Goal: Task Accomplishment & Management: Manage account settings

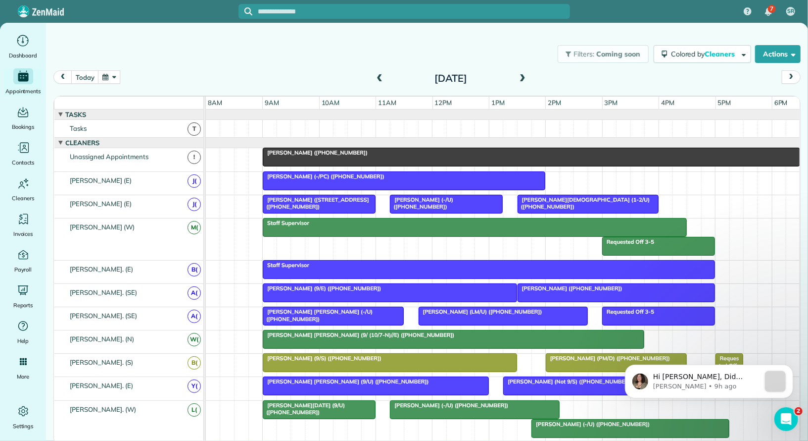
click at [382, 83] on span at bounding box center [379, 78] width 11 height 9
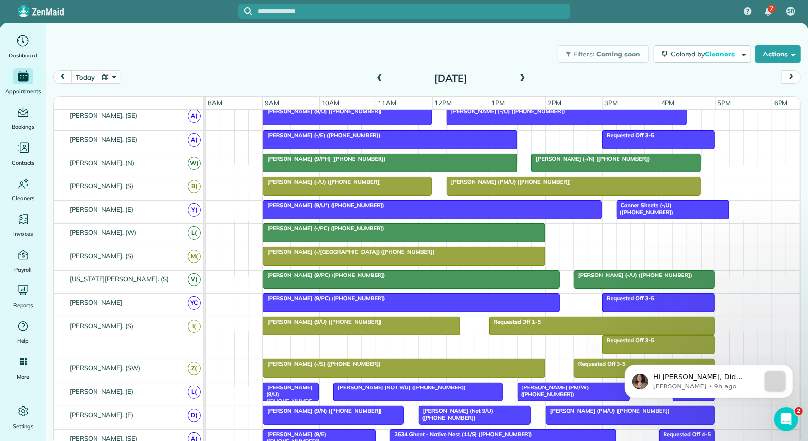
click at [340, 225] on span "Candice Winful (-/PC) (+14124270176)" at bounding box center [323, 228] width 123 height 7
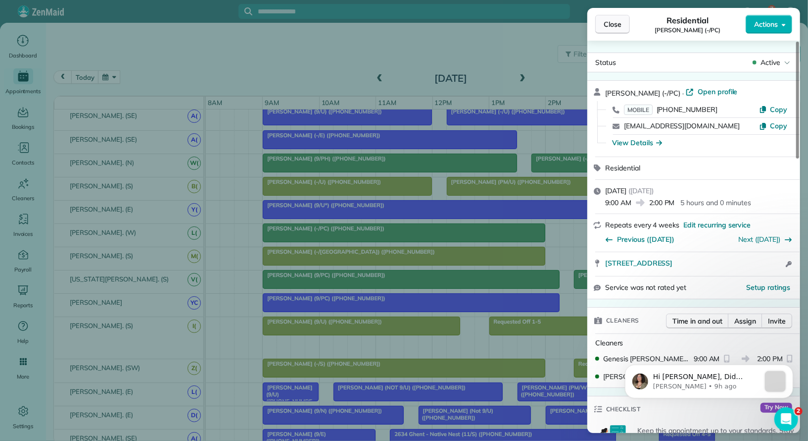
click at [615, 26] on span "Close" at bounding box center [613, 24] width 18 height 10
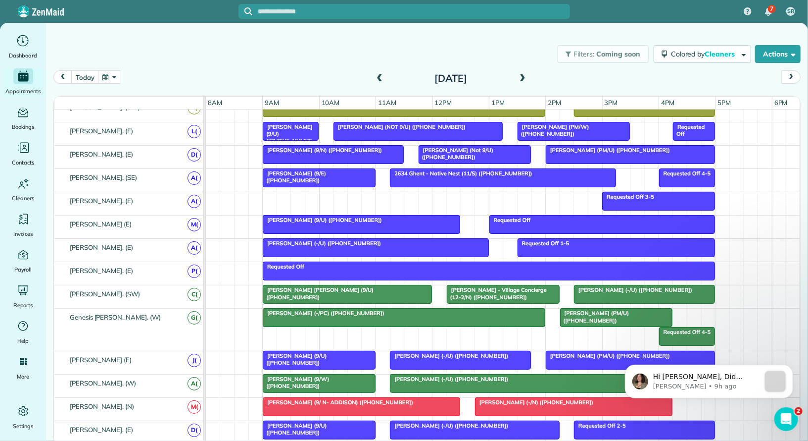
click at [516, 217] on div at bounding box center [602, 224] width 225 height 18
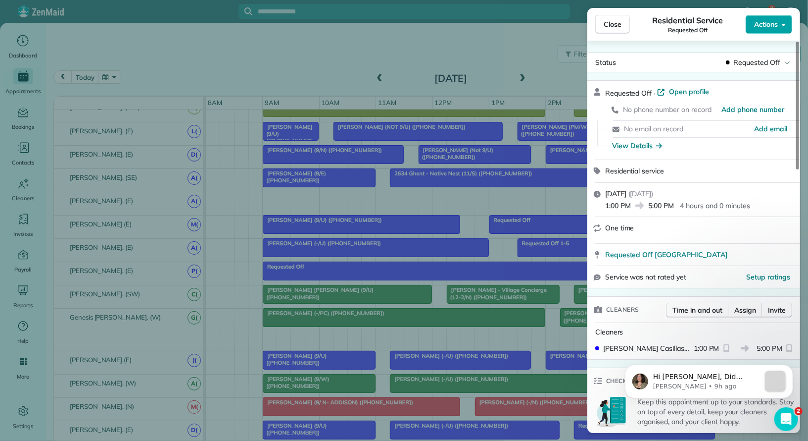
click at [758, 25] on span "Actions" at bounding box center [766, 24] width 24 height 10
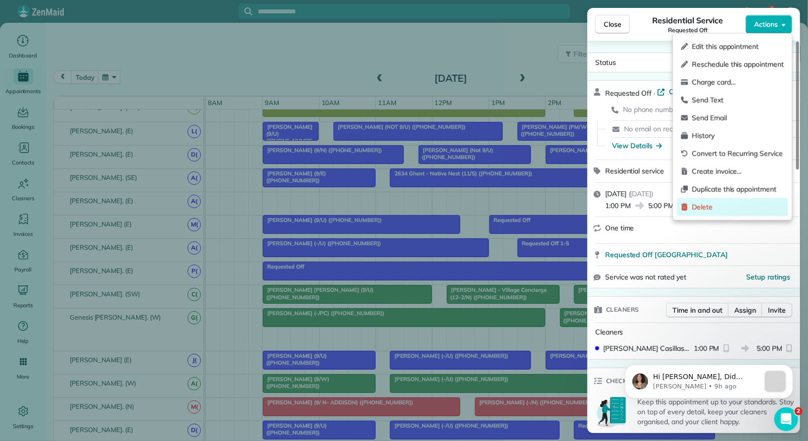
click at [729, 201] on div "Delete" at bounding box center [732, 207] width 111 height 18
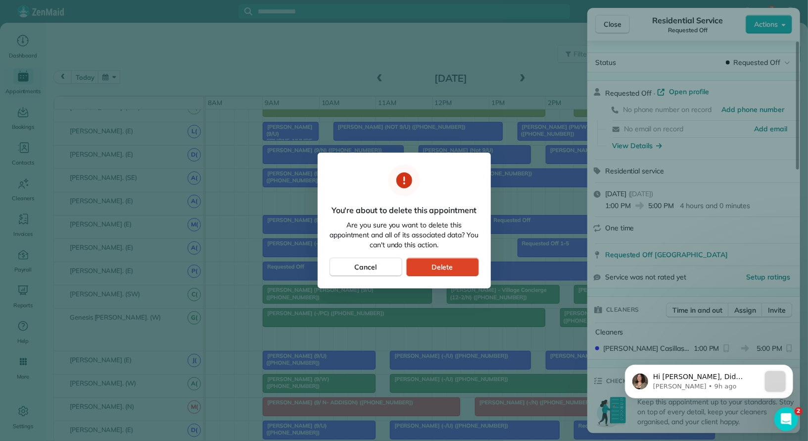
click at [438, 265] on span "Delete" at bounding box center [442, 267] width 21 height 10
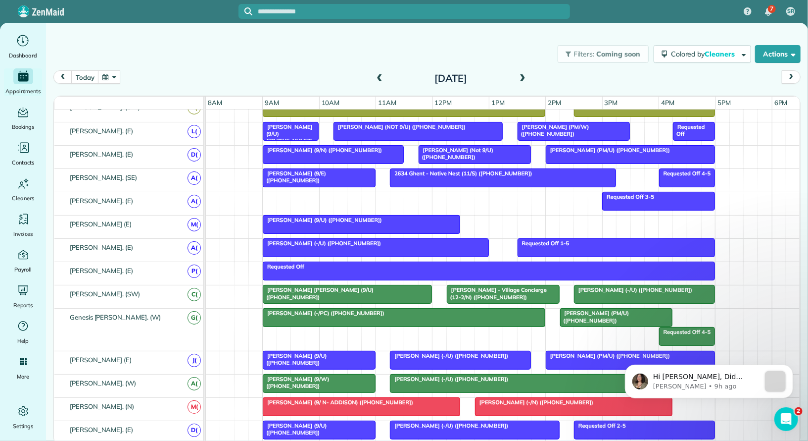
scroll to position [576, 0]
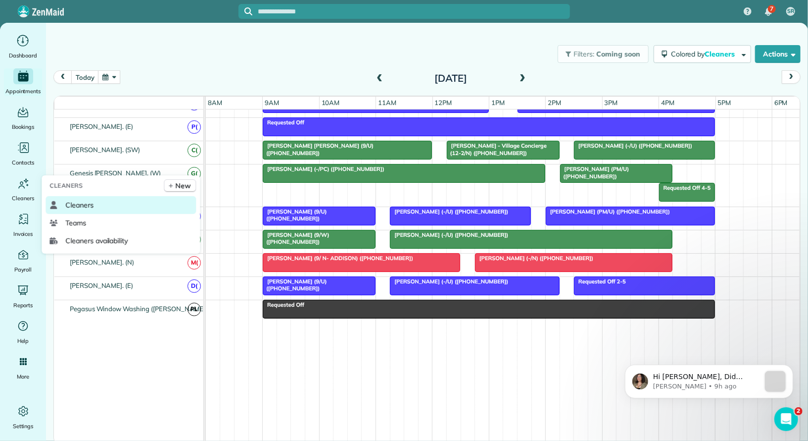
click at [88, 202] on span "Cleaners" at bounding box center [79, 205] width 28 height 10
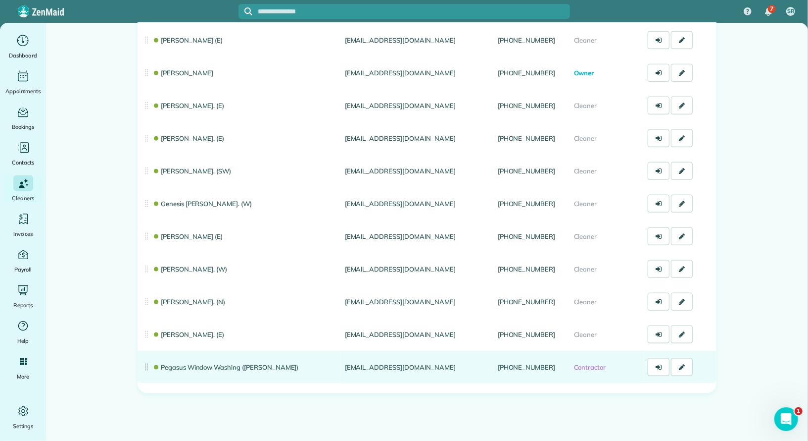
click at [244, 365] on link "Pegasus Window Washing ([PERSON_NAME])" at bounding box center [225, 367] width 147 height 8
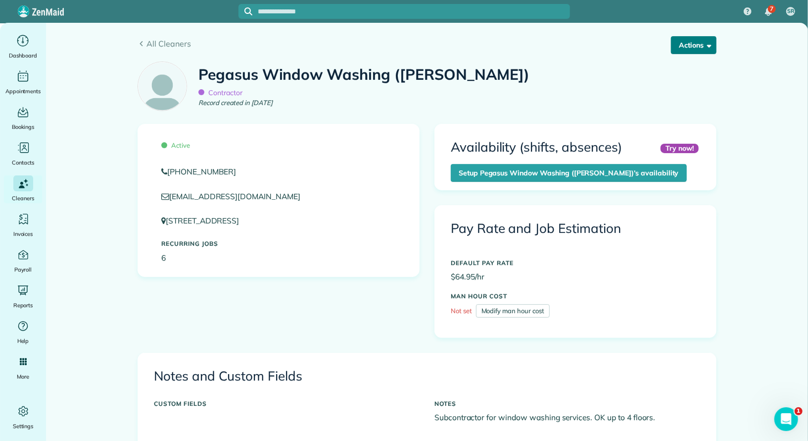
click at [691, 41] on button "Actions" at bounding box center [694, 45] width 46 height 18
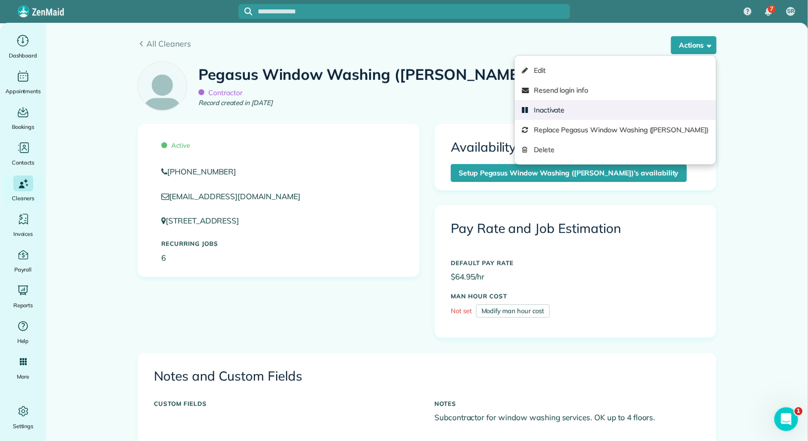
click at [641, 108] on link "Inactivate" at bounding box center [615, 110] width 201 height 20
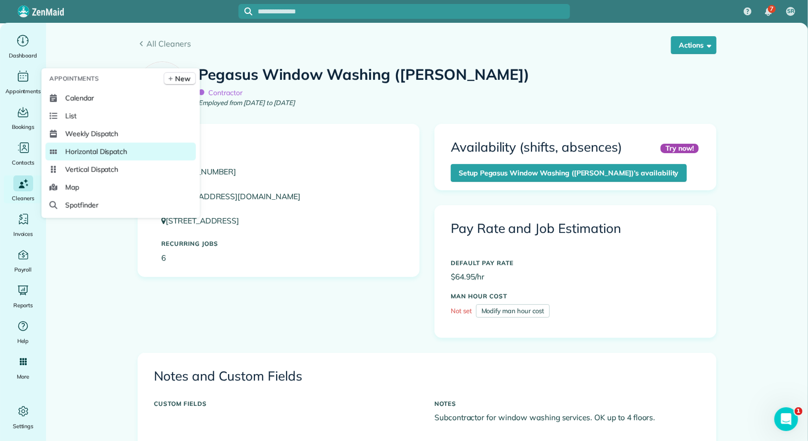
click at [91, 147] on span "Horizontal Dispatch" at bounding box center [96, 152] width 62 height 10
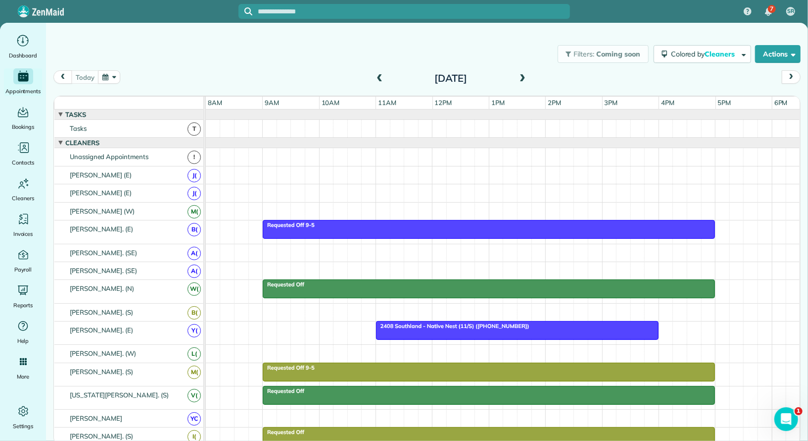
click at [524, 76] on span at bounding box center [522, 78] width 11 height 9
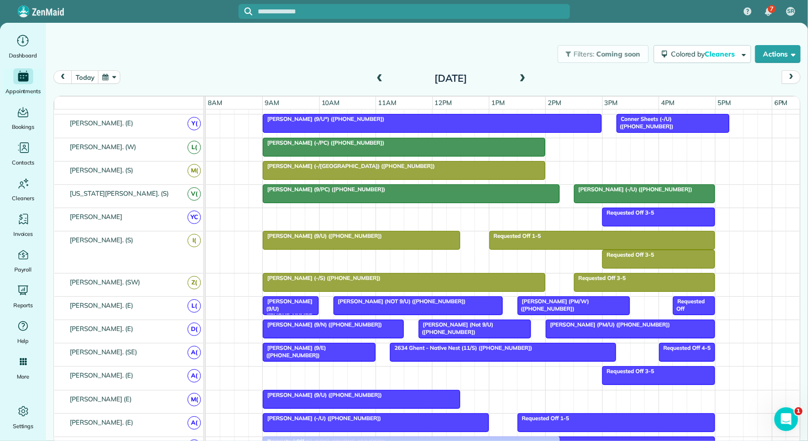
drag, startPoint x: 342, startPoint y: 208, endPoint x: 345, endPoint y: 440, distance: 232.2
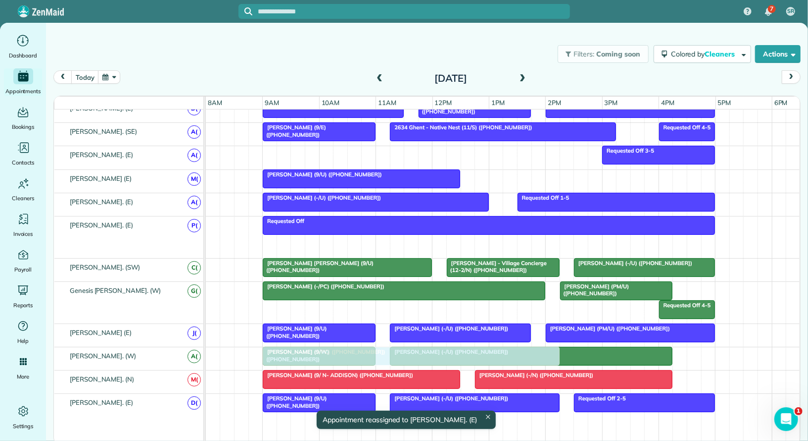
drag, startPoint x: 351, startPoint y: 240, endPoint x: 350, endPoint y: 346, distance: 106.4
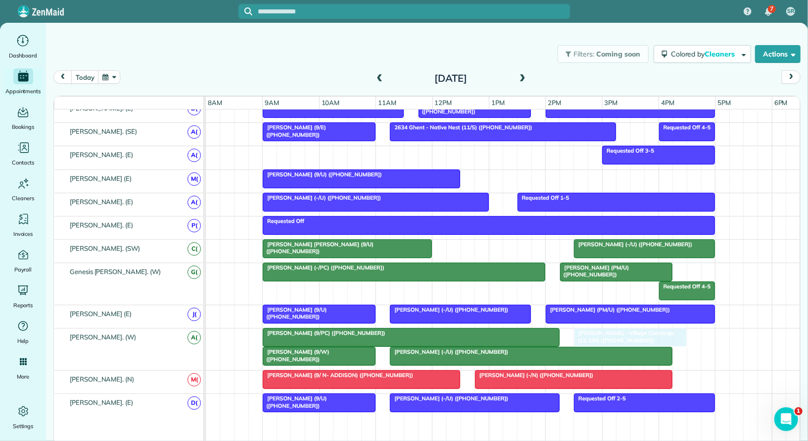
drag, startPoint x: 502, startPoint y: 244, endPoint x: 626, endPoint y: 340, distance: 156.7
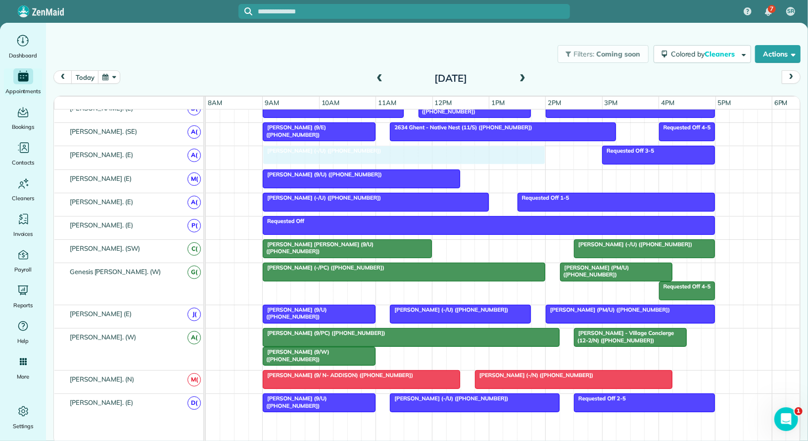
drag, startPoint x: 431, startPoint y: 345, endPoint x: 299, endPoint y: 148, distance: 237.5
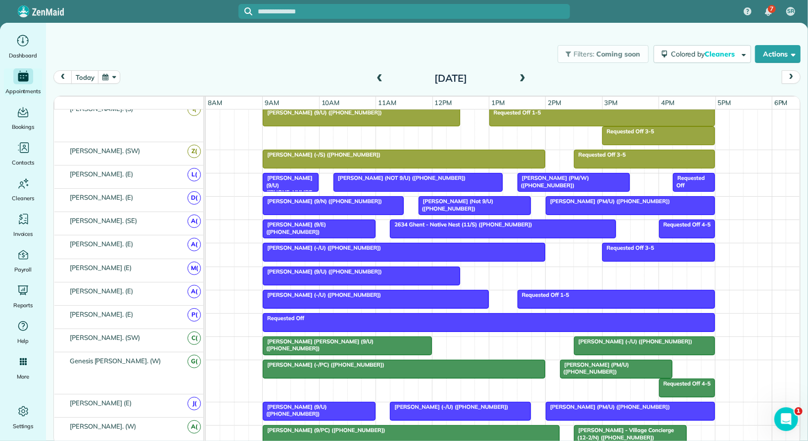
scroll to position [386, 0]
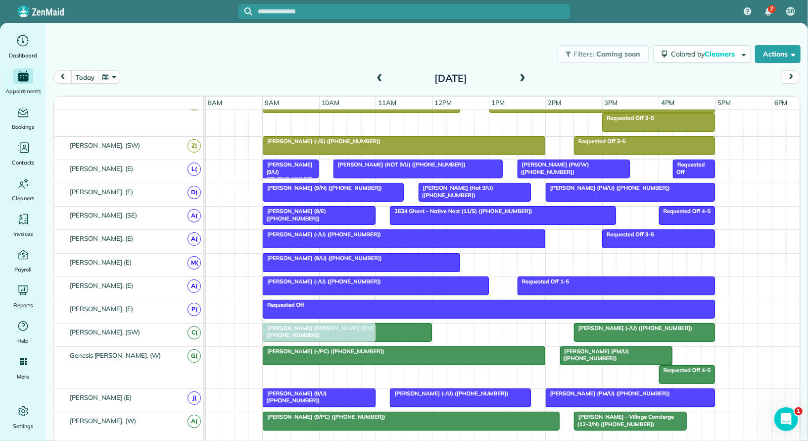
drag, startPoint x: 306, startPoint y: 431, endPoint x: 304, endPoint y: 320, distance: 110.9
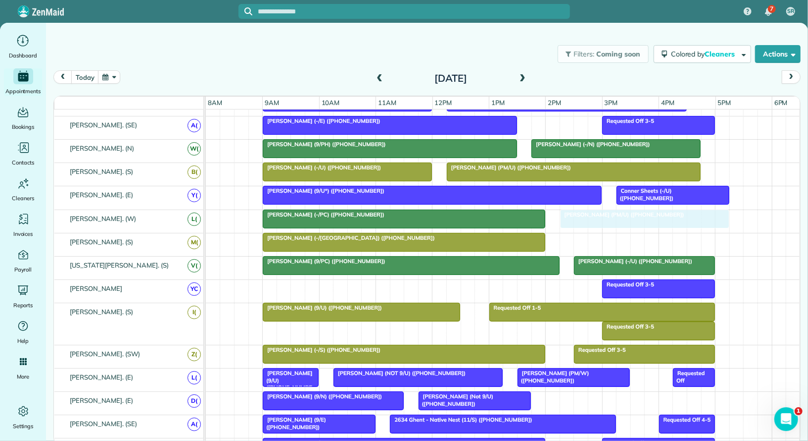
drag, startPoint x: 596, startPoint y: 395, endPoint x: 606, endPoint y: 217, distance: 178.5
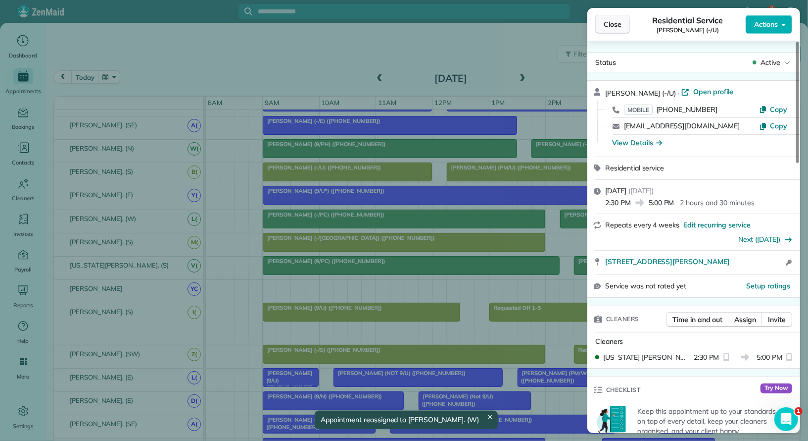
click at [612, 21] on span "Close" at bounding box center [613, 24] width 18 height 10
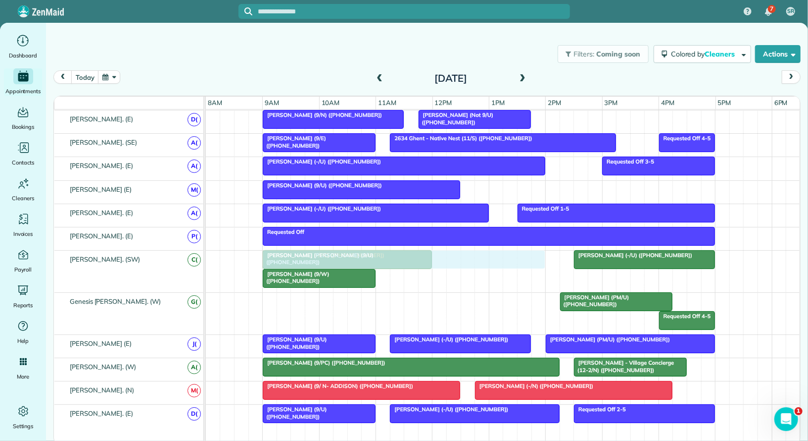
drag, startPoint x: 364, startPoint y: 290, endPoint x: 363, endPoint y: 251, distance: 38.6
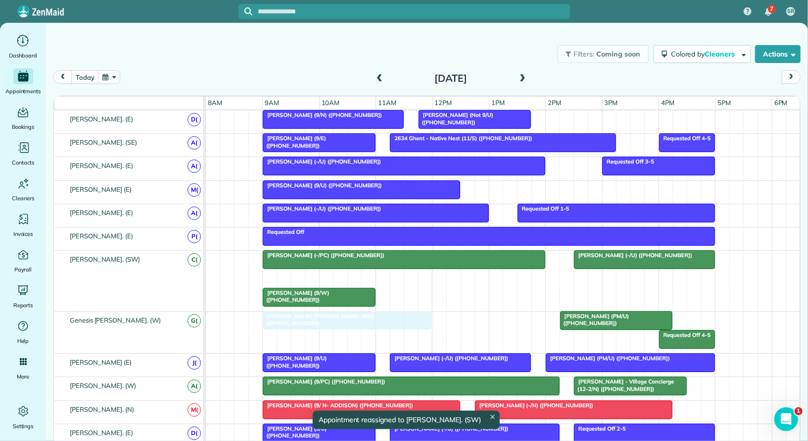
drag, startPoint x: 326, startPoint y: 271, endPoint x: 327, endPoint y: 316, distance: 45.1
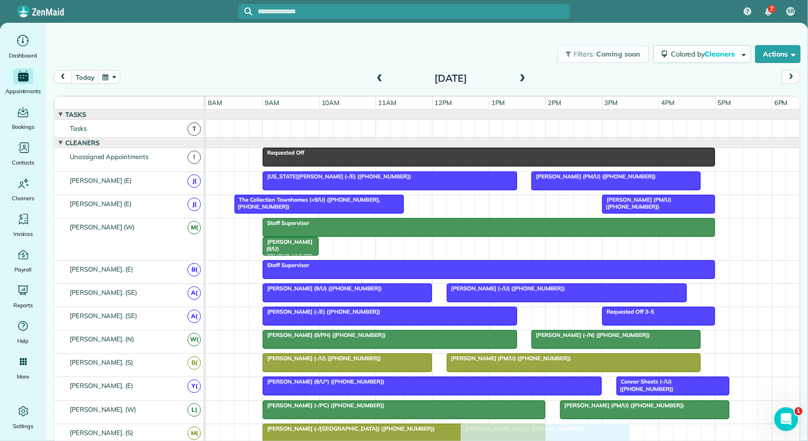
drag, startPoint x: 547, startPoint y: 202, endPoint x: 589, endPoint y: 440, distance: 241.3
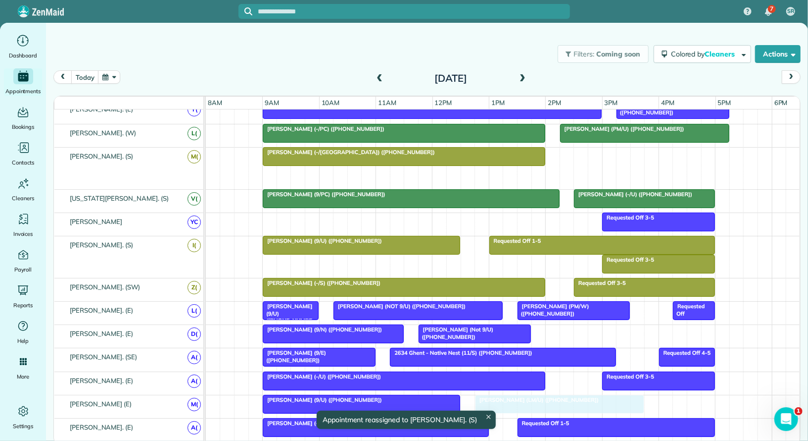
drag, startPoint x: 537, startPoint y: 168, endPoint x: 549, endPoint y: 405, distance: 237.9
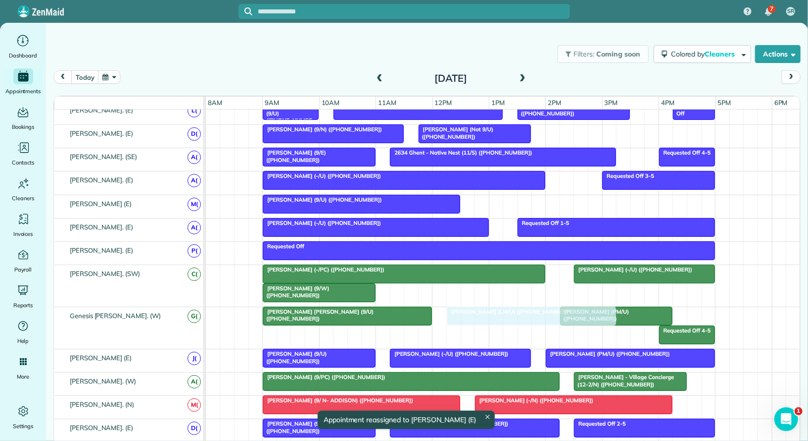
drag, startPoint x: 521, startPoint y: 198, endPoint x: 493, endPoint y: 302, distance: 108.3
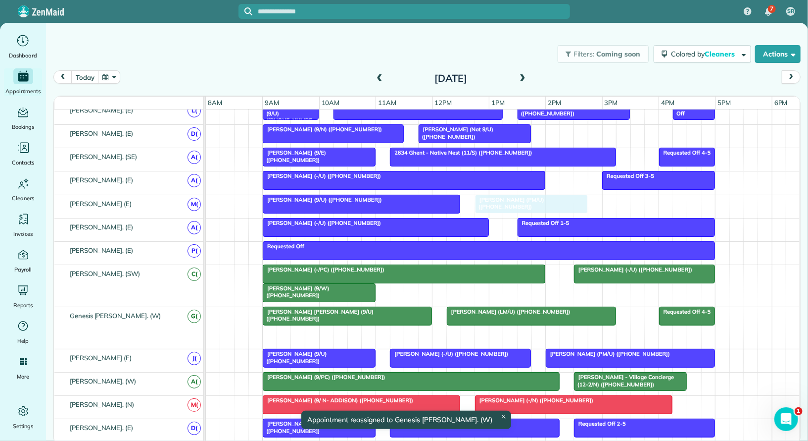
drag, startPoint x: 590, startPoint y: 330, endPoint x: 507, endPoint y: 198, distance: 155.9
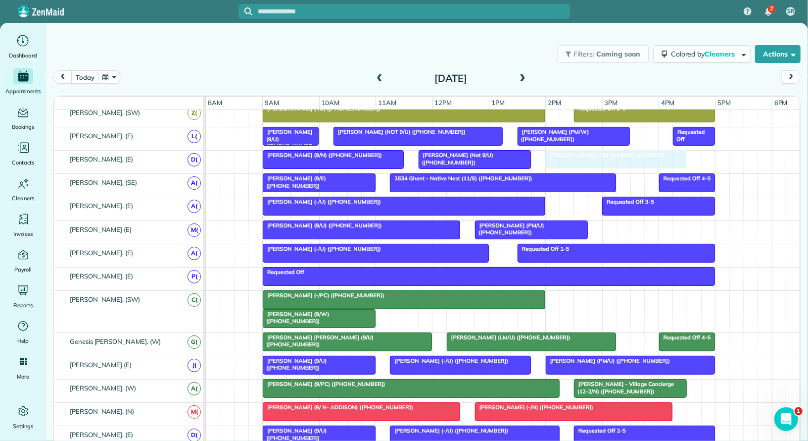
drag, startPoint x: 625, startPoint y: 266, endPoint x: 601, endPoint y: 146, distance: 123.2
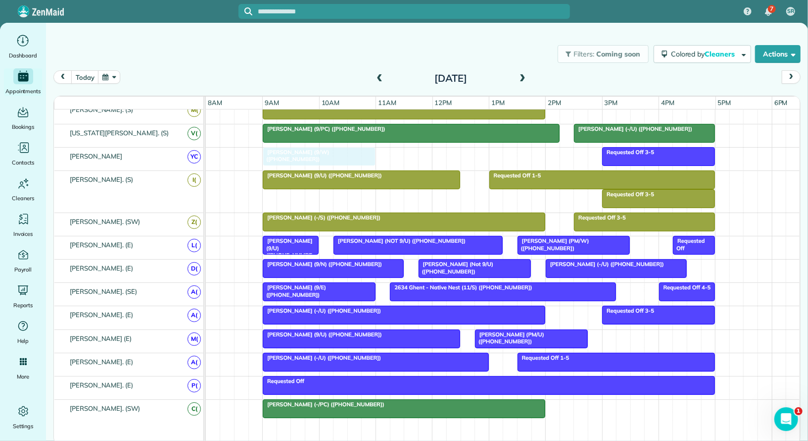
drag, startPoint x: 301, startPoint y: 302, endPoint x: 301, endPoint y: 149, distance: 153.5
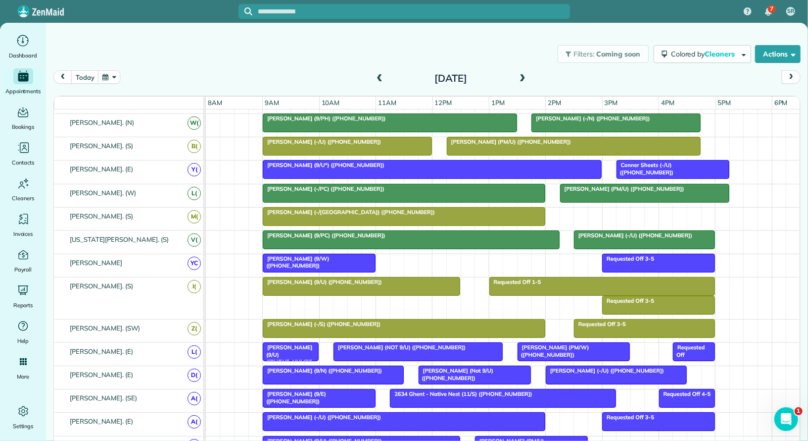
click at [305, 346] on span "Ryan Sheehy (9/U) (+16784283898)" at bounding box center [287, 358] width 50 height 28
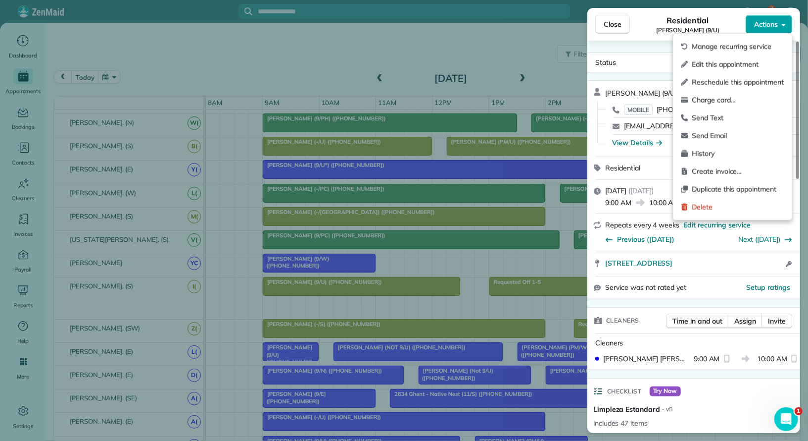
click at [774, 22] on span "Actions" at bounding box center [766, 24] width 24 height 10
click at [746, 45] on span "Manage recurring service" at bounding box center [738, 47] width 92 height 10
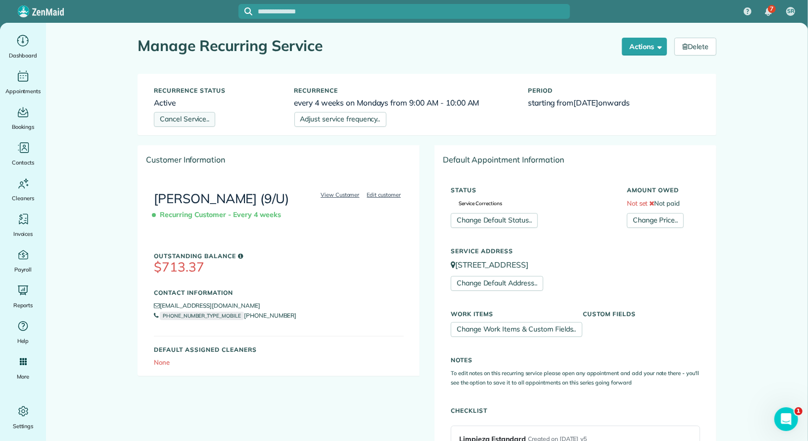
click at [199, 119] on link "Cancel Service.." at bounding box center [184, 119] width 61 height 15
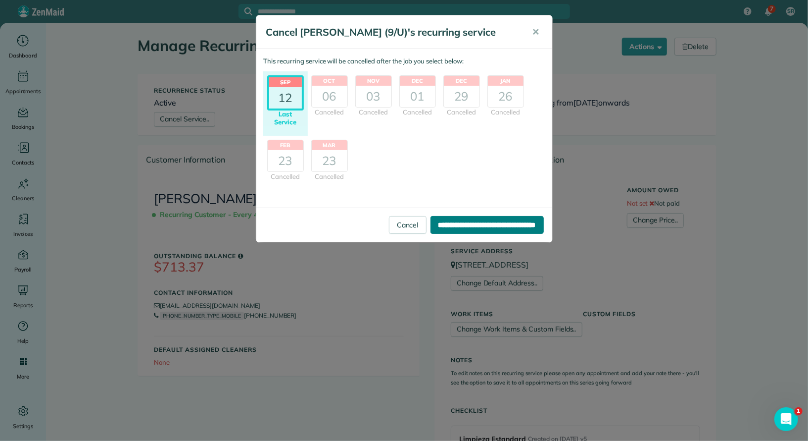
click at [474, 226] on input "**********" at bounding box center [487, 225] width 113 height 18
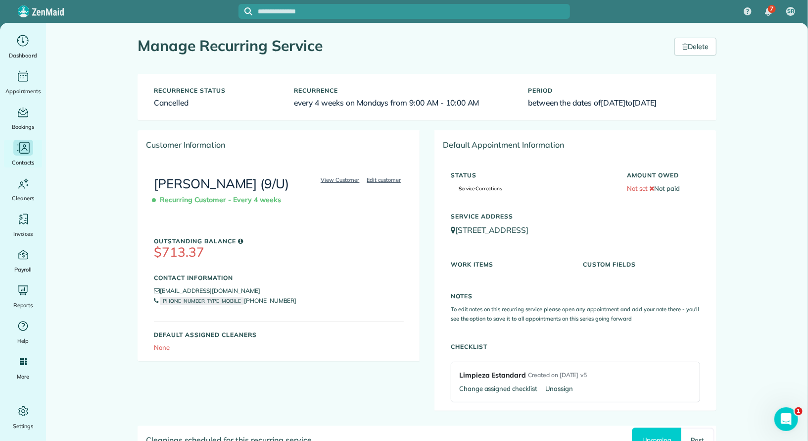
click at [26, 156] on div "Contacts" at bounding box center [23, 154] width 40 height 28
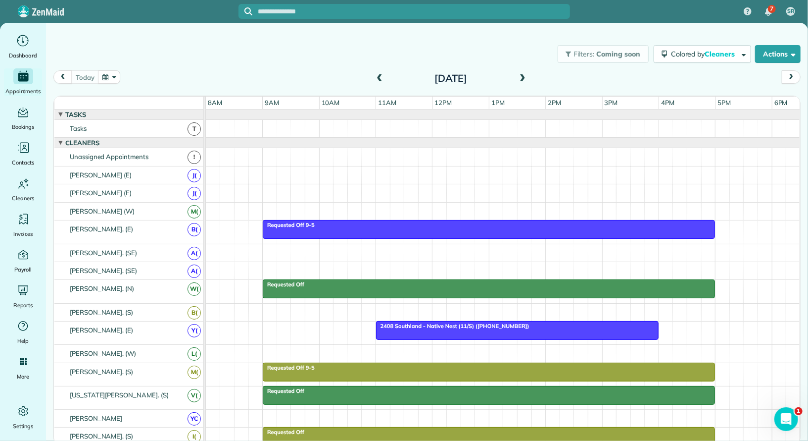
click at [524, 80] on span at bounding box center [522, 78] width 11 height 9
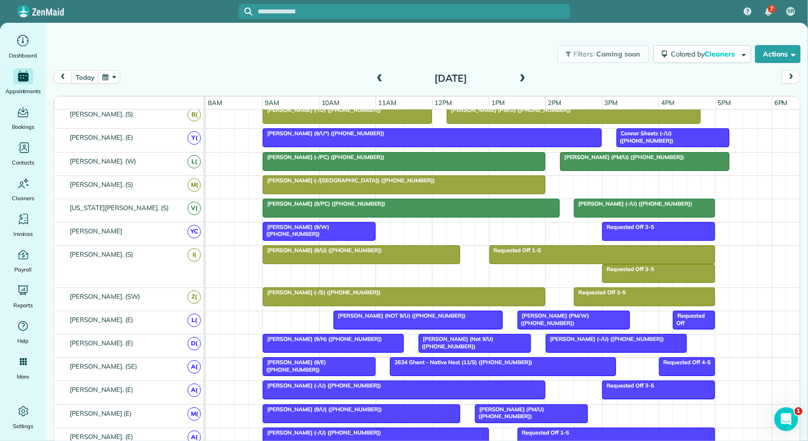
scroll to position [265, 0]
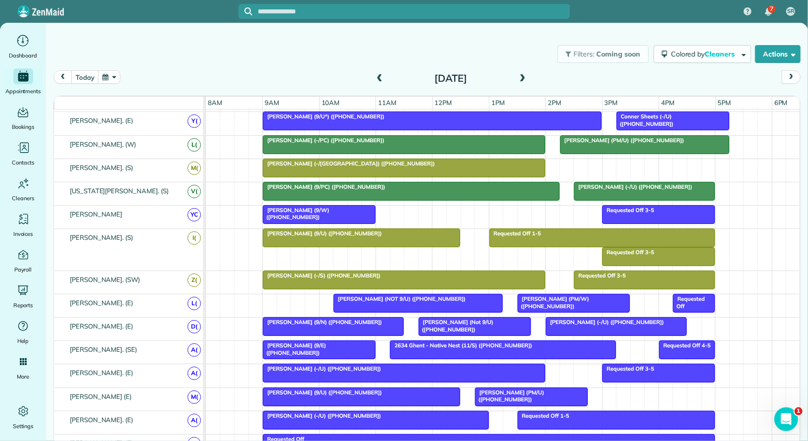
click at [104, 75] on button "button" at bounding box center [109, 76] width 23 height 13
click at [197, 127] on link "9" at bounding box center [196, 128] width 16 height 16
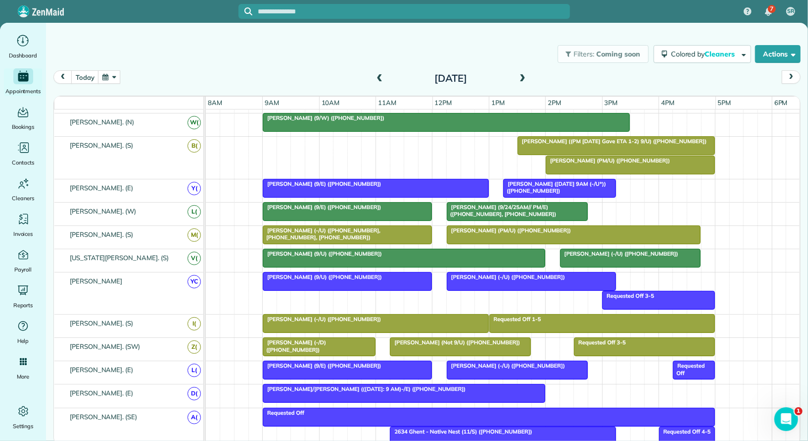
scroll to position [262, 0]
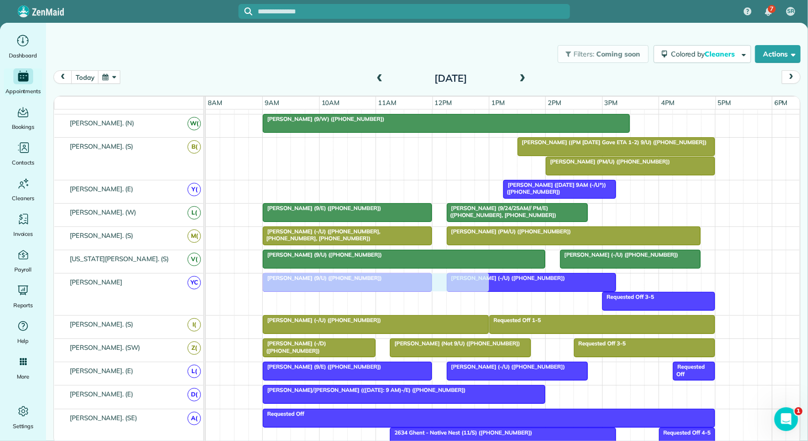
drag, startPoint x: 324, startPoint y: 179, endPoint x: 317, endPoint y: 274, distance: 94.8
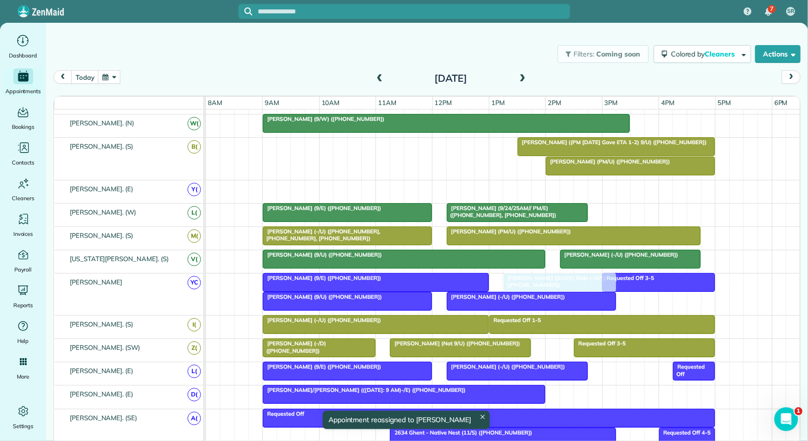
drag, startPoint x: 534, startPoint y: 187, endPoint x: 529, endPoint y: 286, distance: 99.1
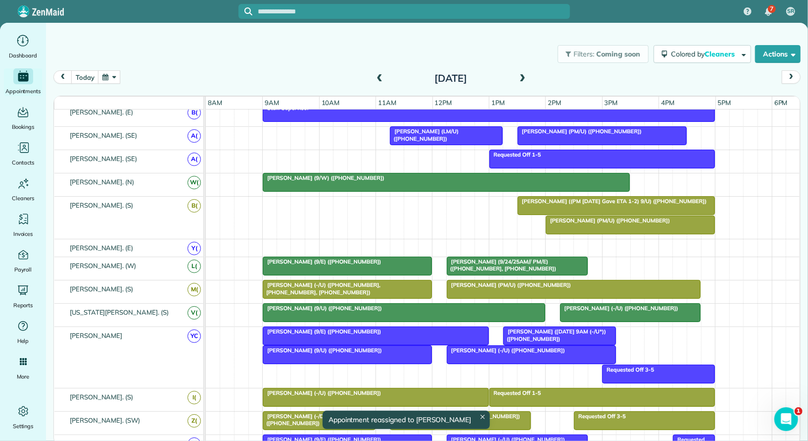
scroll to position [186, 0]
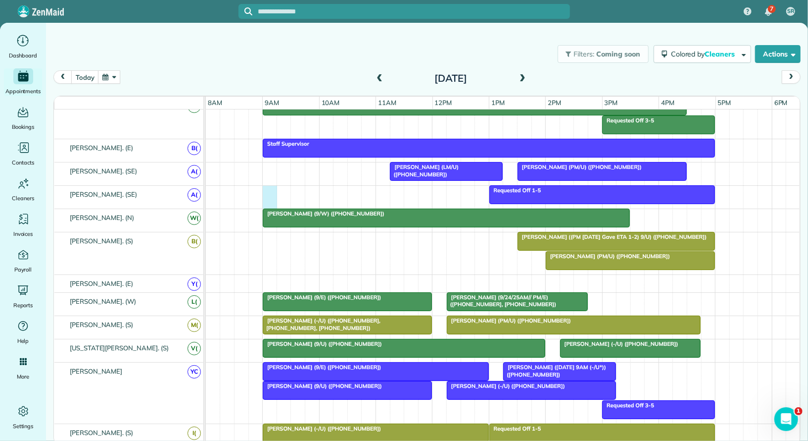
click at [266, 189] on div "Requested Off 1-5" at bounding box center [503, 197] width 595 height 23
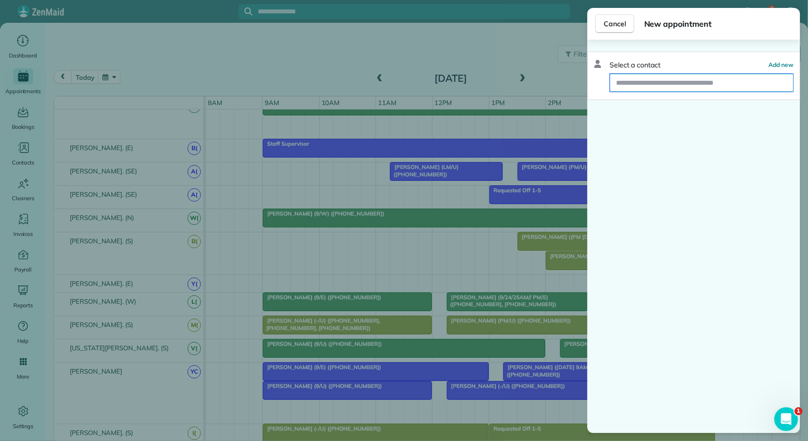
click at [689, 79] on input "text" at bounding box center [701, 83] width 183 height 18
type input "*"
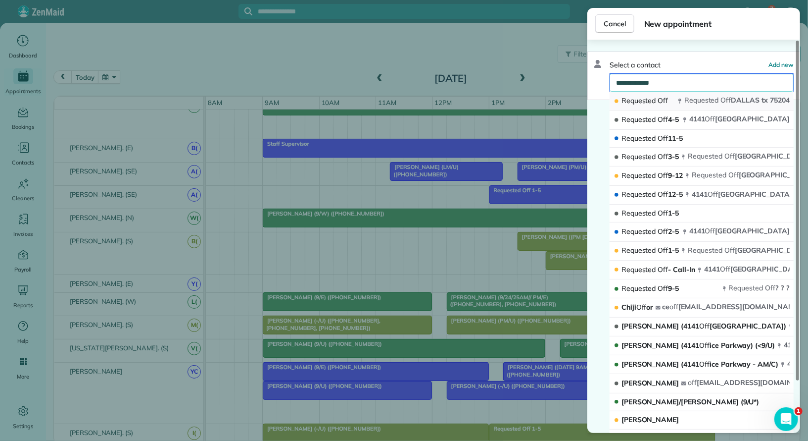
type input "**********"
click at [680, 100] on icon "button" at bounding box center [680, 101] width 3 height 5
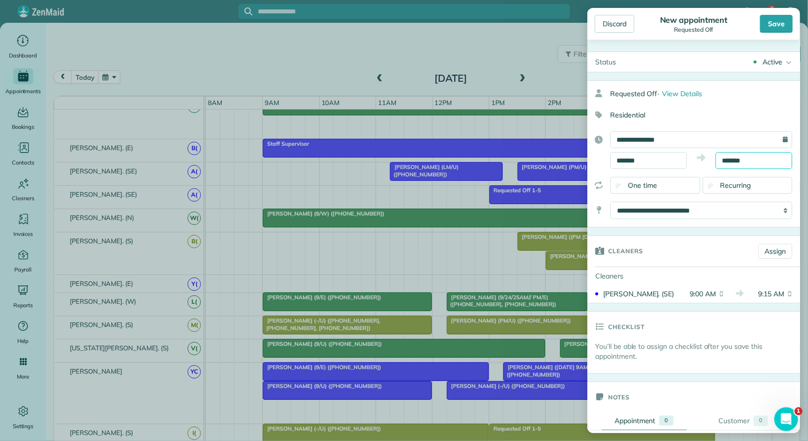
click at [748, 162] on input "*******" at bounding box center [754, 160] width 77 height 17
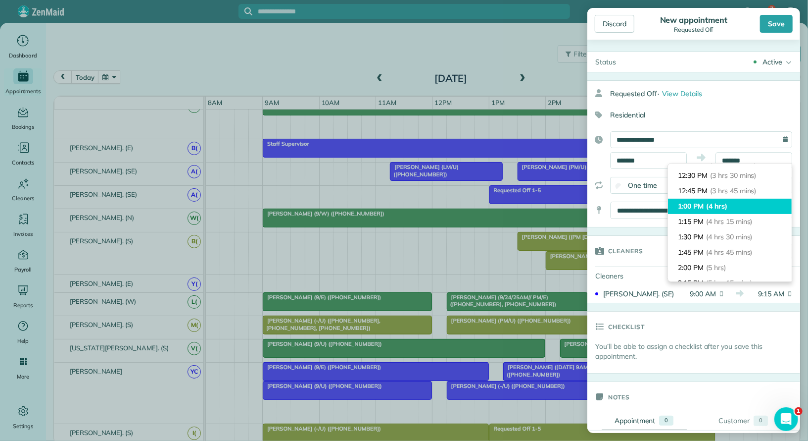
type input "*******"
click at [726, 204] on span "(4 hrs)" at bounding box center [716, 205] width 21 height 9
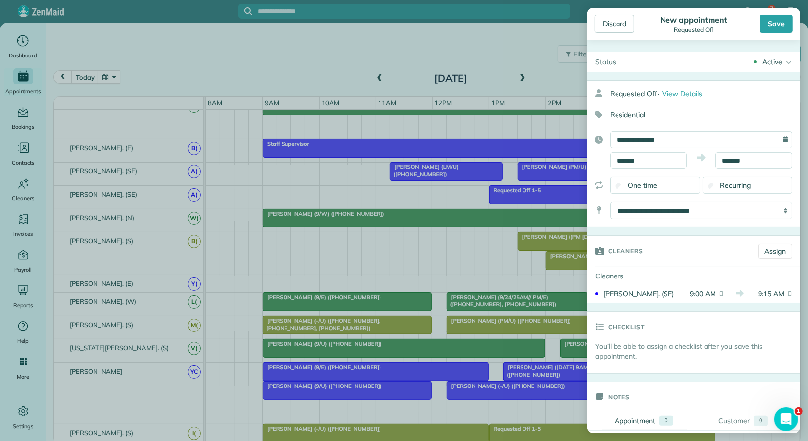
click at [781, 59] on div "Active" at bounding box center [773, 62] width 20 height 10
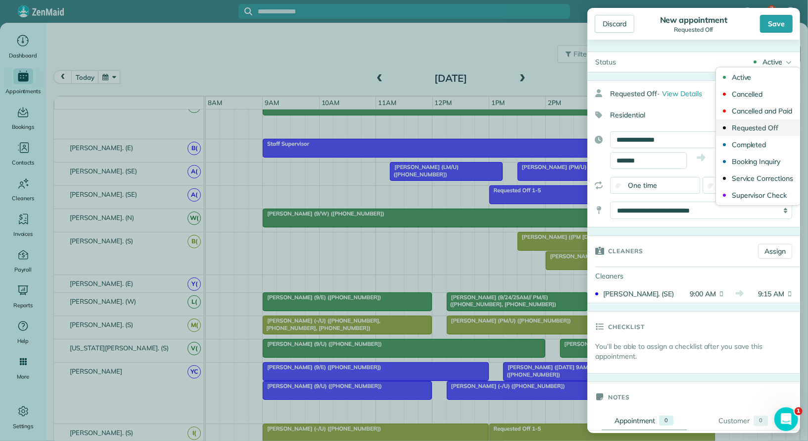
click at [766, 127] on div "Requested Off" at bounding box center [755, 127] width 47 height 7
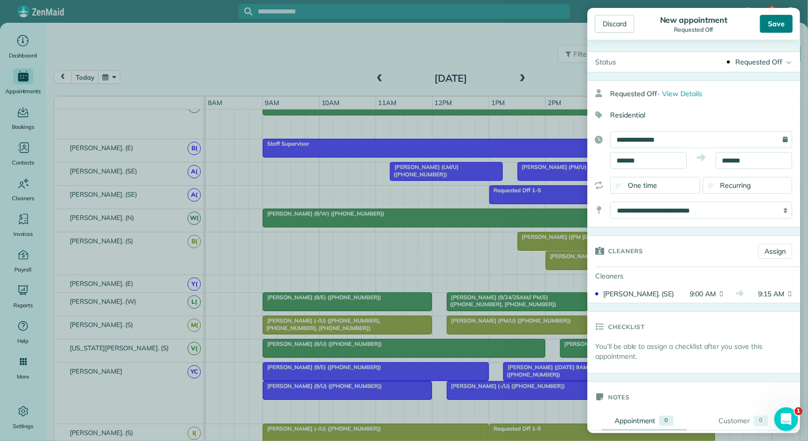
click at [777, 18] on div "Save" at bounding box center [776, 24] width 33 height 18
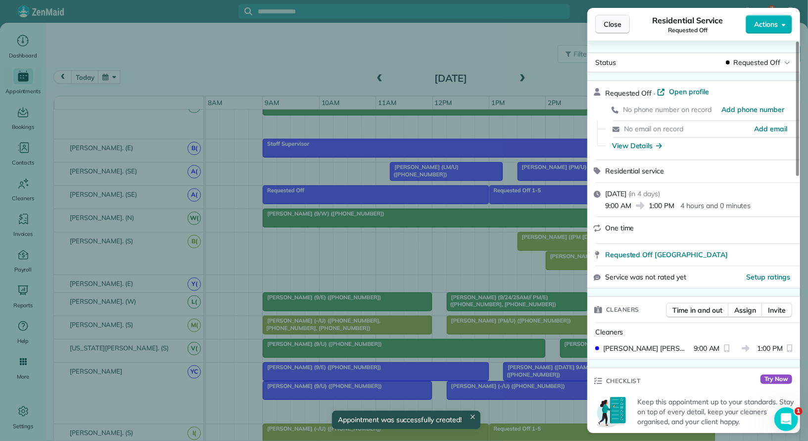
click at [622, 29] on button "Close" at bounding box center [613, 24] width 35 height 19
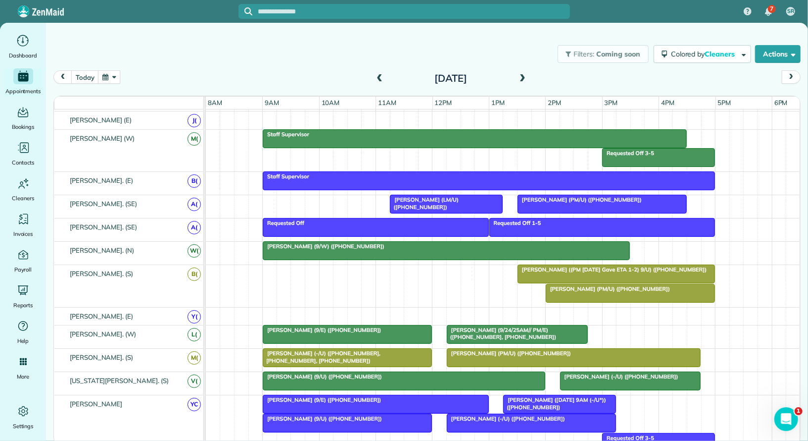
click at [388, 219] on div "Requested Off" at bounding box center [376, 222] width 220 height 7
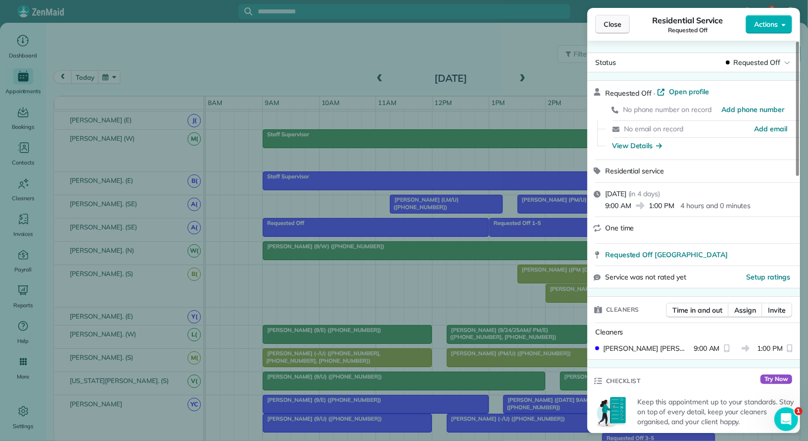
click at [615, 24] on span "Close" at bounding box center [613, 24] width 18 height 10
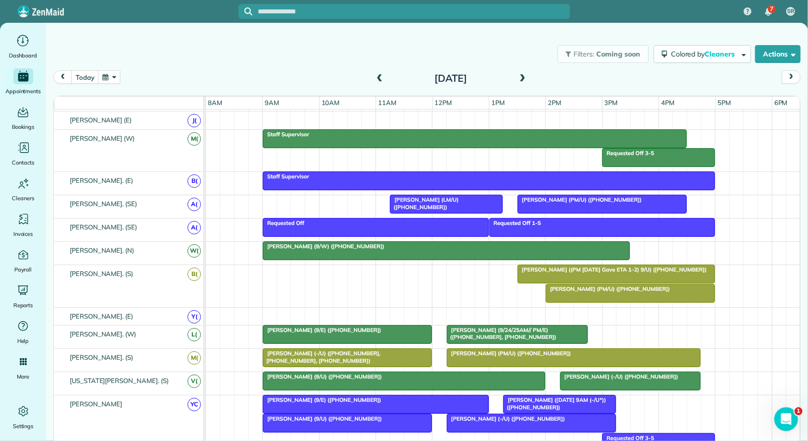
click at [464, 224] on div at bounding box center [375, 227] width 225 height 18
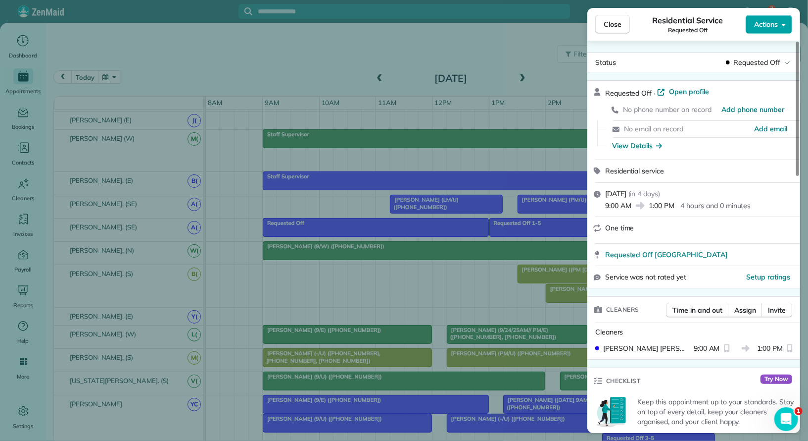
click at [753, 19] on button "Actions" at bounding box center [769, 24] width 47 height 19
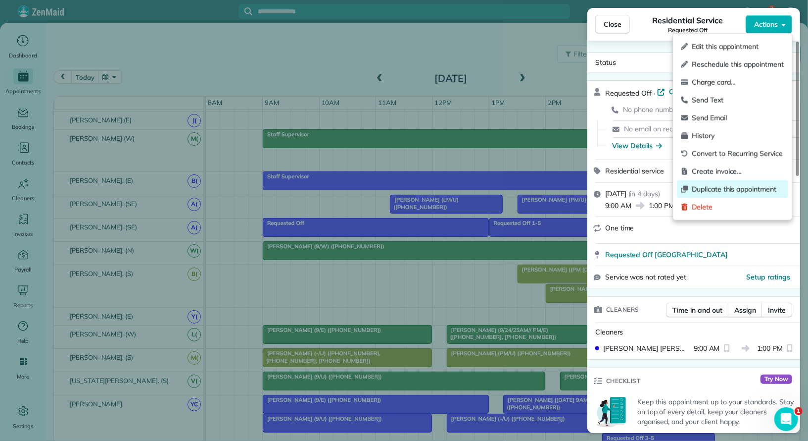
click at [734, 185] on span "Duplicate this appointment" at bounding box center [738, 189] width 92 height 10
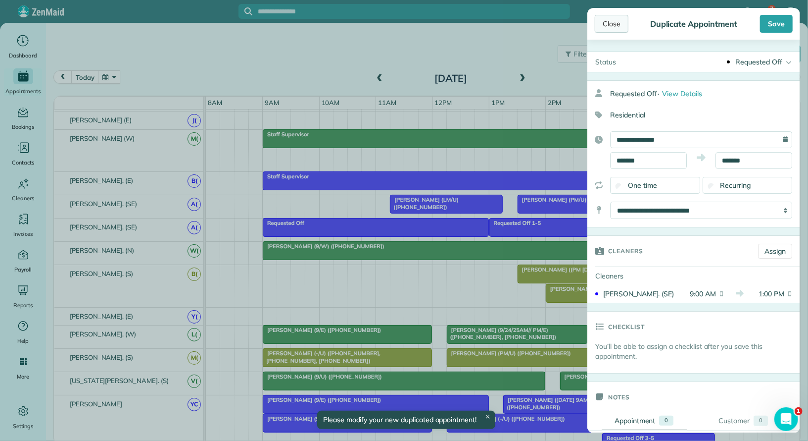
click at [620, 28] on div "Close" at bounding box center [612, 24] width 34 height 18
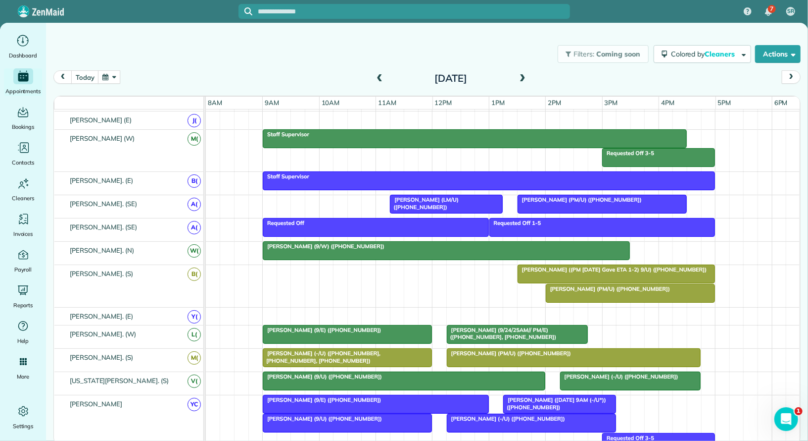
click at [381, 82] on span at bounding box center [379, 78] width 11 height 9
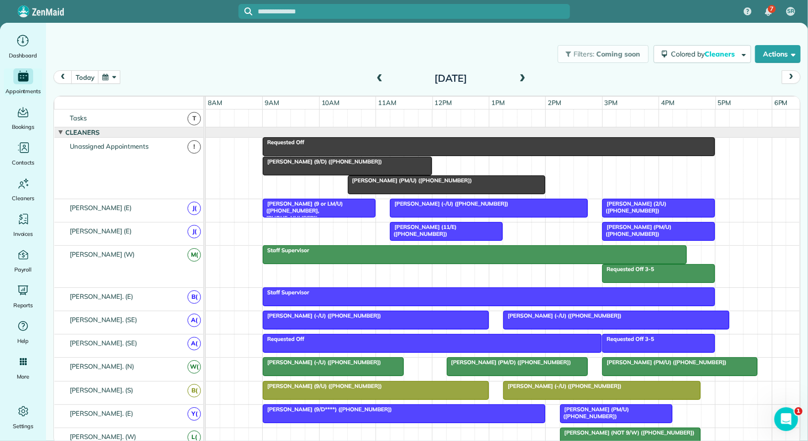
scroll to position [3, 0]
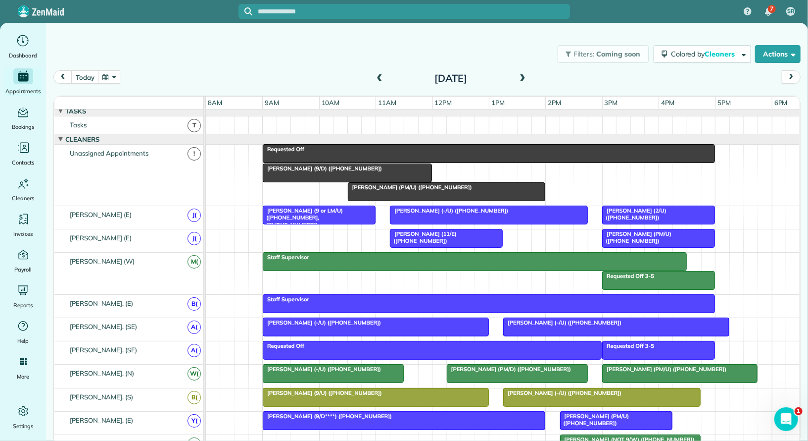
click at [380, 81] on span at bounding box center [379, 78] width 11 height 9
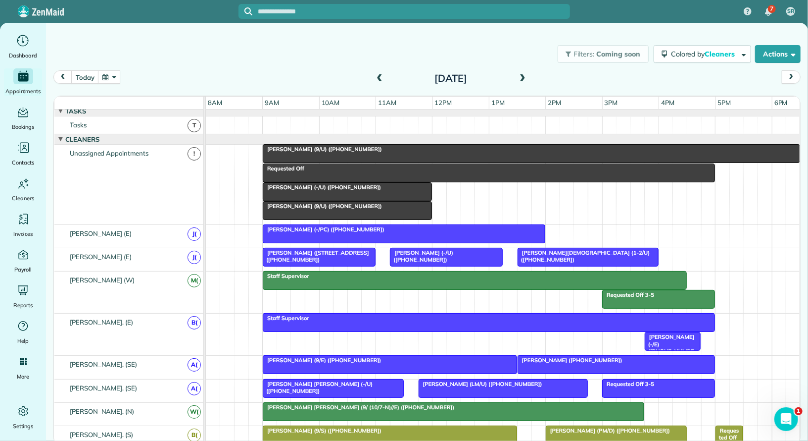
click at [380, 79] on span at bounding box center [379, 78] width 11 height 9
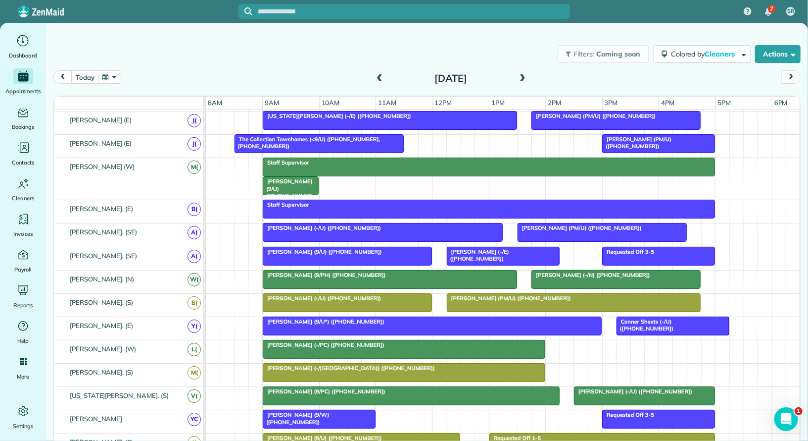
scroll to position [92, 0]
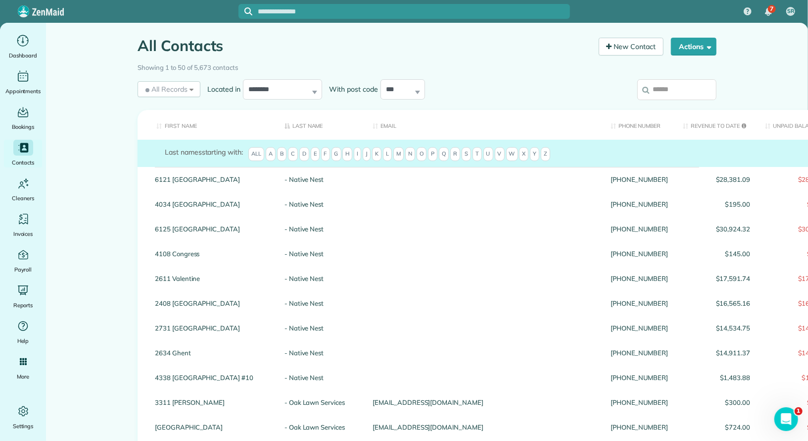
click at [700, 87] on input "search" at bounding box center [677, 89] width 79 height 21
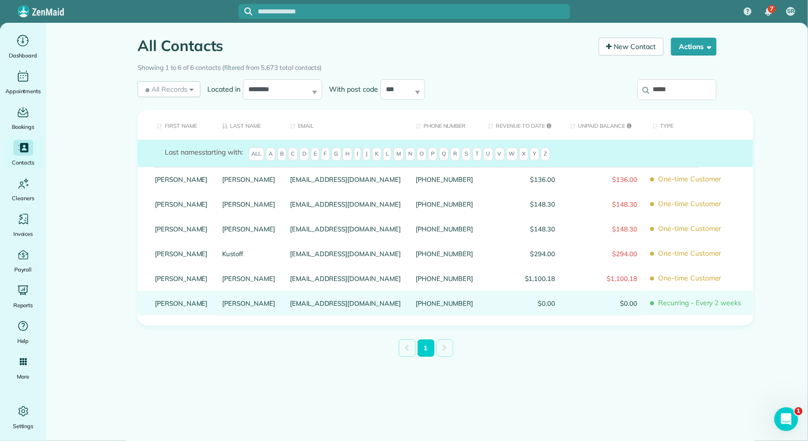
type input "*****"
click at [162, 306] on link "[PERSON_NAME]" at bounding box center [181, 302] width 53 height 7
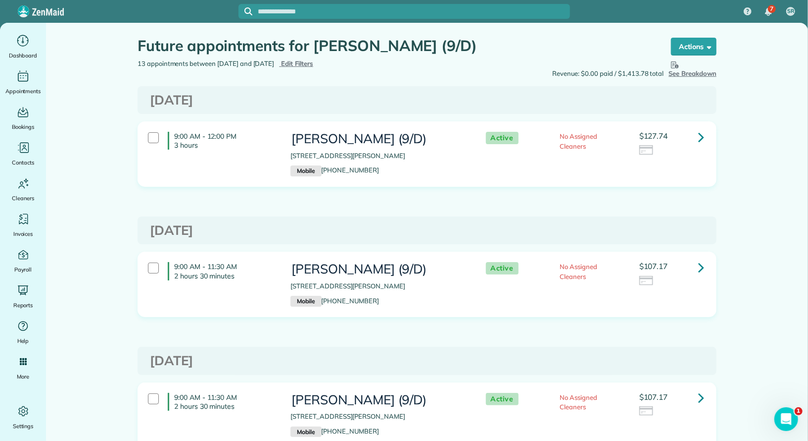
click at [716, 133] on div "9:00 AM - 12:00 PM 3 hours [PERSON_NAME] (9/D) [STREET_ADDRESS][PERSON_NAME] Mo…" at bounding box center [427, 154] width 578 height 64
click at [702, 131] on icon at bounding box center [702, 136] width 6 height 17
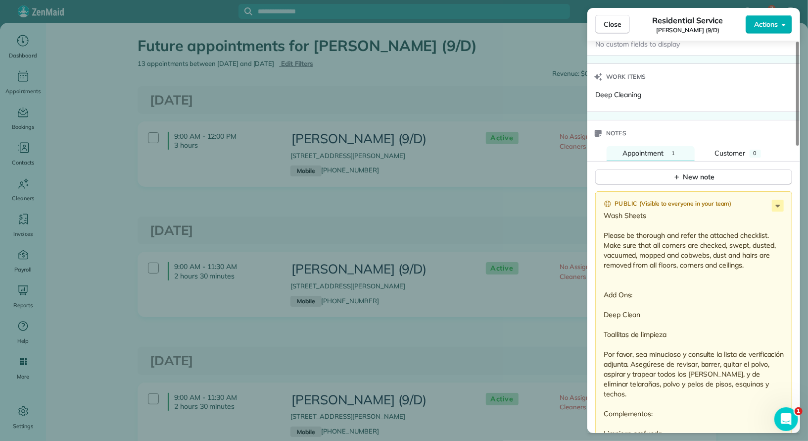
scroll to position [778, 0]
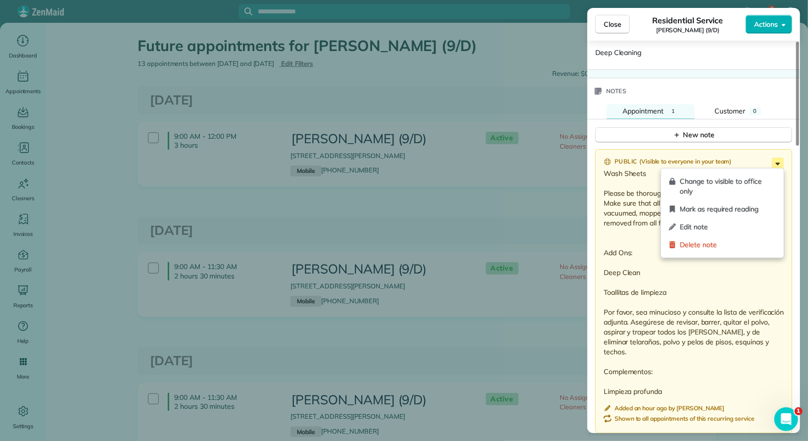
click at [779, 164] on icon at bounding box center [778, 163] width 12 height 12
click at [761, 219] on div "Edit note" at bounding box center [722, 227] width 115 height 18
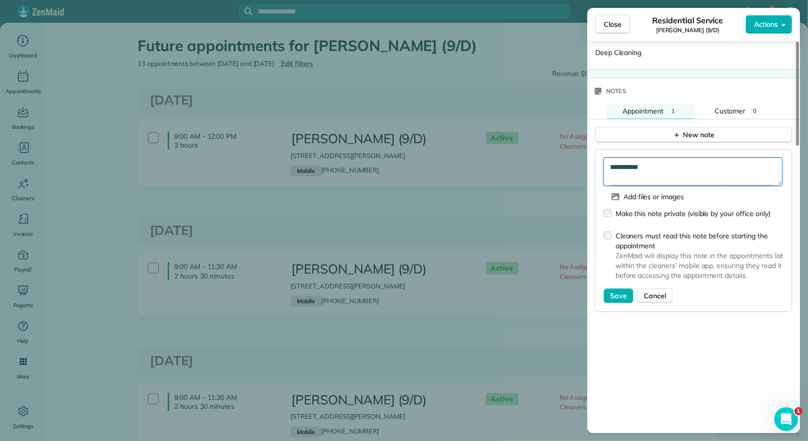
click at [612, 167] on textarea "**********" at bounding box center [693, 171] width 179 height 28
type textarea "**********"
click at [621, 291] on span "Save" at bounding box center [618, 296] width 17 height 10
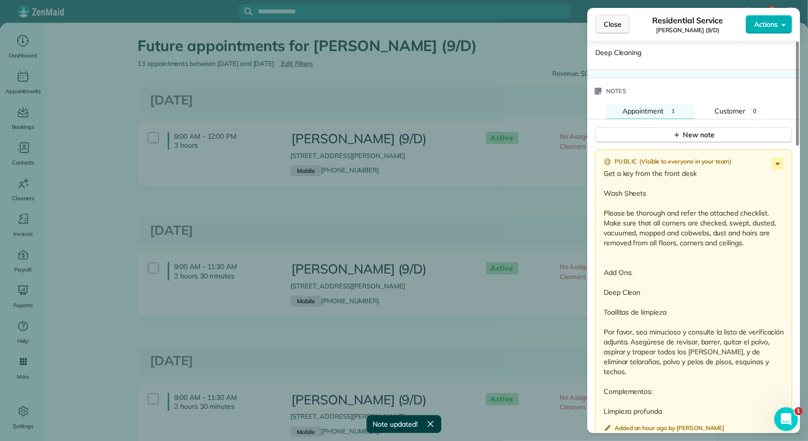
click at [618, 25] on span "Close" at bounding box center [613, 24] width 18 height 10
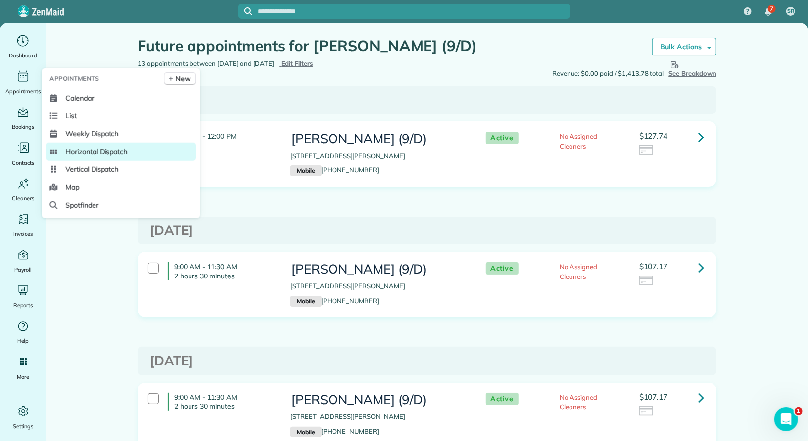
click at [94, 151] on span "Horizontal Dispatch" at bounding box center [96, 152] width 62 height 10
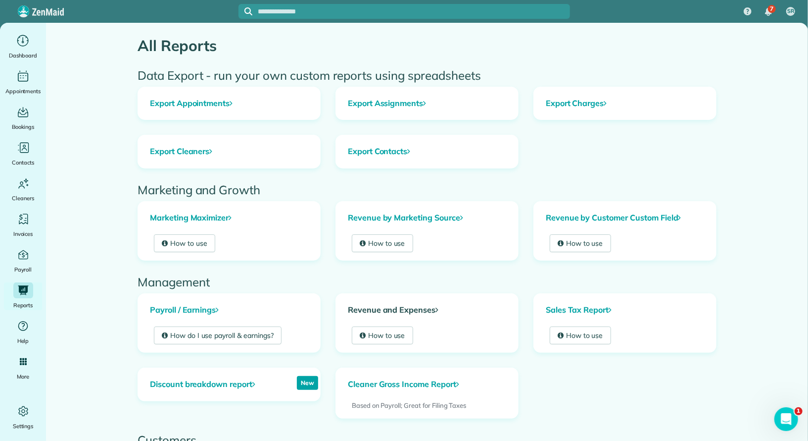
click at [437, 306] on icon at bounding box center [437, 309] width 3 height 8
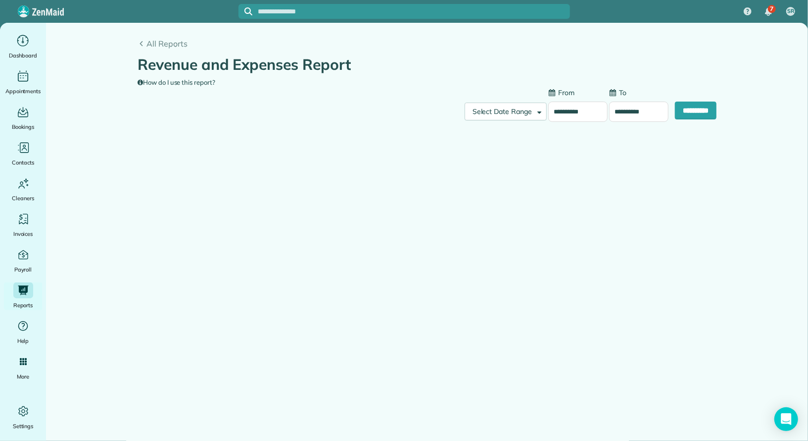
type input "**********"
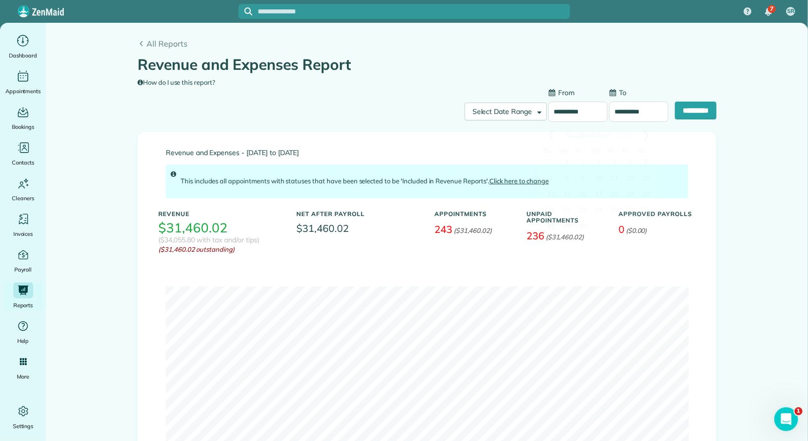
click at [572, 108] on input "**********" at bounding box center [578, 111] width 59 height 21
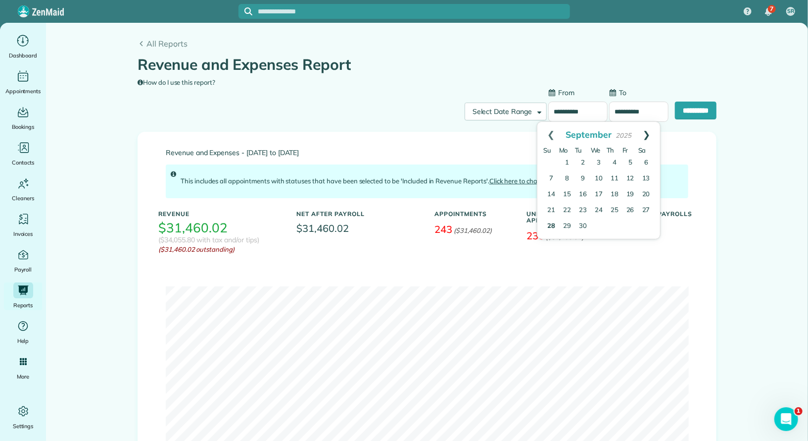
click at [652, 130] on link "Next" at bounding box center [646, 134] width 27 height 25
click at [550, 176] on link "5" at bounding box center [552, 179] width 14 height 14
type input "**********"
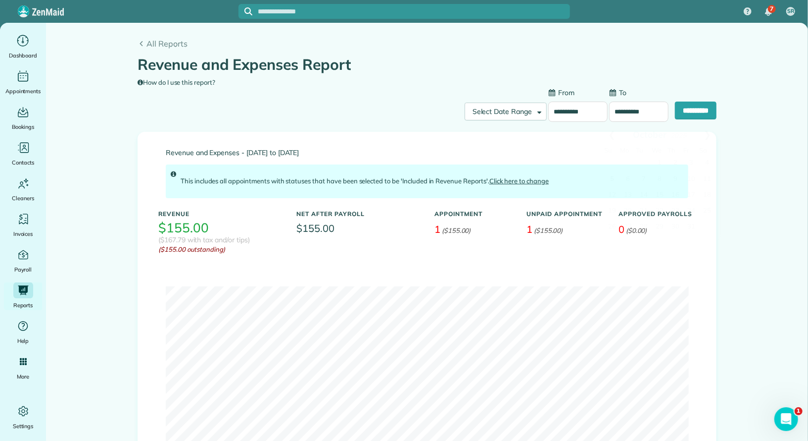
click at [614, 110] on input "**********" at bounding box center [638, 111] width 59 height 21
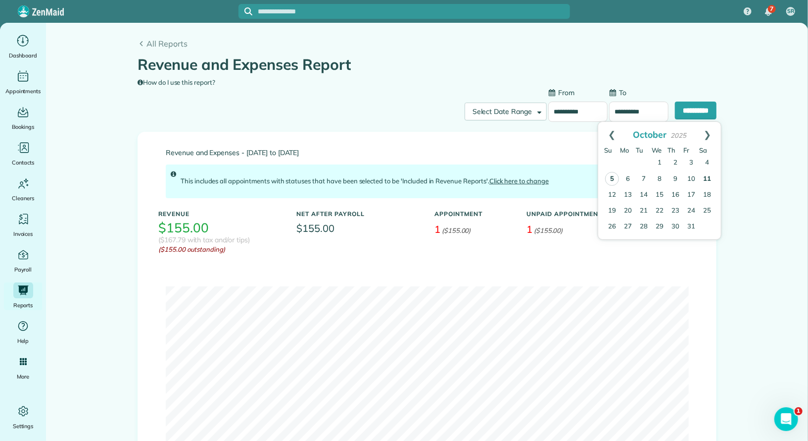
click at [711, 175] on link "11" at bounding box center [707, 179] width 16 height 16
type input "**********"
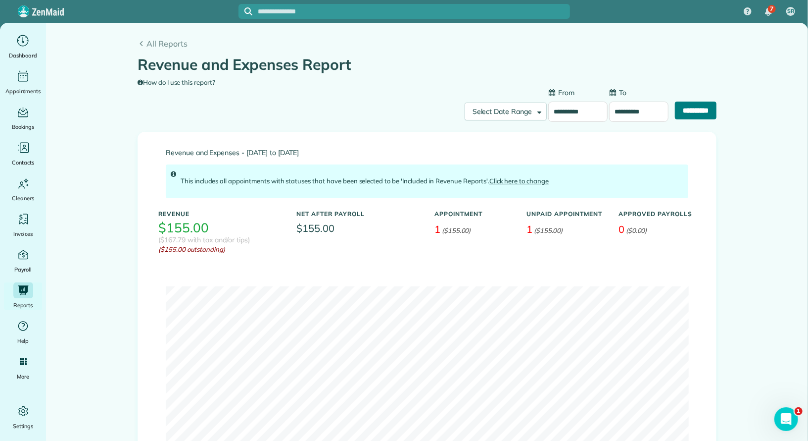
click at [703, 109] on input "**********" at bounding box center [696, 110] width 42 height 18
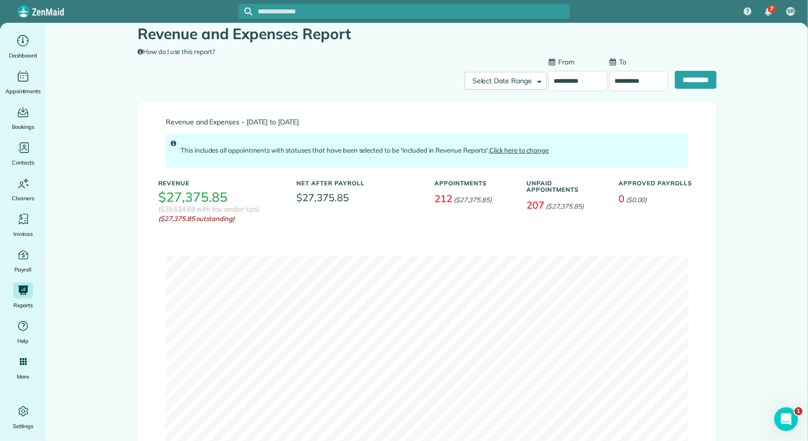
scroll to position [32, 0]
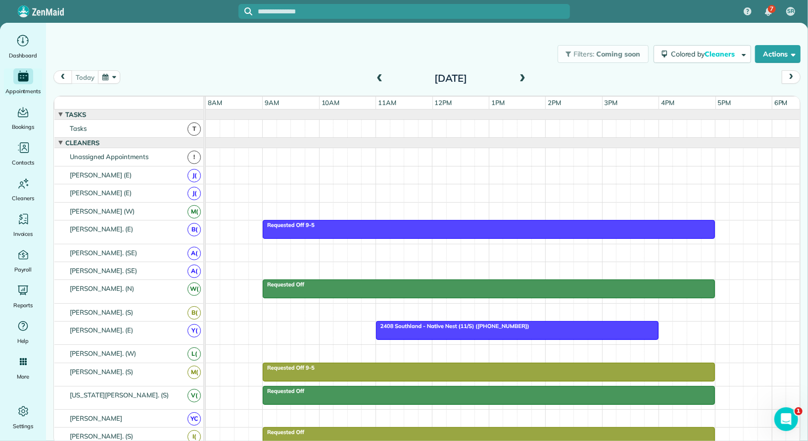
click at [521, 77] on span at bounding box center [522, 78] width 11 height 9
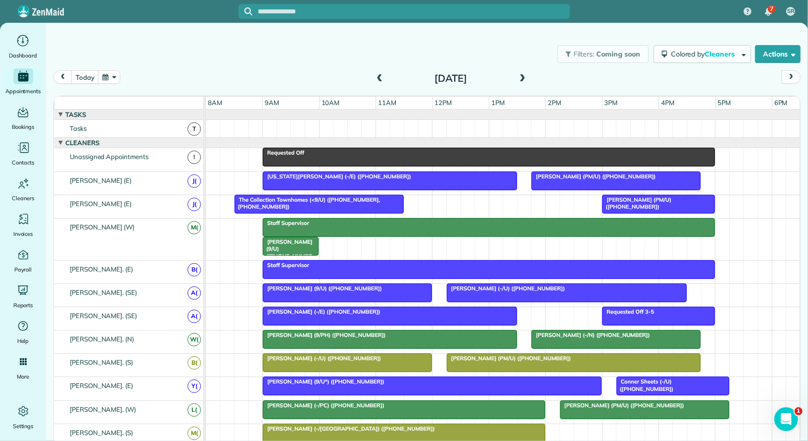
click at [348, 152] on div "Requested Off" at bounding box center [489, 152] width 447 height 7
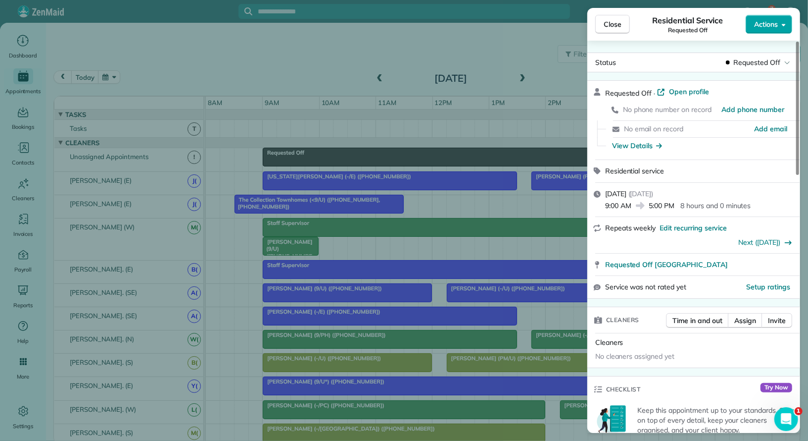
click at [770, 25] on span "Actions" at bounding box center [766, 24] width 24 height 10
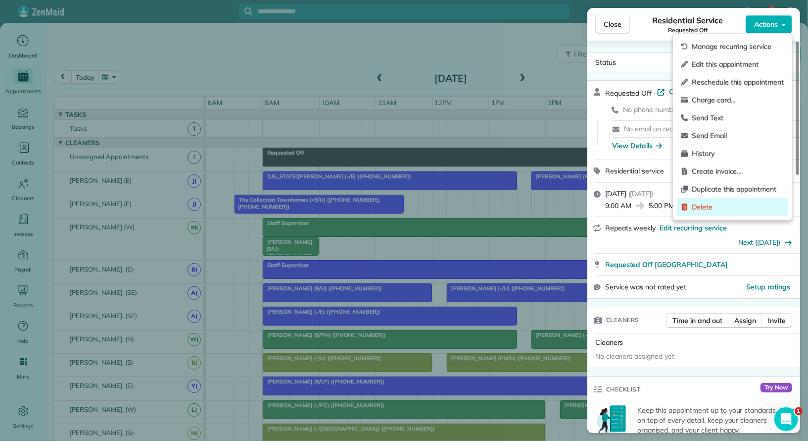
click at [755, 203] on span "Delete" at bounding box center [738, 207] width 92 height 10
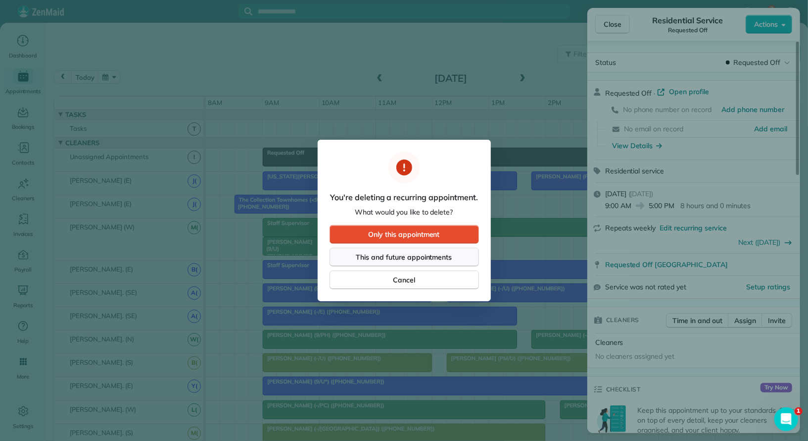
click at [450, 254] on span "This and future appointments" at bounding box center [404, 257] width 96 height 10
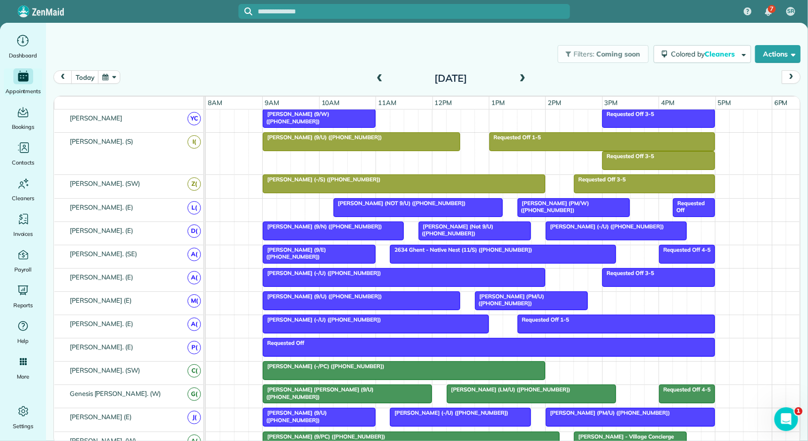
scroll to position [352, 0]
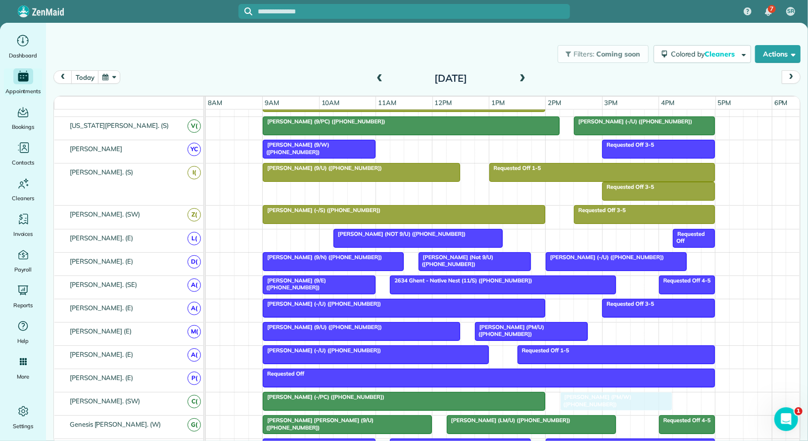
drag, startPoint x: 558, startPoint y: 228, endPoint x: 600, endPoint y: 389, distance: 165.8
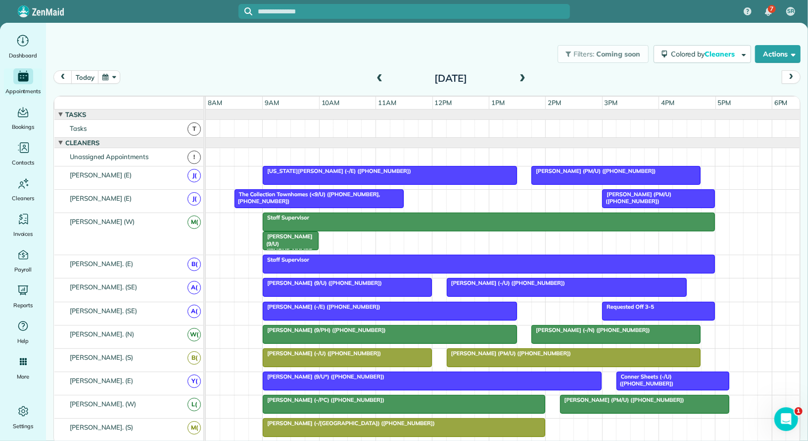
click at [315, 307] on div at bounding box center [389, 311] width 253 height 18
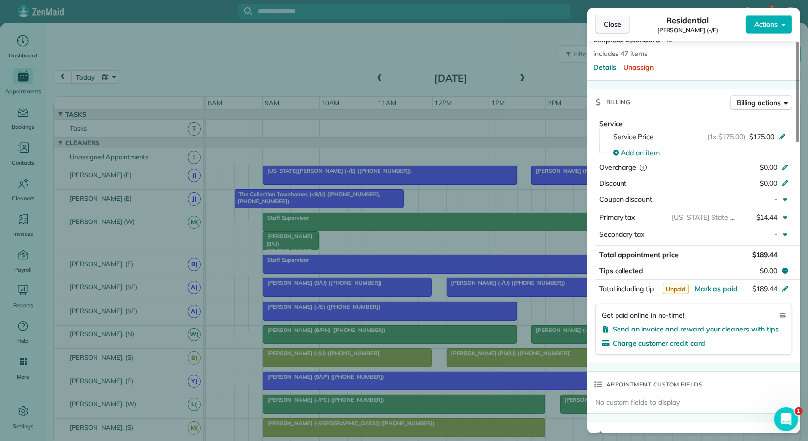
click at [608, 25] on span "Close" at bounding box center [613, 24] width 18 height 10
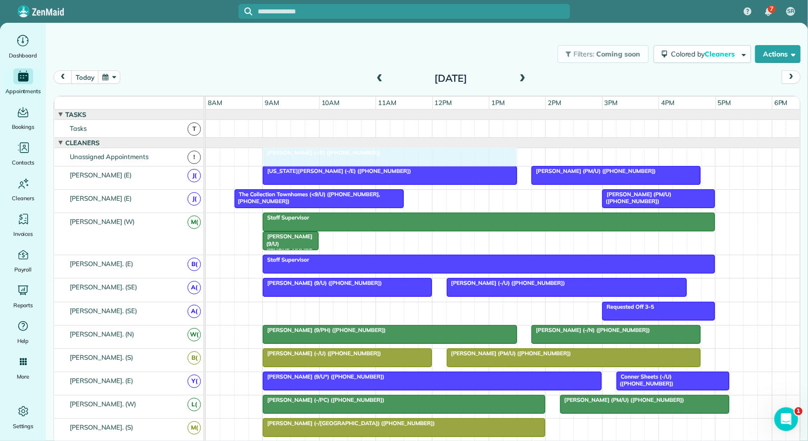
drag, startPoint x: 331, startPoint y: 306, endPoint x: 328, endPoint y: 156, distance: 149.5
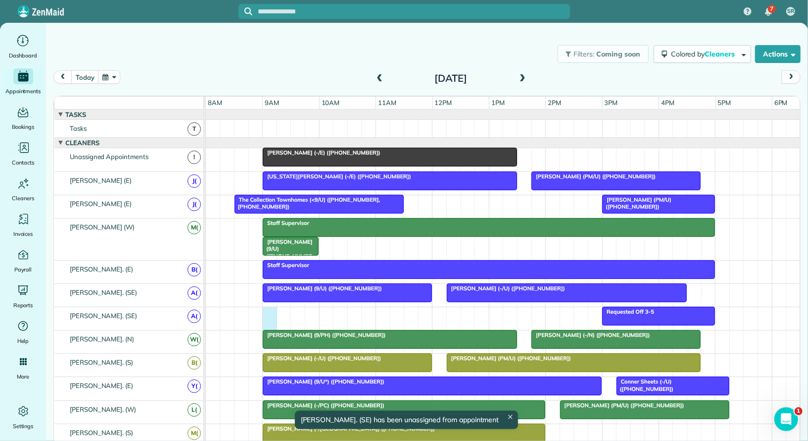
click at [271, 318] on div "Requested Off 3-5" at bounding box center [503, 318] width 595 height 23
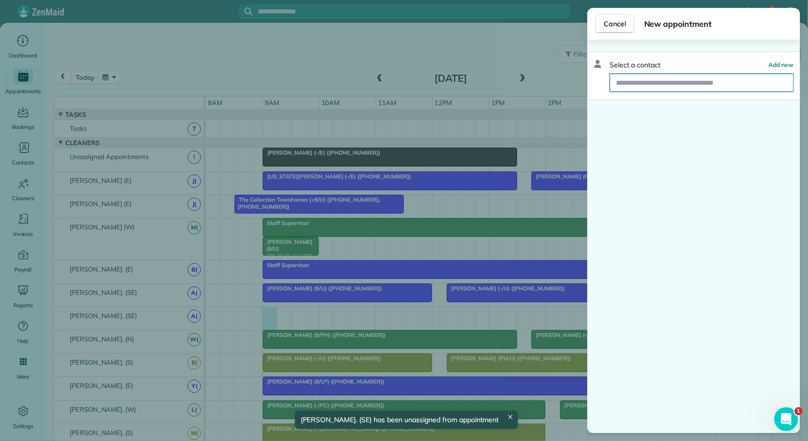
click at [643, 90] on input "text" at bounding box center [701, 83] width 183 height 18
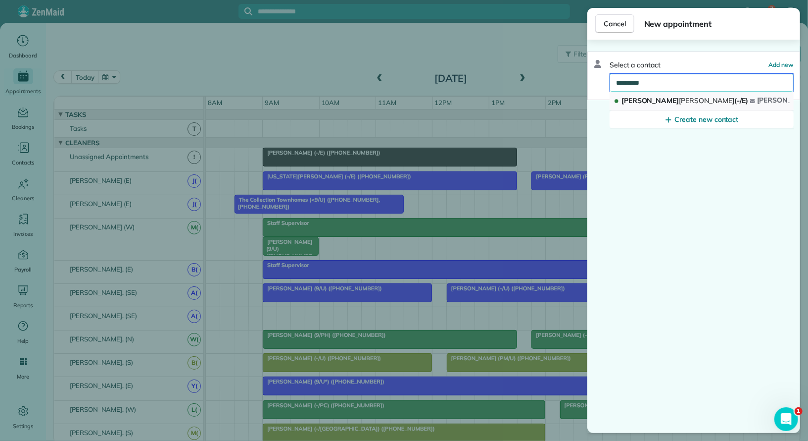
type input "*********"
click at [680, 100] on span "Schneller" at bounding box center [707, 100] width 55 height 9
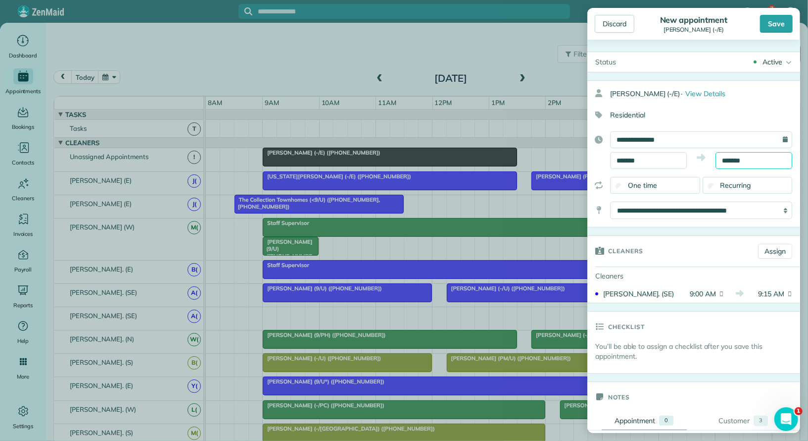
click at [748, 155] on input "*******" at bounding box center [754, 160] width 77 height 17
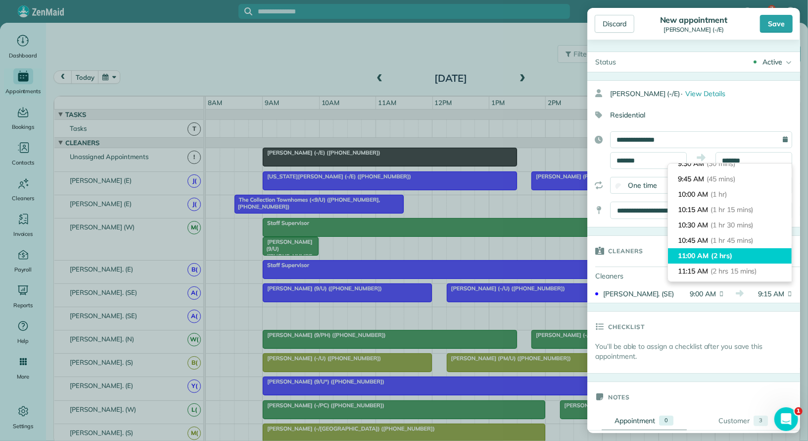
type input "********"
click at [736, 250] on li "11:00 AM (2 hrs)" at bounding box center [730, 255] width 124 height 15
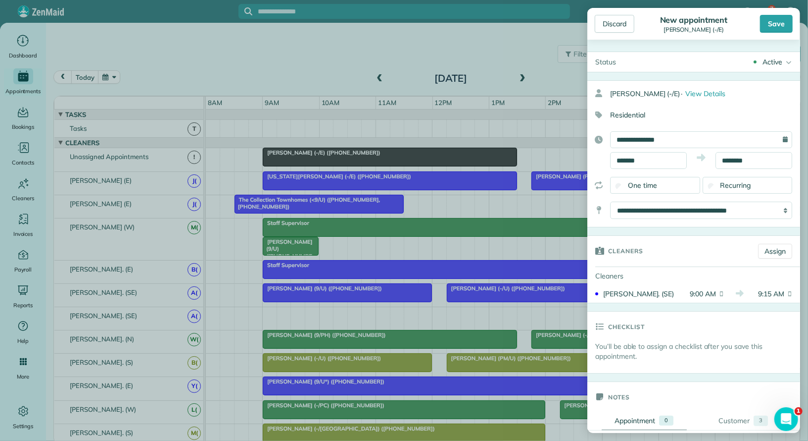
click at [769, 58] on div "Active" at bounding box center [773, 62] width 20 height 10
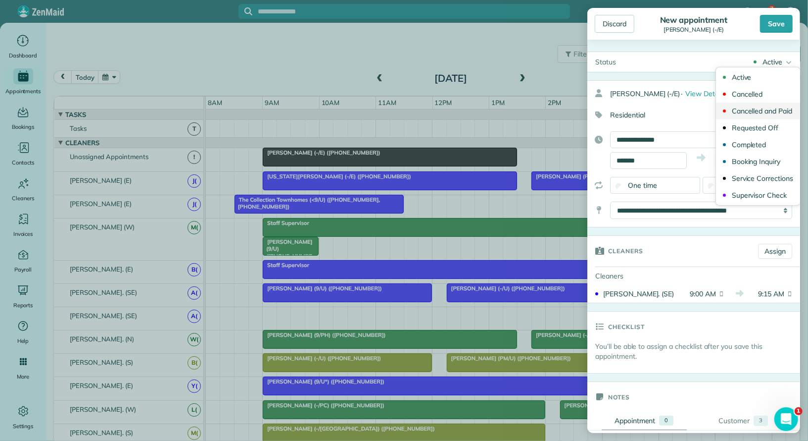
click at [777, 115] on link "Cancelled and Paid" at bounding box center [758, 110] width 84 height 17
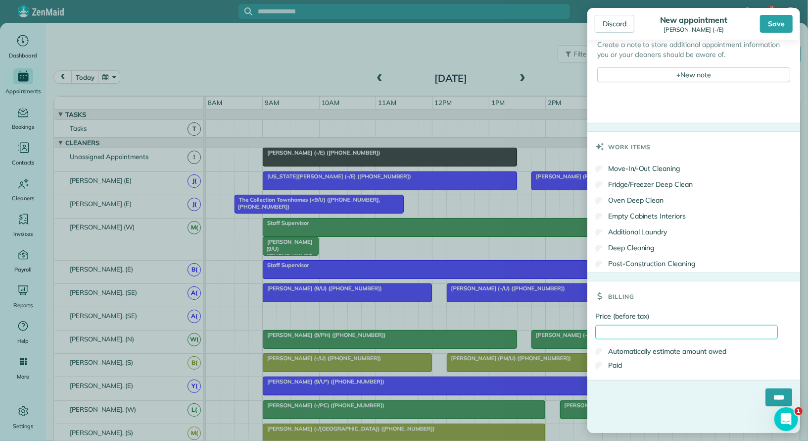
click at [667, 335] on input "Price (before tax)" at bounding box center [687, 332] width 183 height 14
type input "****"
click at [711, 68] on div "+ New note" at bounding box center [694, 74] width 193 height 15
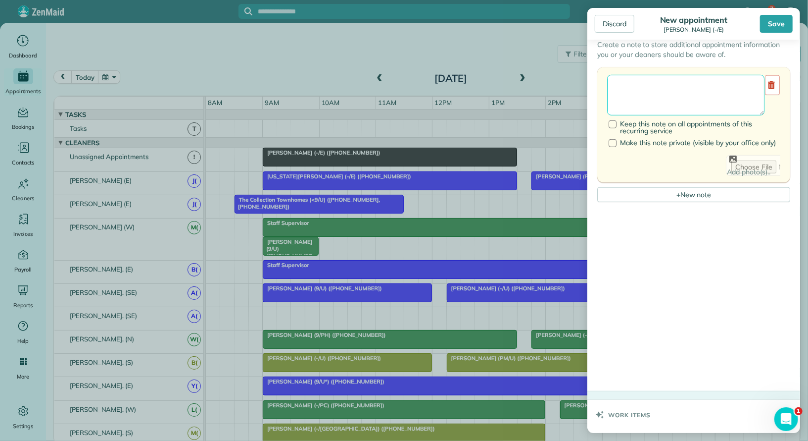
click at [688, 100] on textarea at bounding box center [685, 95] width 157 height 41
type textarea "**********"
click at [772, 23] on div "Save" at bounding box center [776, 24] width 33 height 18
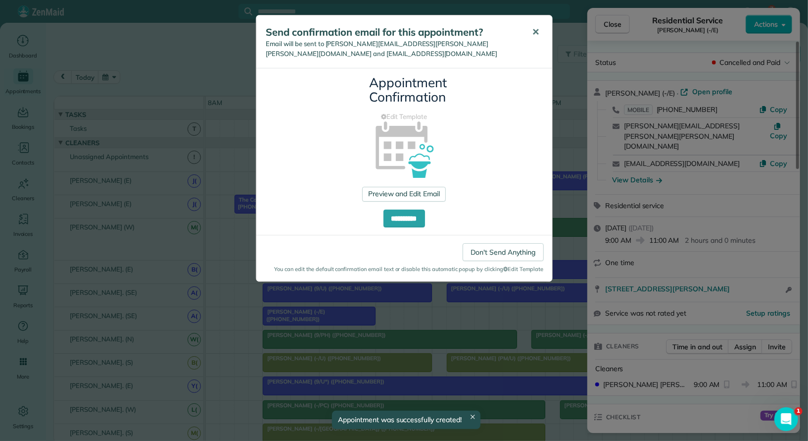
click at [538, 30] on span "✕" at bounding box center [536, 31] width 7 height 11
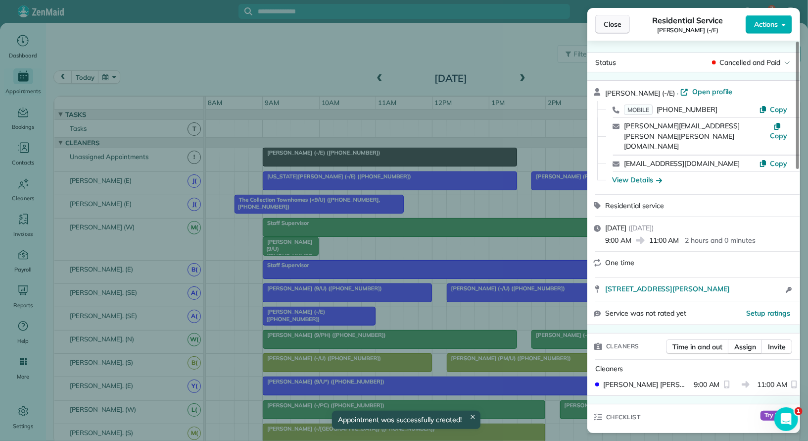
click at [619, 26] on span "Close" at bounding box center [613, 24] width 18 height 10
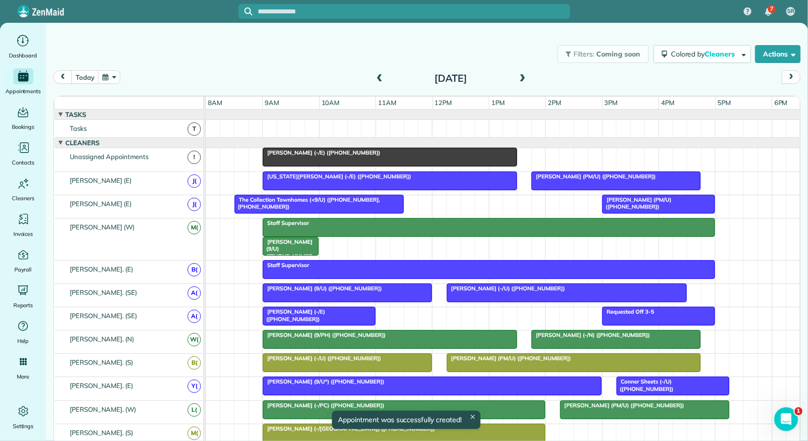
click at [493, 160] on div at bounding box center [389, 157] width 253 height 18
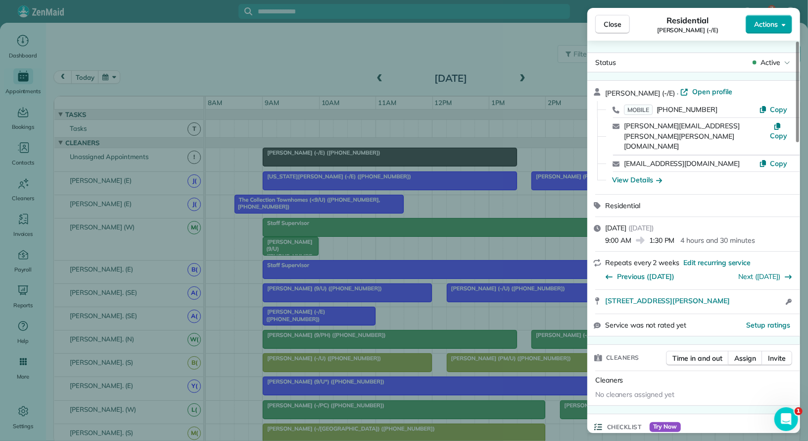
click at [776, 22] on span "Actions" at bounding box center [766, 24] width 24 height 10
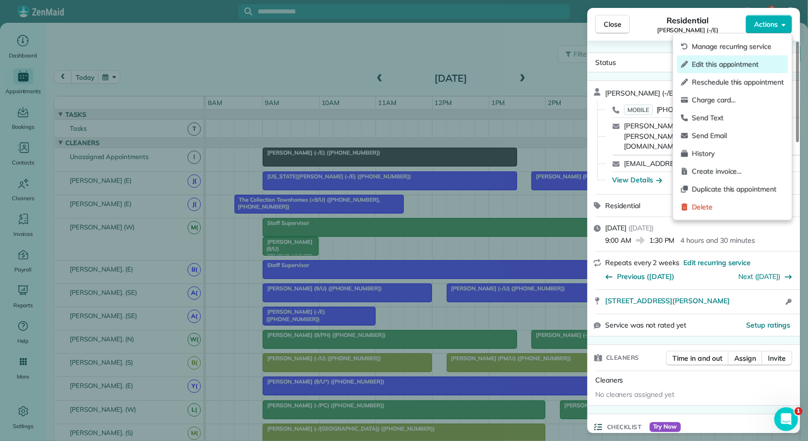
click at [753, 59] on span "Edit this appointment" at bounding box center [738, 64] width 92 height 10
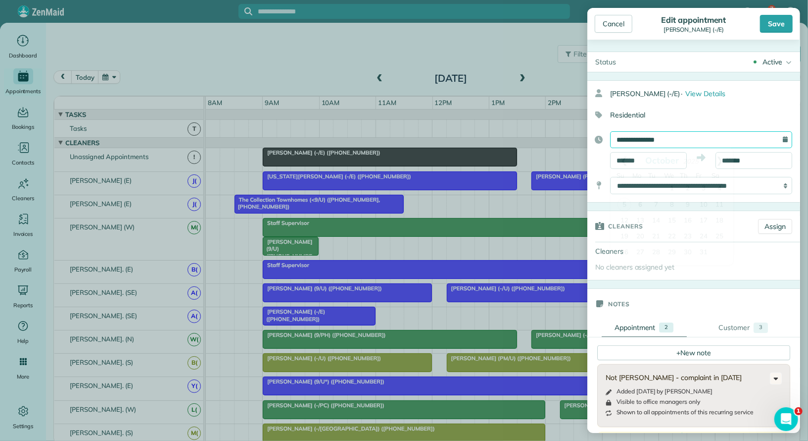
click at [696, 137] on input "**********" at bounding box center [701, 139] width 182 height 17
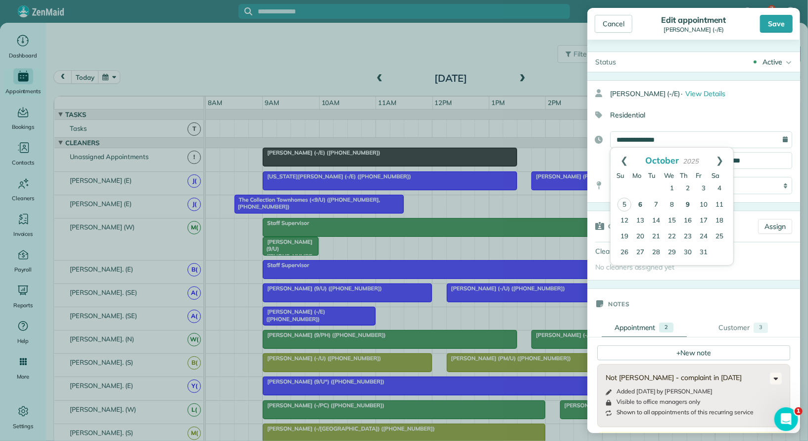
click at [687, 205] on link "9" at bounding box center [688, 205] width 16 height 16
type input "**********"
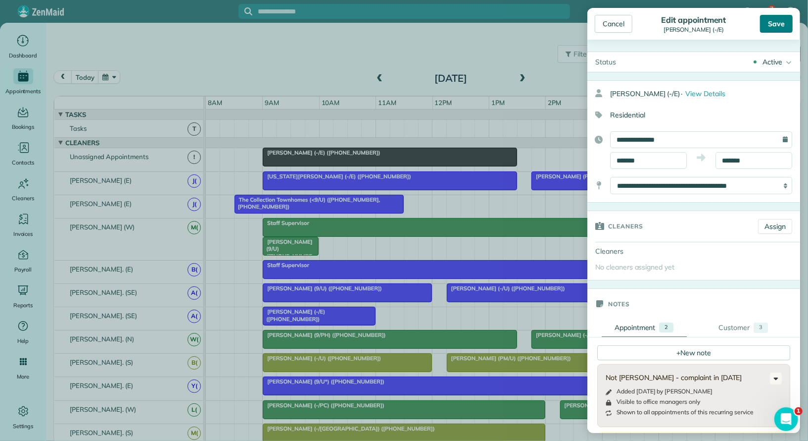
click at [779, 25] on div "Save" at bounding box center [776, 24] width 33 height 18
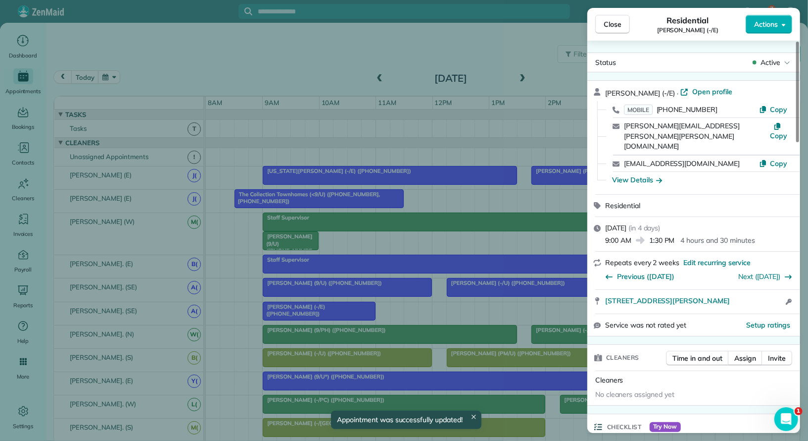
click at [779, 25] on button "Actions" at bounding box center [769, 24] width 47 height 19
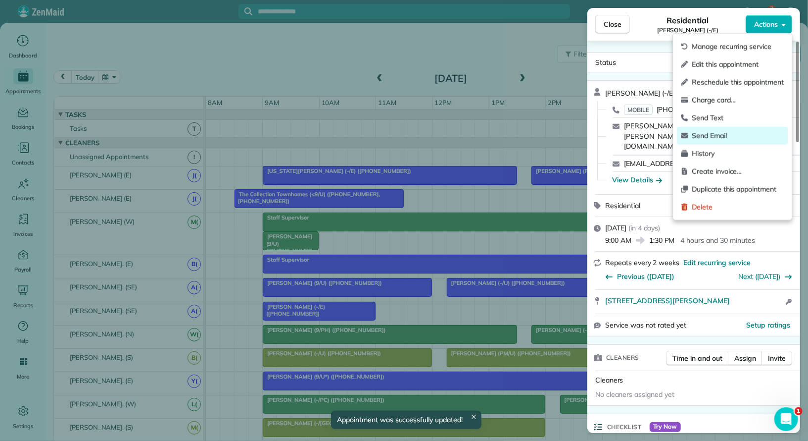
click at [751, 138] on span "Send Email" at bounding box center [738, 136] width 92 height 10
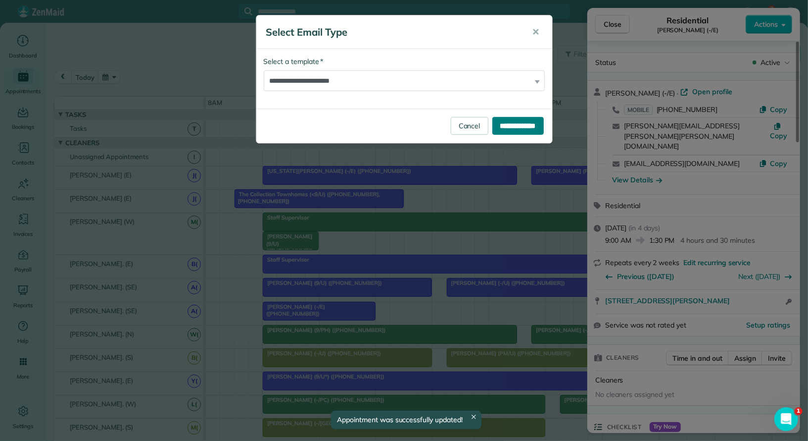
click at [507, 125] on input "**********" at bounding box center [518, 126] width 51 height 18
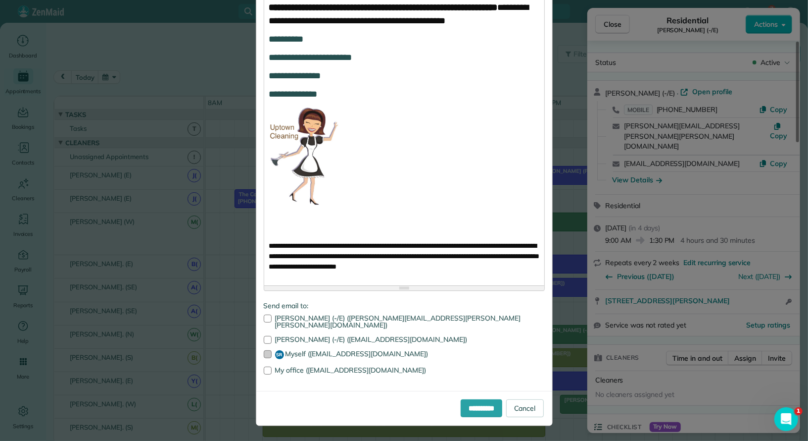
click at [344, 352] on label "SR Myself (hello@uptownc.com)" at bounding box center [404, 354] width 281 height 9
click at [461, 400] on input "**********" at bounding box center [482, 408] width 42 height 18
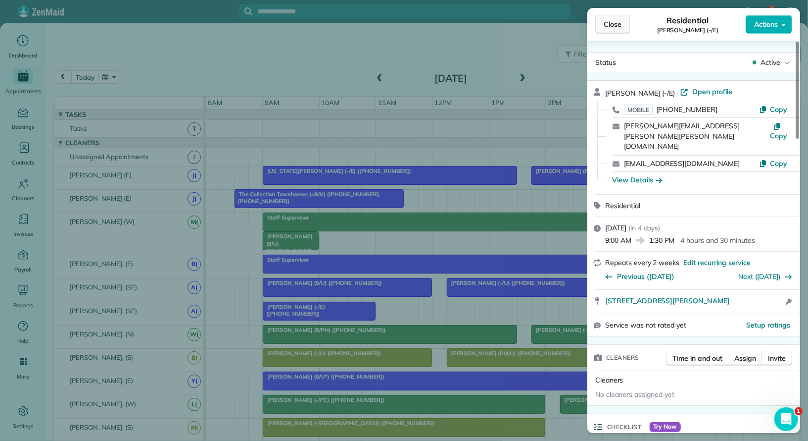
click at [620, 29] on button "Close" at bounding box center [613, 24] width 35 height 19
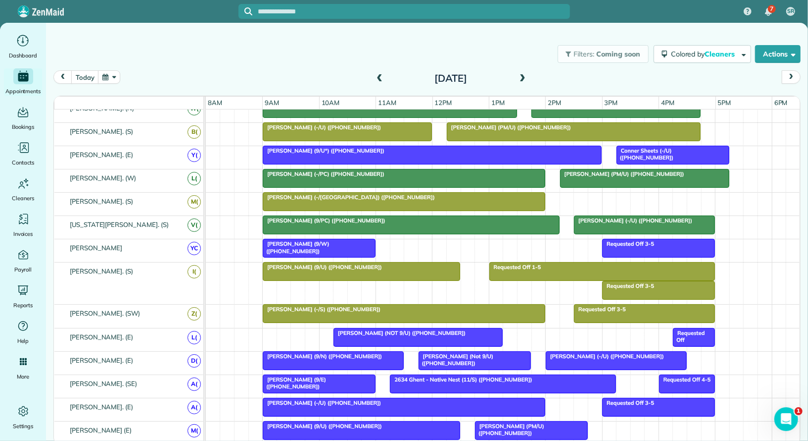
scroll to position [229, 0]
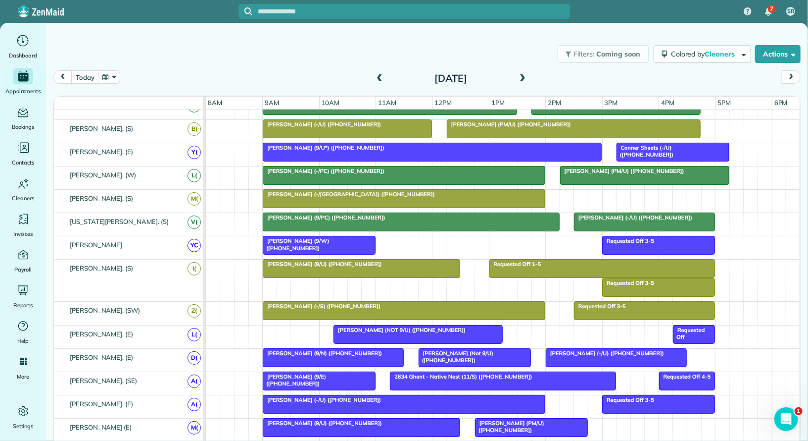
click at [382, 216] on div "Becky Gould (9/PC) (+12149247186)" at bounding box center [411, 217] width 291 height 7
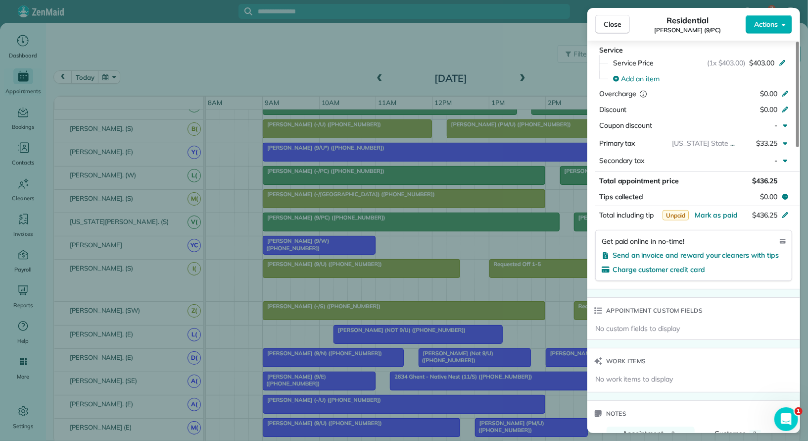
scroll to position [715, 0]
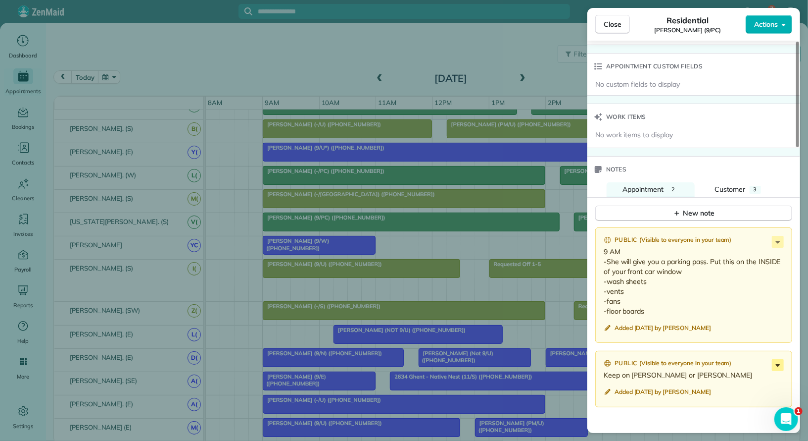
click at [781, 361] on icon at bounding box center [778, 365] width 12 height 12
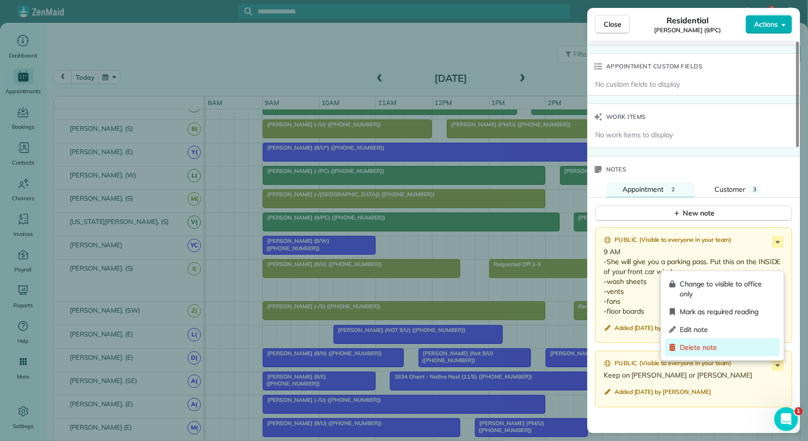
click at [751, 348] on span "Delete note" at bounding box center [728, 347] width 96 height 10
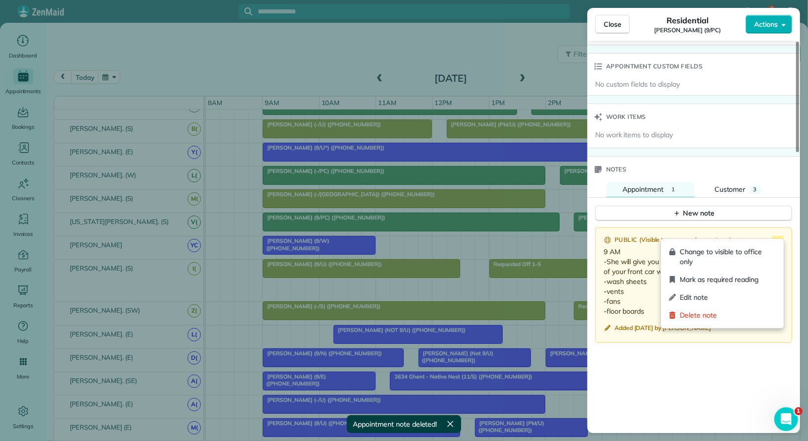
click at [784, 236] on icon at bounding box center [778, 242] width 12 height 12
click at [731, 298] on span "Edit note" at bounding box center [728, 297] width 96 height 10
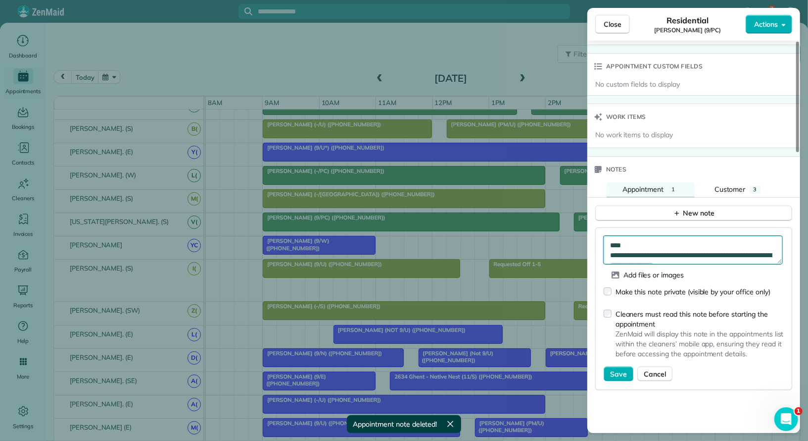
click at [609, 238] on textarea "**********" at bounding box center [693, 250] width 179 height 28
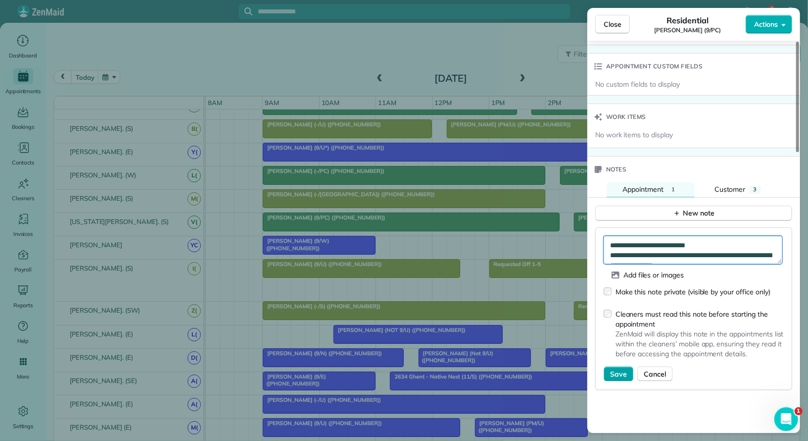
type textarea "**********"
click at [621, 369] on span "Save" at bounding box center [618, 374] width 17 height 10
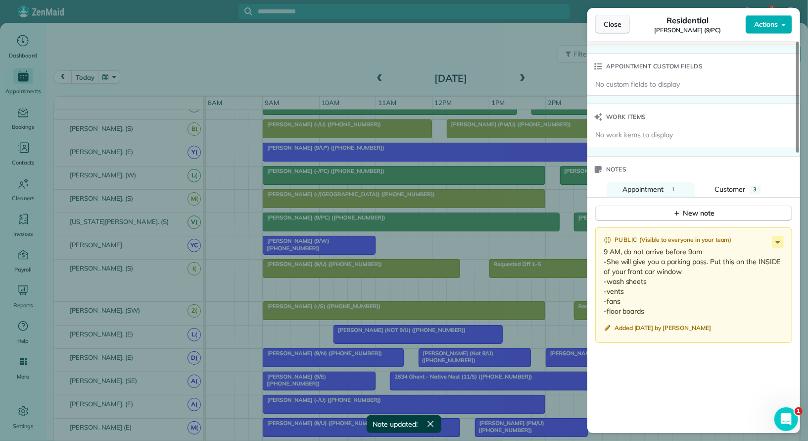
click at [612, 31] on button "Close" at bounding box center [613, 24] width 35 height 19
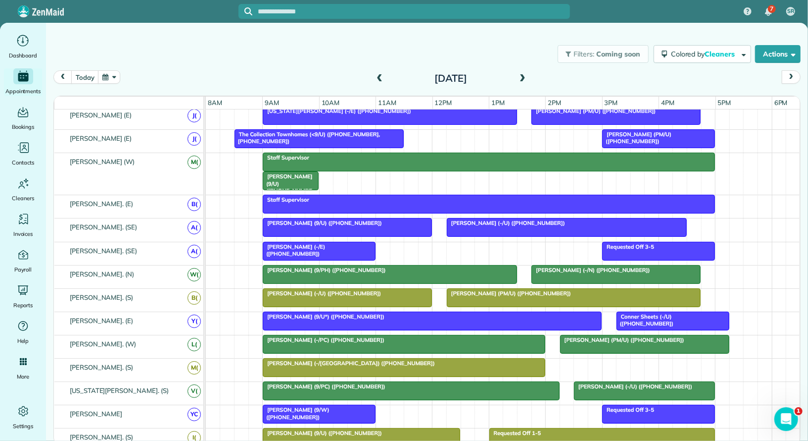
scroll to position [56, 0]
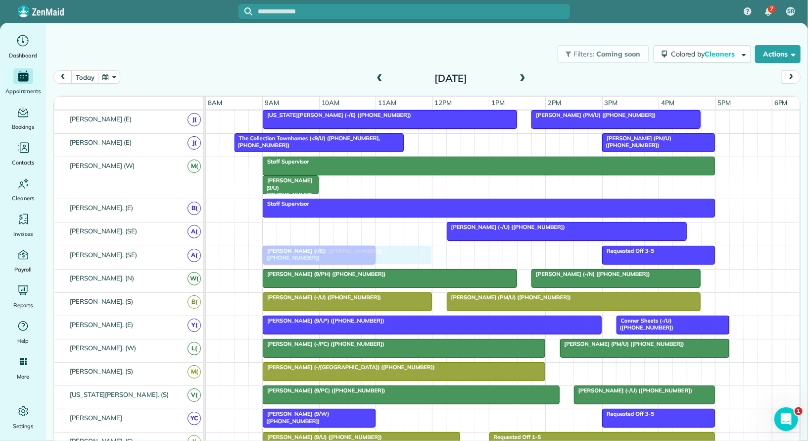
drag, startPoint x: 365, startPoint y: 228, endPoint x: 365, endPoint y: 243, distance: 14.9
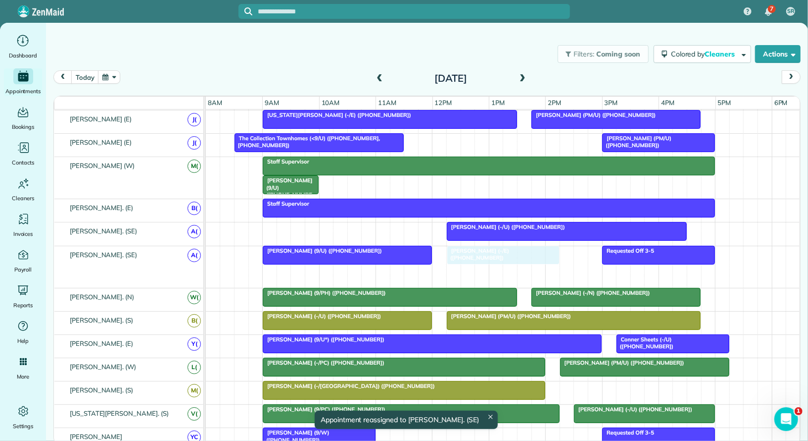
drag, startPoint x: 313, startPoint y: 269, endPoint x: 499, endPoint y: 264, distance: 185.7
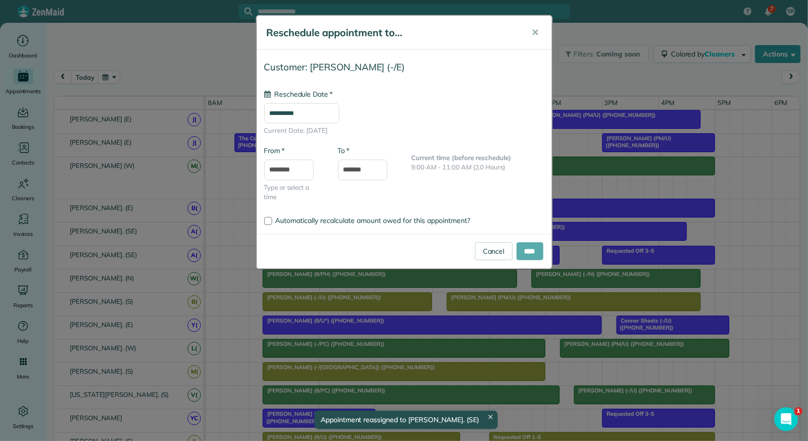
type input "**********"
click at [539, 252] on input "****" at bounding box center [530, 251] width 27 height 18
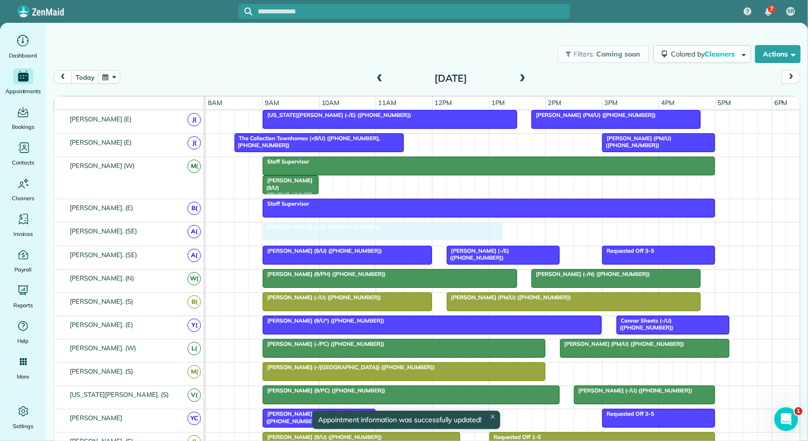
drag, startPoint x: 537, startPoint y: 224, endPoint x: 356, endPoint y: 234, distance: 180.5
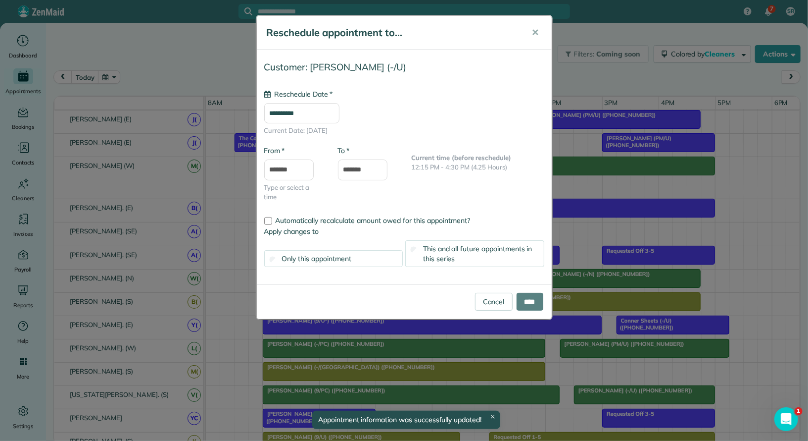
type input "**********"
click at [521, 299] on input "****" at bounding box center [530, 302] width 27 height 18
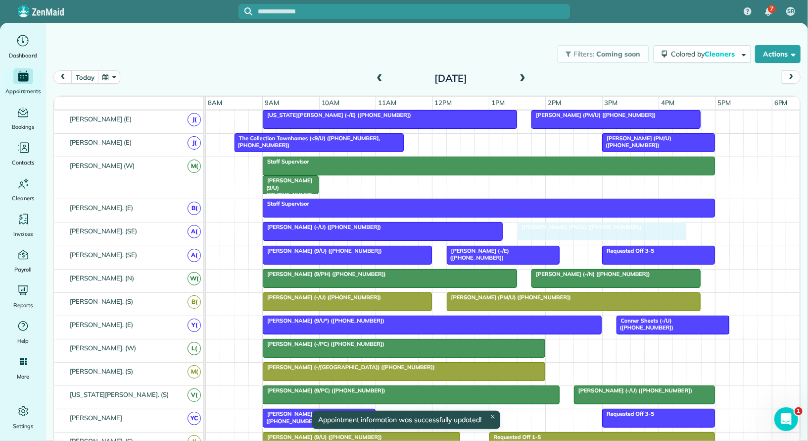
drag, startPoint x: 602, startPoint y: 342, endPoint x: 565, endPoint y: 232, distance: 115.5
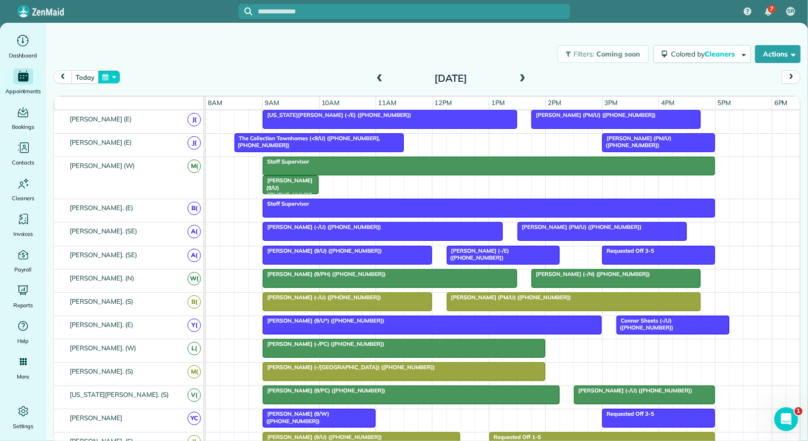
click at [105, 83] on button "button" at bounding box center [109, 76] width 23 height 13
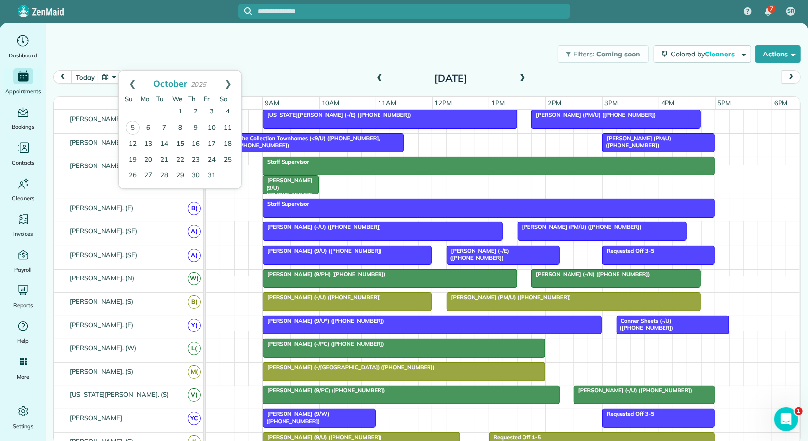
click at [180, 143] on link "15" at bounding box center [180, 144] width 16 height 16
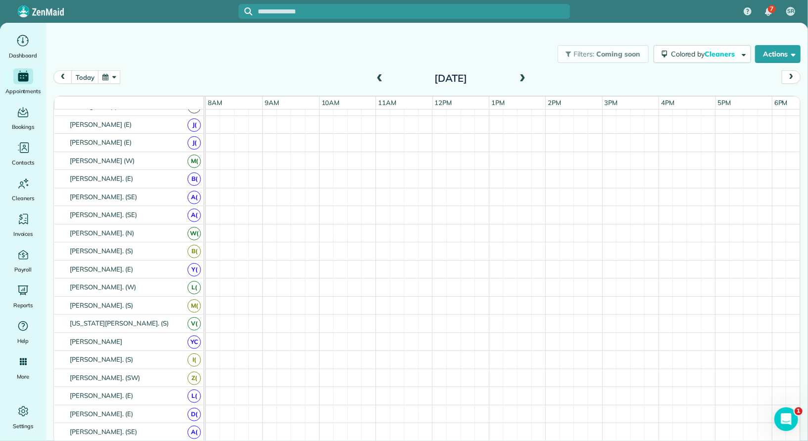
scroll to position [75, 0]
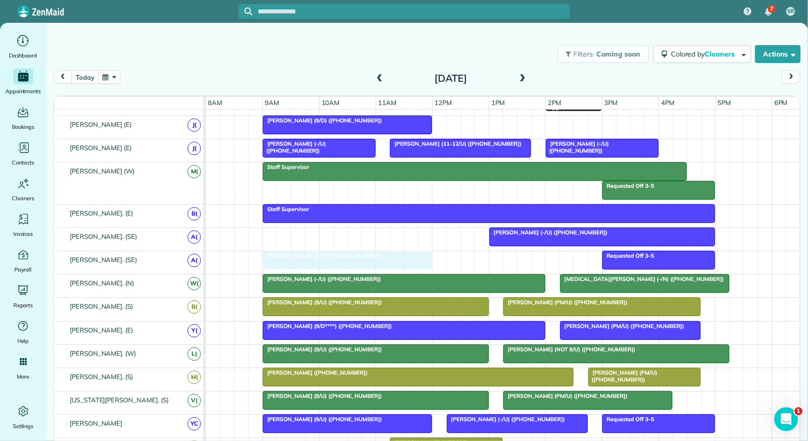
drag, startPoint x: 338, startPoint y: 253, endPoint x: 340, endPoint y: 244, distance: 9.6
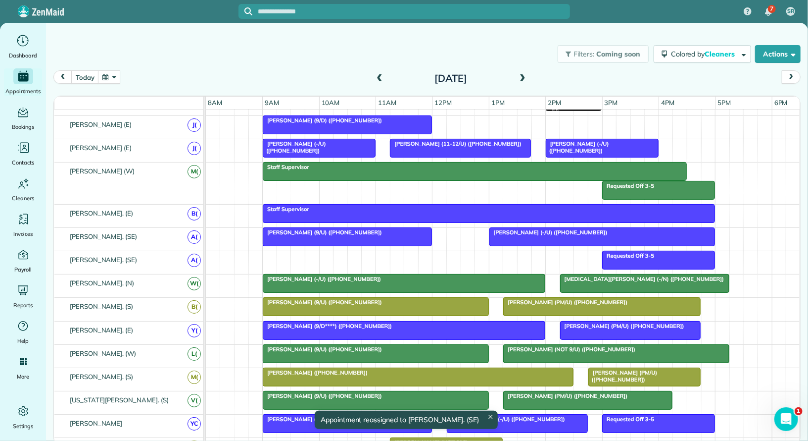
click at [269, 257] on div "Requested Off 3-5" at bounding box center [503, 262] width 595 height 23
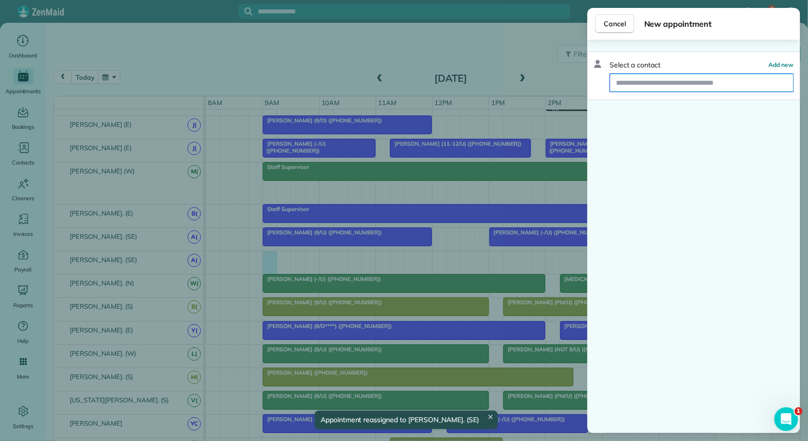
click at [741, 87] on input "text" at bounding box center [701, 83] width 183 height 18
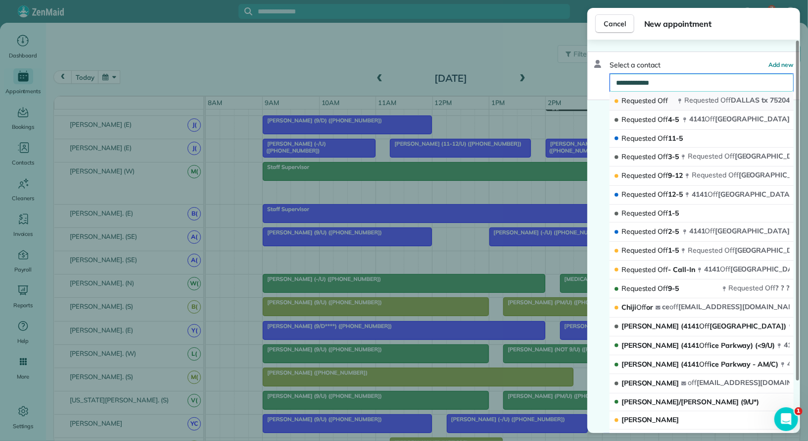
type input "**********"
click at [749, 104] on span "Requested Off DALLAS tx 75204" at bounding box center [737, 101] width 105 height 10
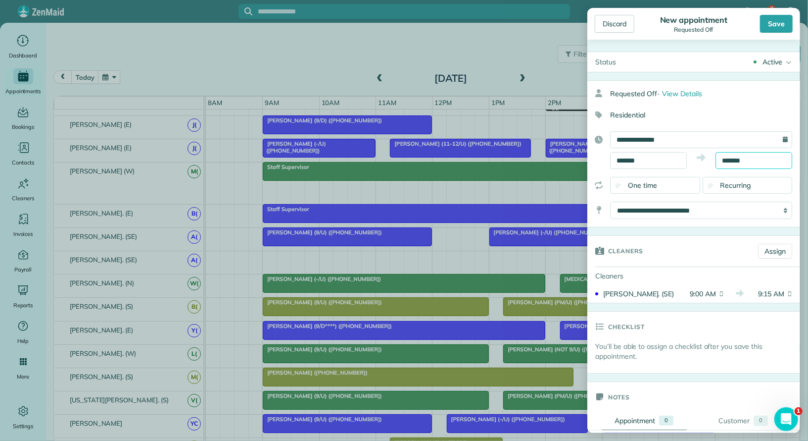
click at [754, 159] on input "*******" at bounding box center [754, 160] width 77 height 17
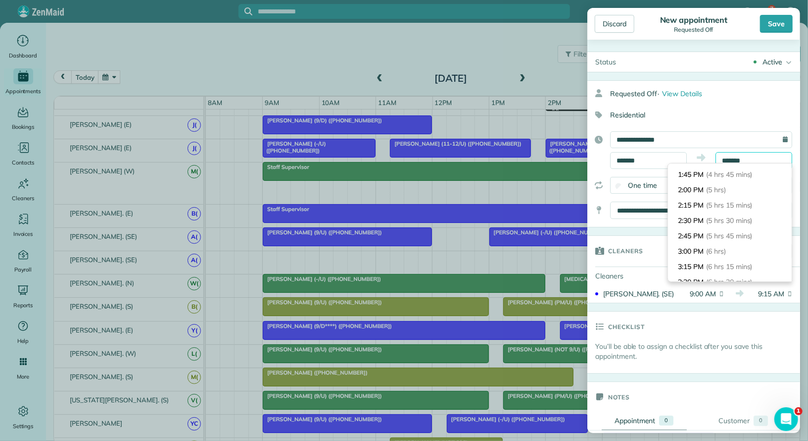
scroll to position [295, 0]
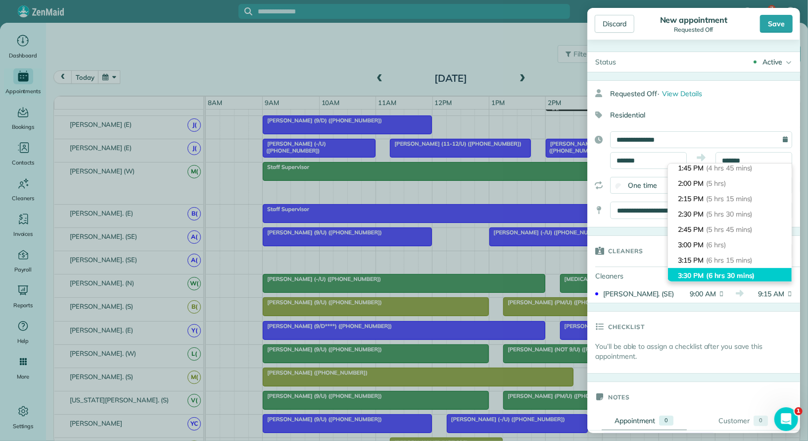
type input "*******"
click at [741, 268] on li "3:30 PM (6 hrs 30 mins)" at bounding box center [730, 275] width 124 height 15
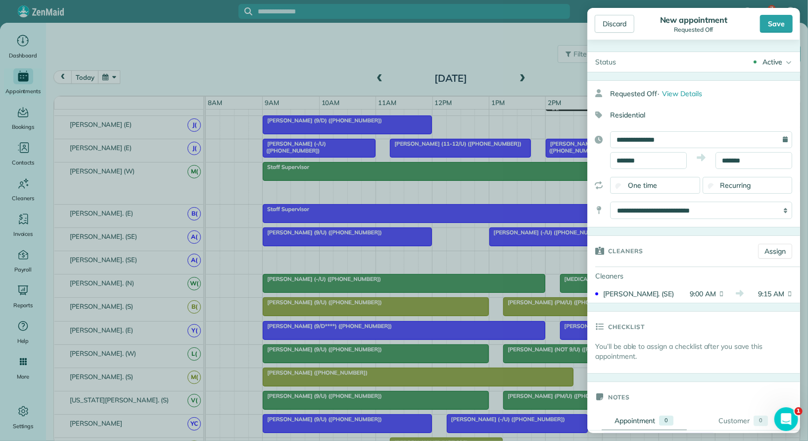
click at [780, 64] on div "Active" at bounding box center [773, 62] width 20 height 10
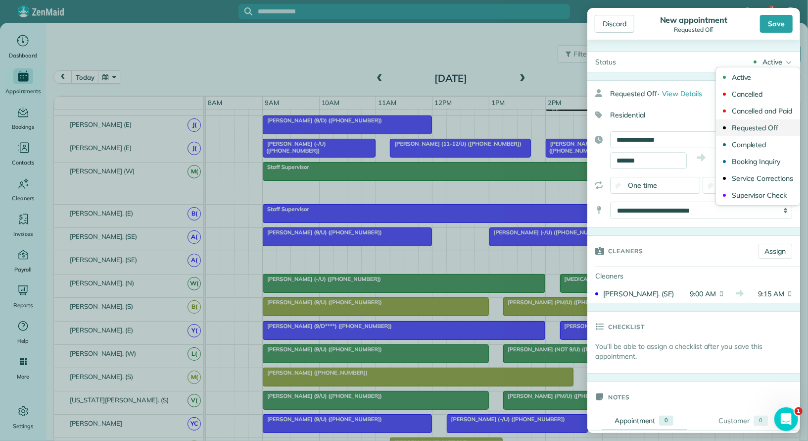
click at [775, 124] on div "Requested Off" at bounding box center [755, 127] width 47 height 7
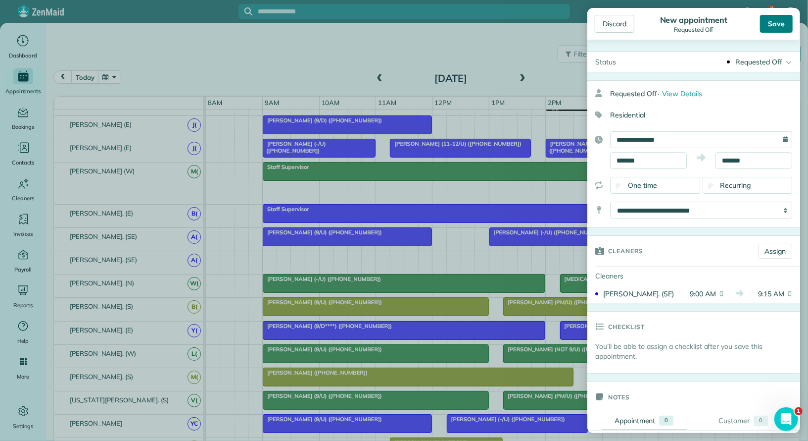
click at [780, 20] on div "Save" at bounding box center [776, 24] width 33 height 18
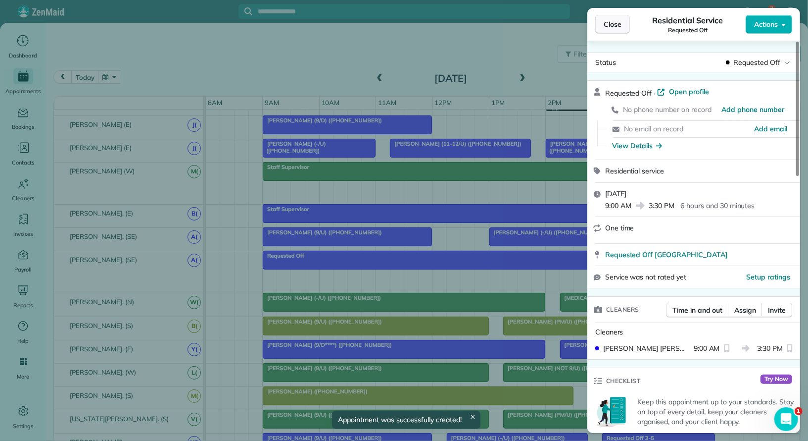
click at [614, 24] on span "Close" at bounding box center [613, 24] width 18 height 10
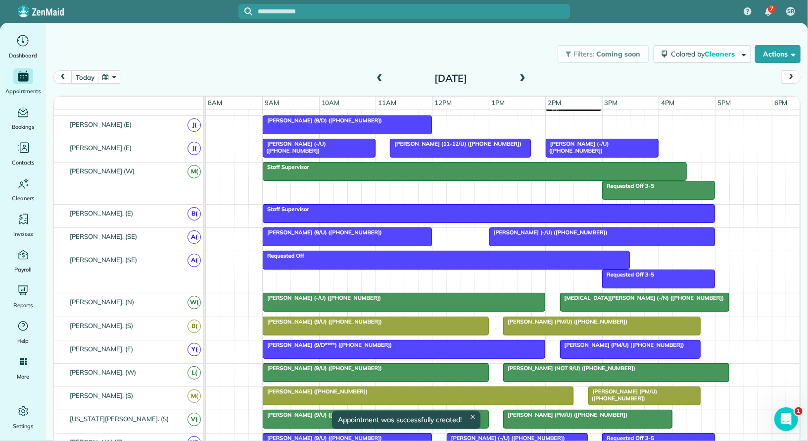
click at [629, 253] on link "Requested Off" at bounding box center [446, 259] width 367 height 19
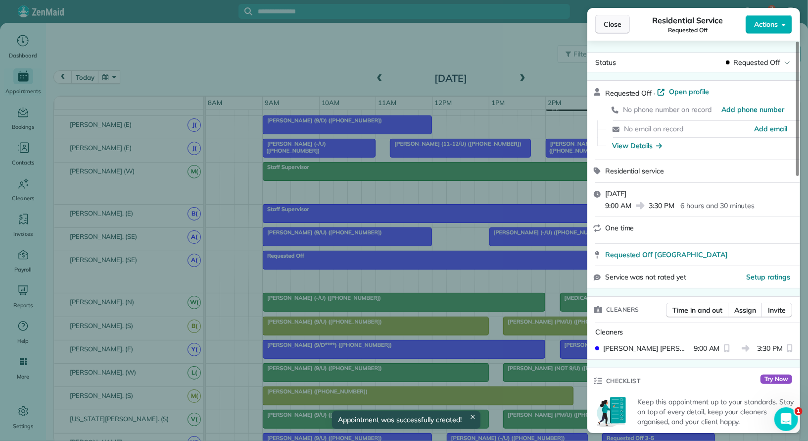
click at [606, 16] on button "Close" at bounding box center [613, 24] width 35 height 19
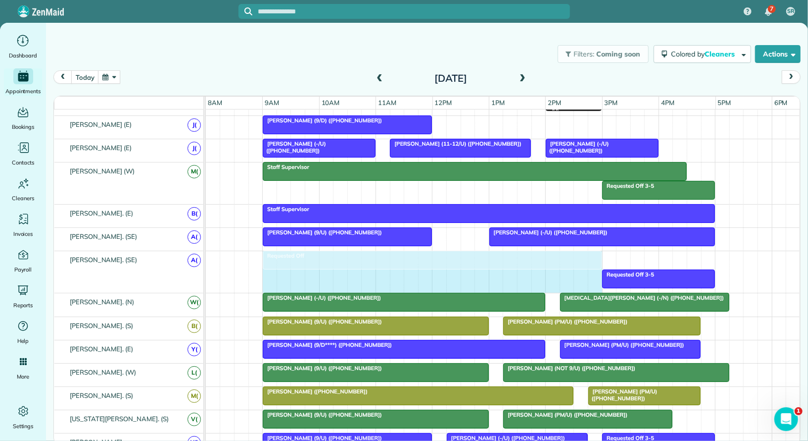
drag, startPoint x: 628, startPoint y: 254, endPoint x: 599, endPoint y: 255, distance: 28.2
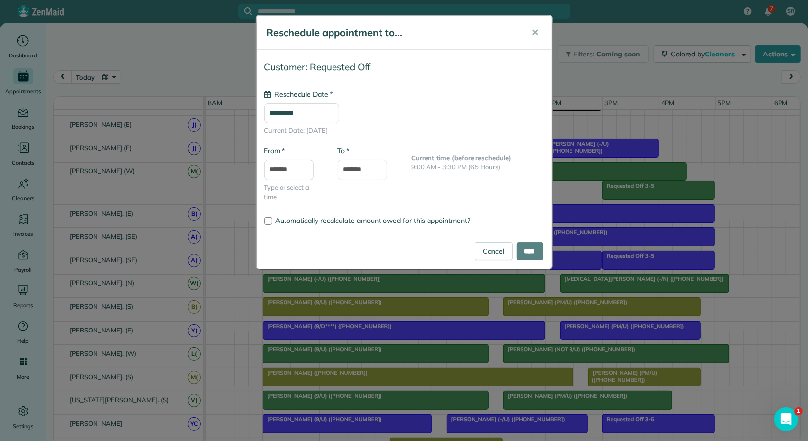
type input "**********"
click at [525, 252] on input "****" at bounding box center [530, 251] width 27 height 18
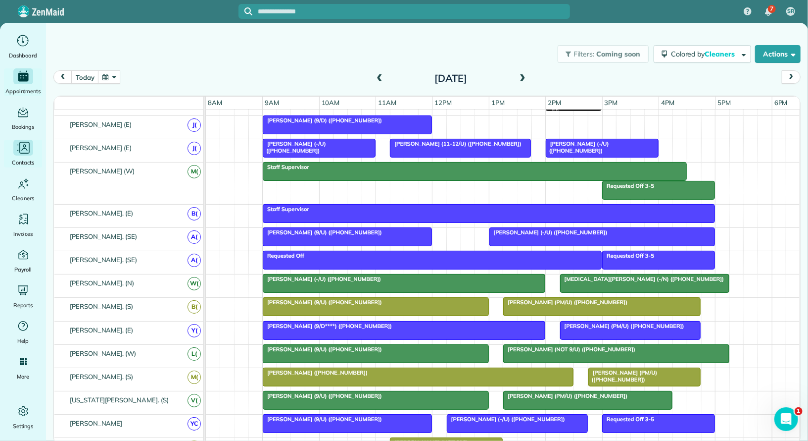
click at [26, 155] on div "Contacts" at bounding box center [23, 154] width 40 height 28
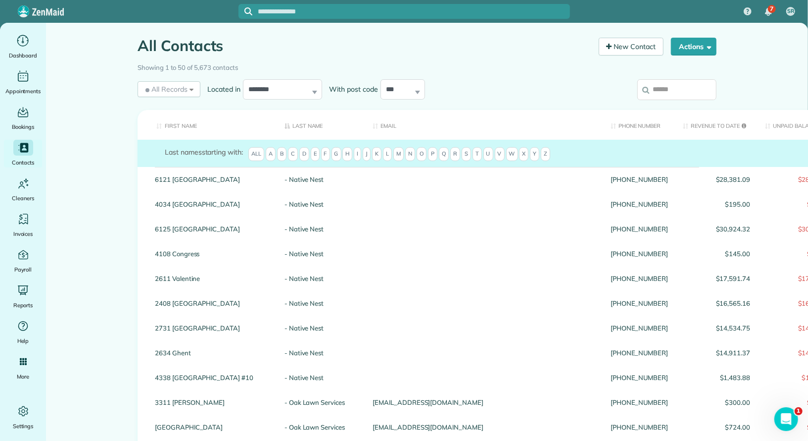
click at [666, 90] on input "search" at bounding box center [677, 89] width 79 height 21
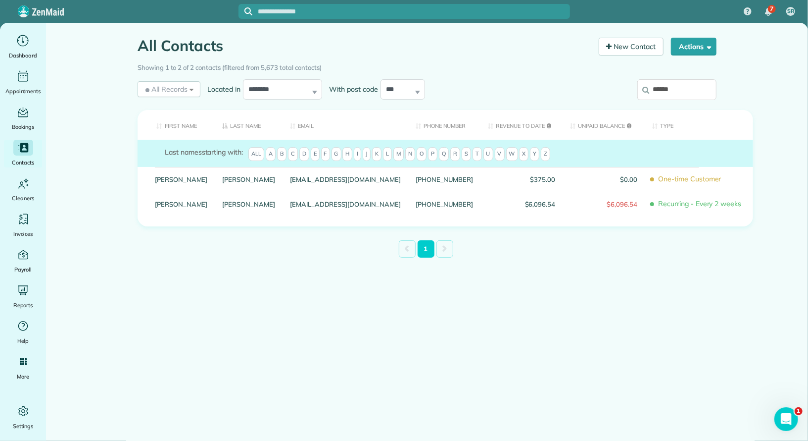
type input "*******"
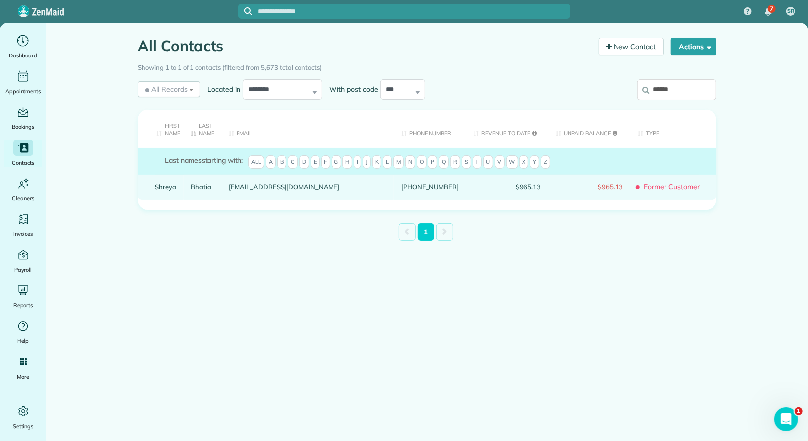
type input "******"
click at [163, 186] on link "Shreya" at bounding box center [165, 186] width 21 height 7
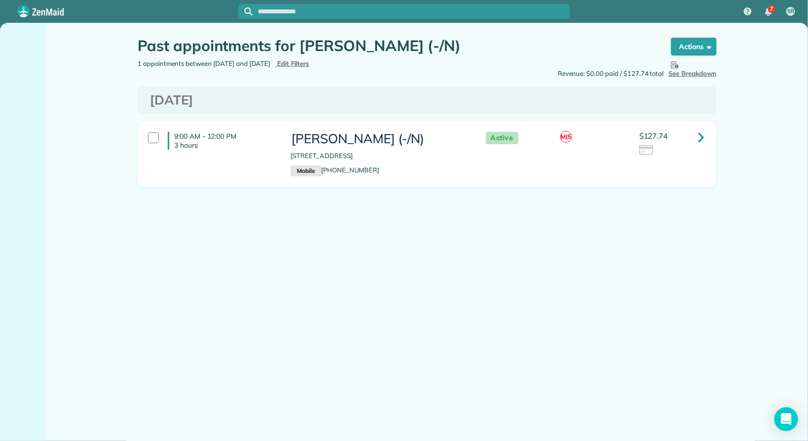
type input "**********"
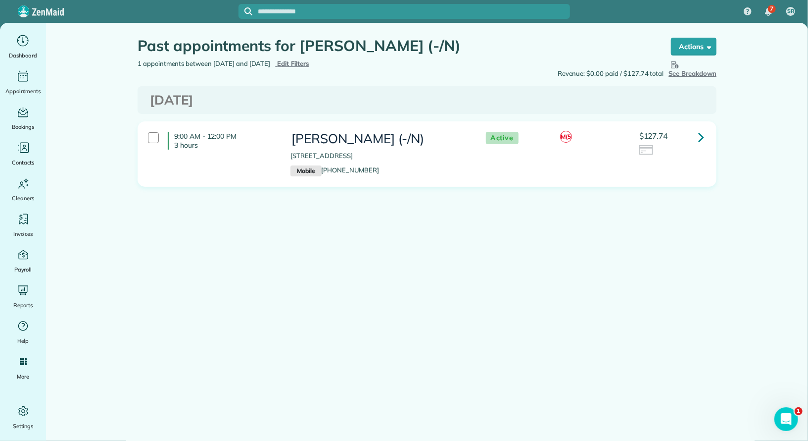
click at [309, 65] on span "Edit Filters" at bounding box center [293, 63] width 32 height 8
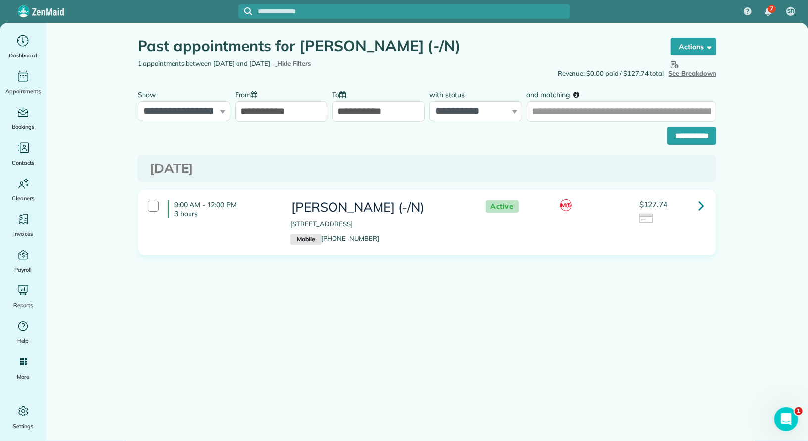
click at [266, 112] on input "**********" at bounding box center [281, 111] width 93 height 21
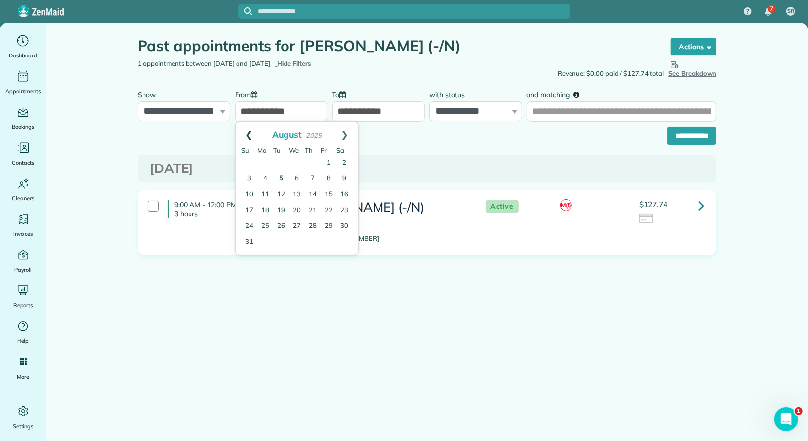
click at [247, 139] on link "Prev" at bounding box center [249, 134] width 27 height 25
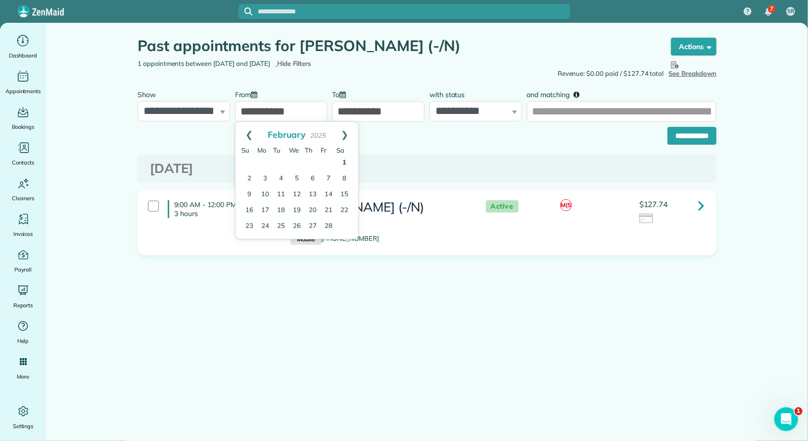
click at [347, 159] on link "1" at bounding box center [345, 163] width 16 height 16
type input "**********"
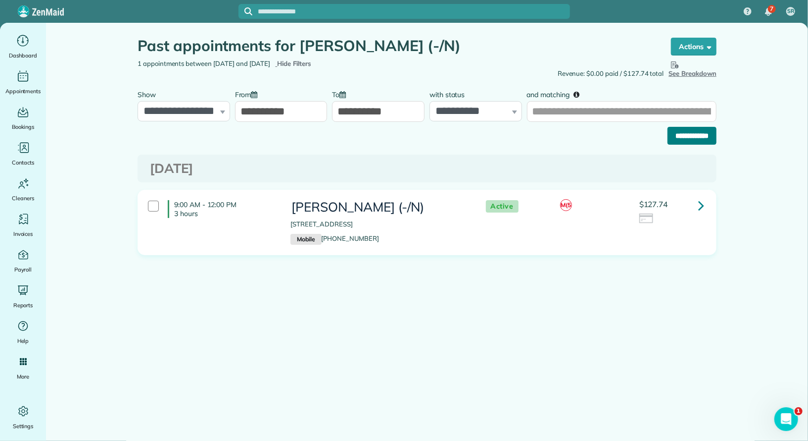
click at [679, 140] on input "**********" at bounding box center [692, 136] width 49 height 18
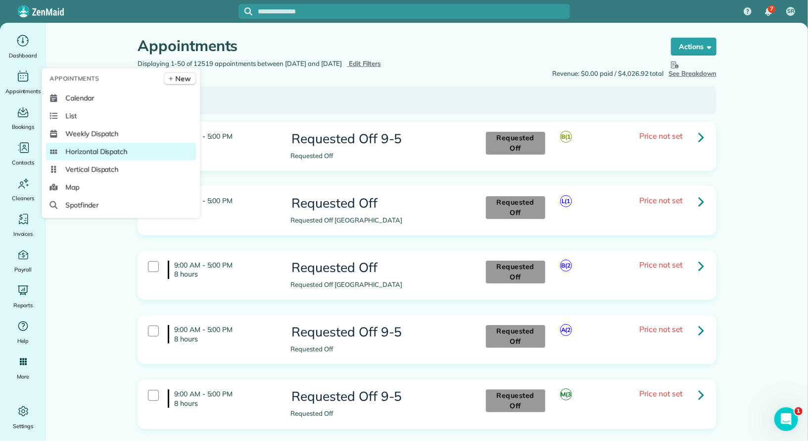
click at [93, 152] on span "Horizontal Dispatch" at bounding box center [96, 152] width 62 height 10
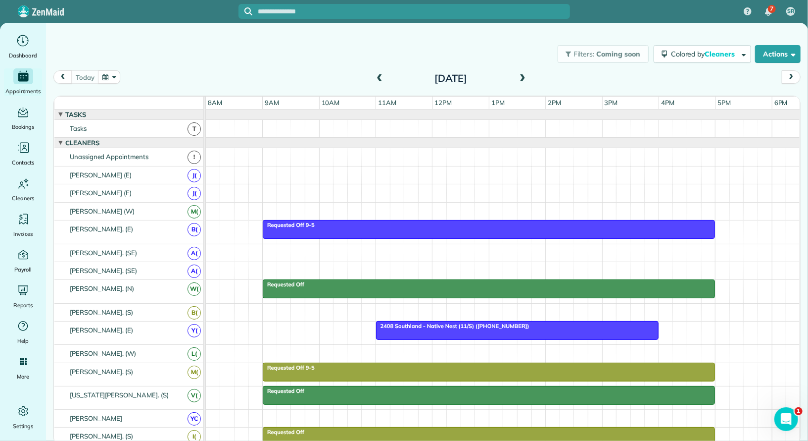
click at [526, 79] on span at bounding box center [522, 78] width 11 height 9
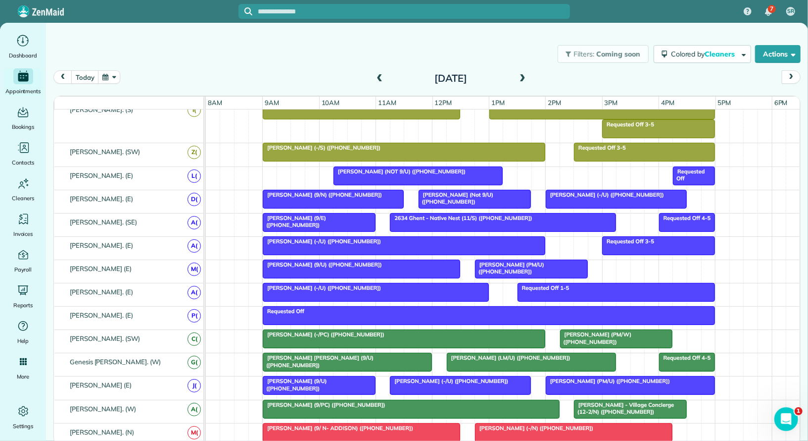
scroll to position [534, 0]
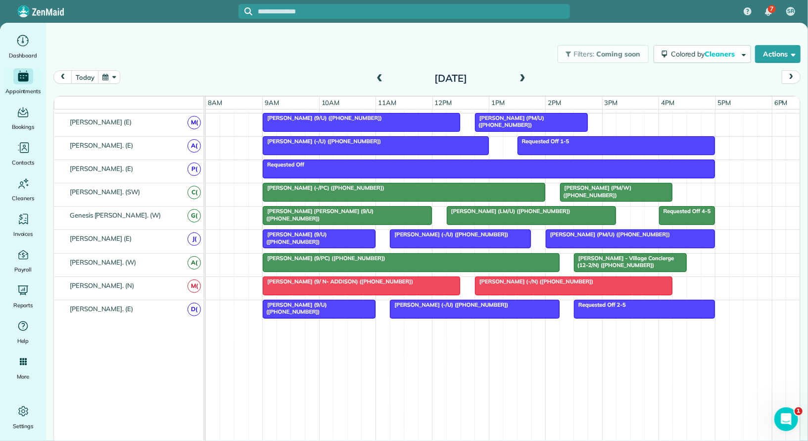
click at [270, 242] on div "[PERSON_NAME] (PM/U) ([PHONE_NUMBER]) [PERSON_NAME] (9/U) ([PHONE_NUMBER]) [PER…" at bounding box center [503, 241] width 595 height 23
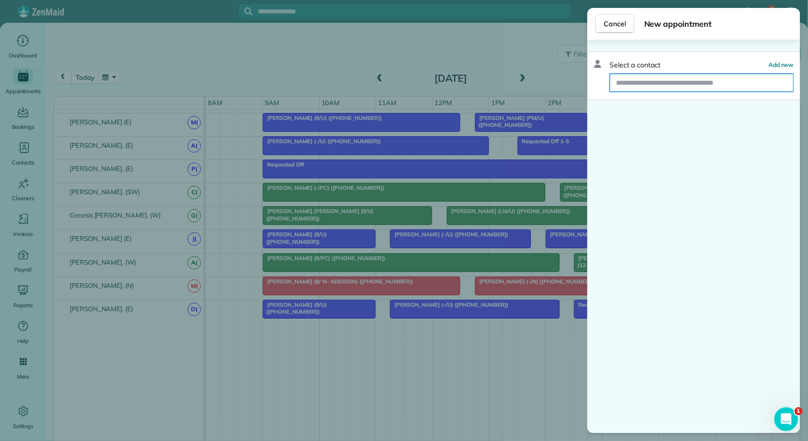
click at [708, 79] on input "text" at bounding box center [701, 83] width 183 height 18
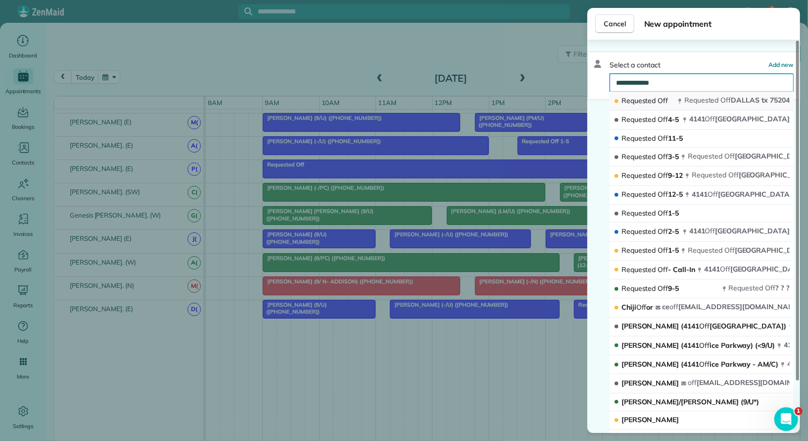
type input "**********"
click at [704, 96] on span "Requested" at bounding box center [702, 100] width 35 height 9
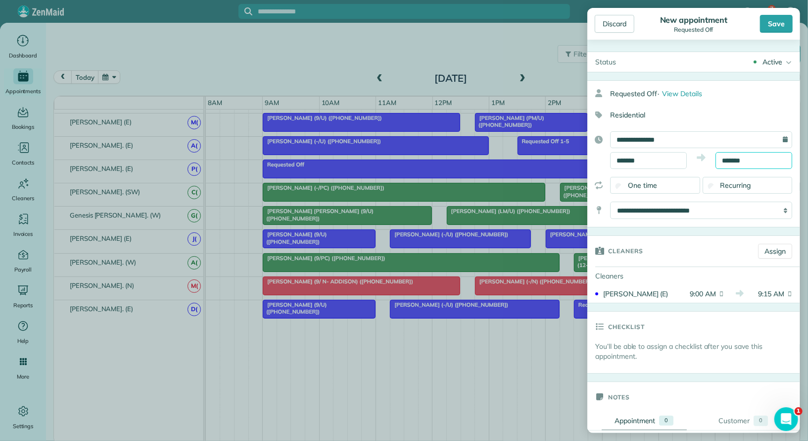
click at [750, 160] on input "*******" at bounding box center [754, 160] width 77 height 17
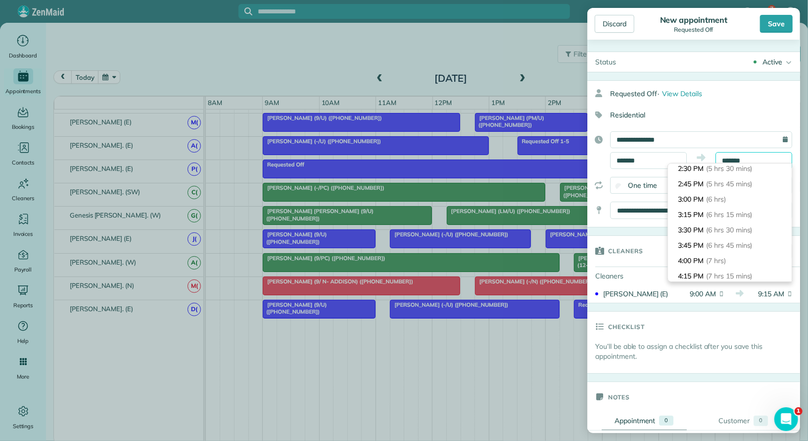
scroll to position [434, 0]
type input "*******"
click at [730, 222] on li "5:00 PM (8 hrs)" at bounding box center [730, 228] width 124 height 15
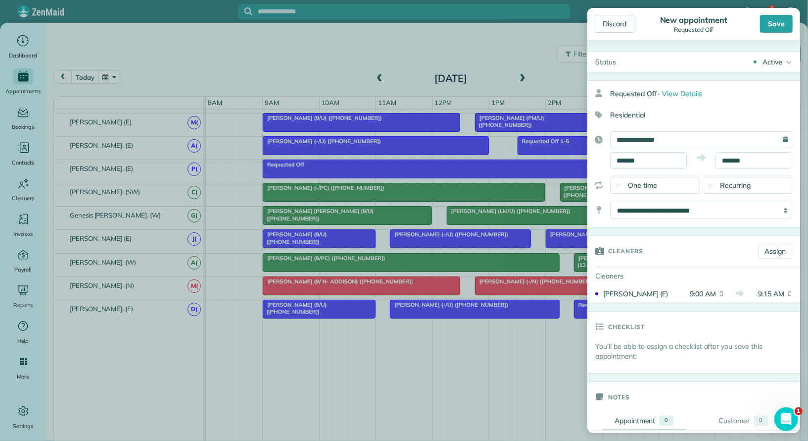
click at [774, 65] on div "Active" at bounding box center [773, 62] width 20 height 10
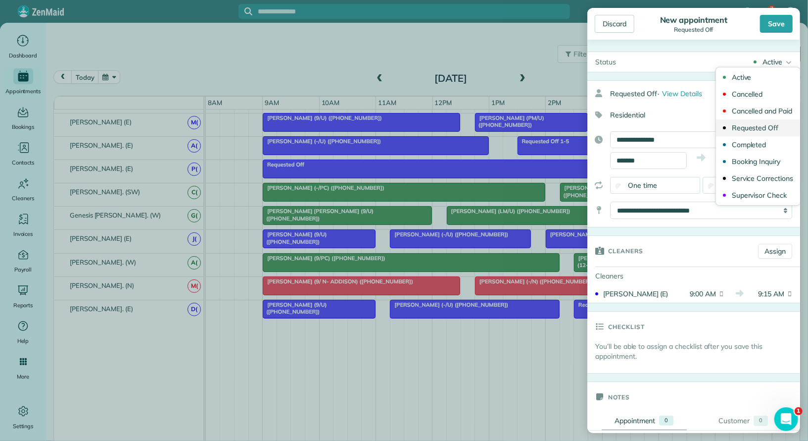
click at [751, 130] on div "Requested Off" at bounding box center [755, 127] width 47 height 7
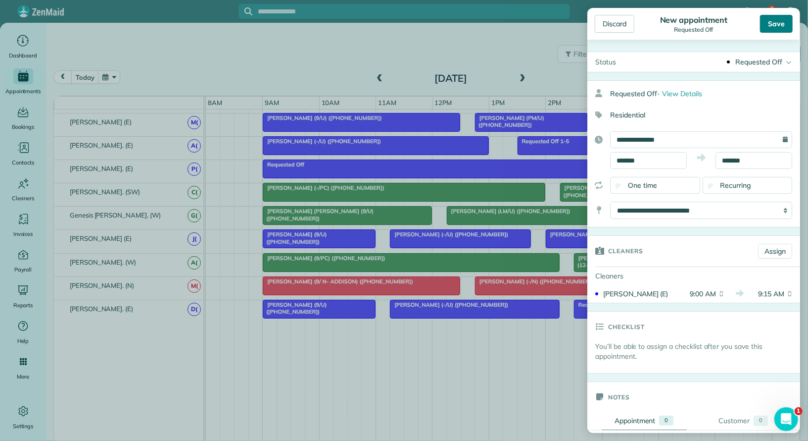
click at [778, 26] on div "Save" at bounding box center [776, 24] width 33 height 18
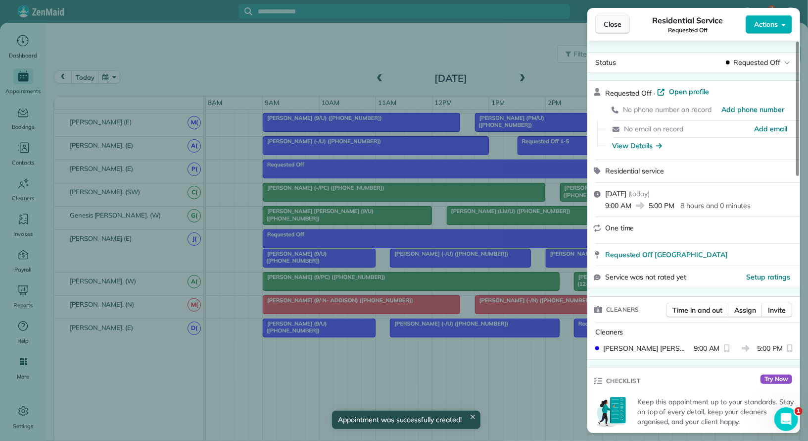
click at [615, 25] on span "Close" at bounding box center [613, 24] width 18 height 10
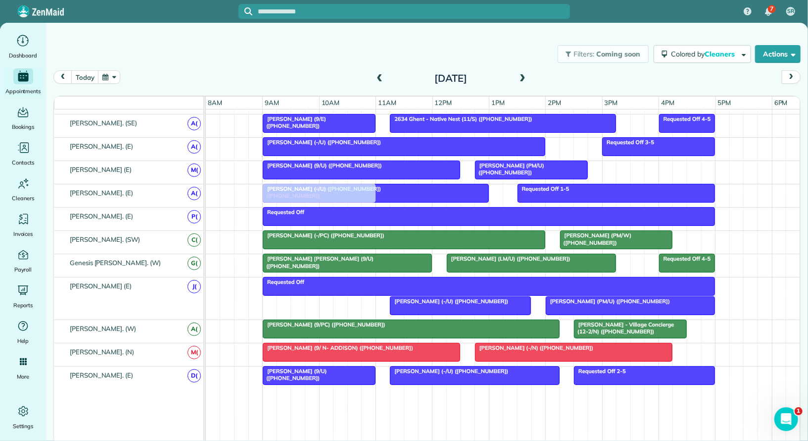
drag, startPoint x: 308, startPoint y: 291, endPoint x: 312, endPoint y: 186, distance: 104.5
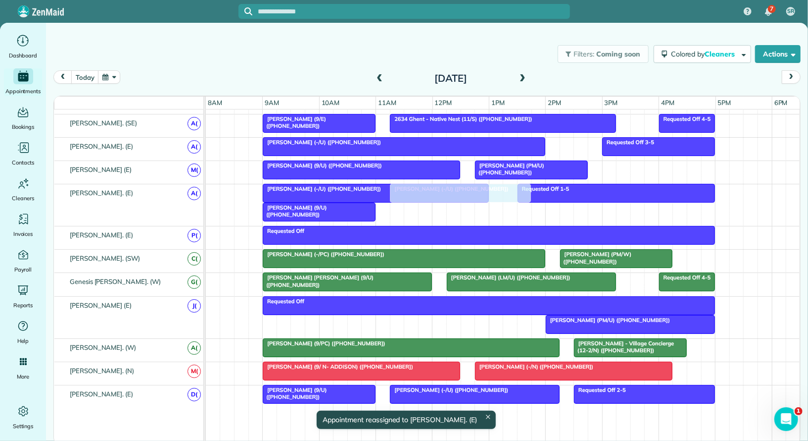
drag, startPoint x: 428, startPoint y: 313, endPoint x: 427, endPoint y: 199, distance: 114.4
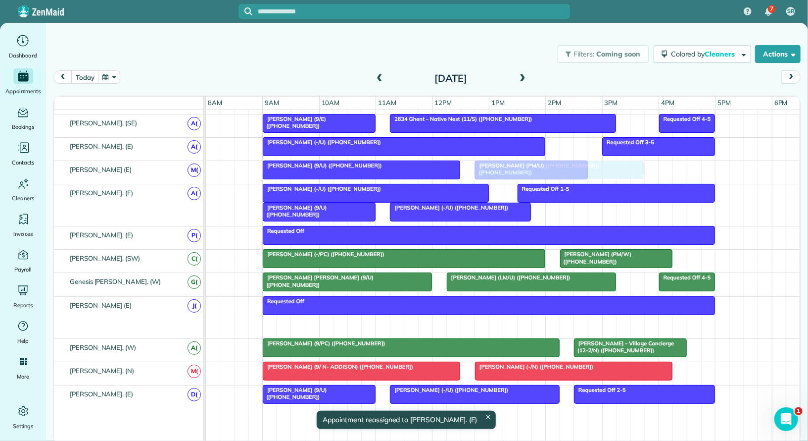
drag, startPoint x: 579, startPoint y: 321, endPoint x: 508, endPoint y: 176, distance: 161.2
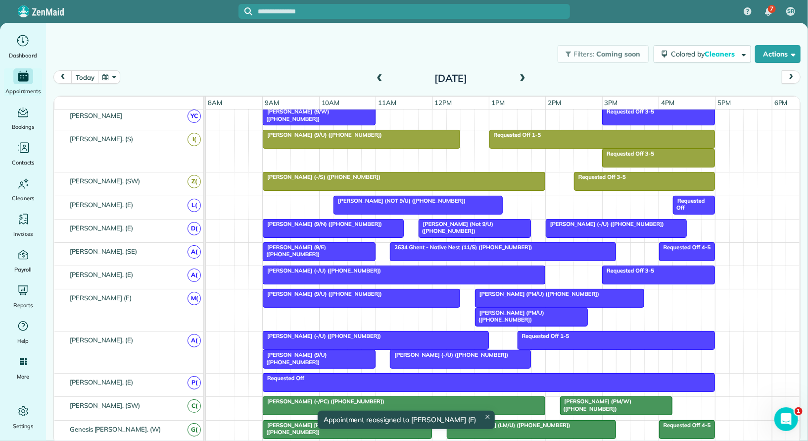
scroll to position [356, 0]
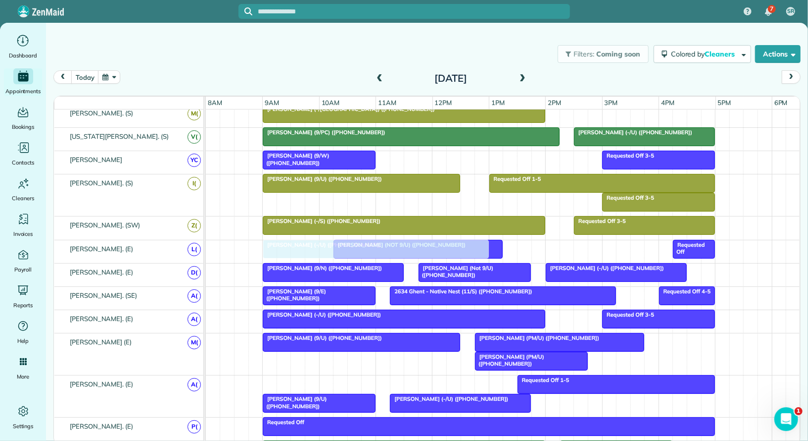
drag, startPoint x: 361, startPoint y: 373, endPoint x: 367, endPoint y: 243, distance: 130.8
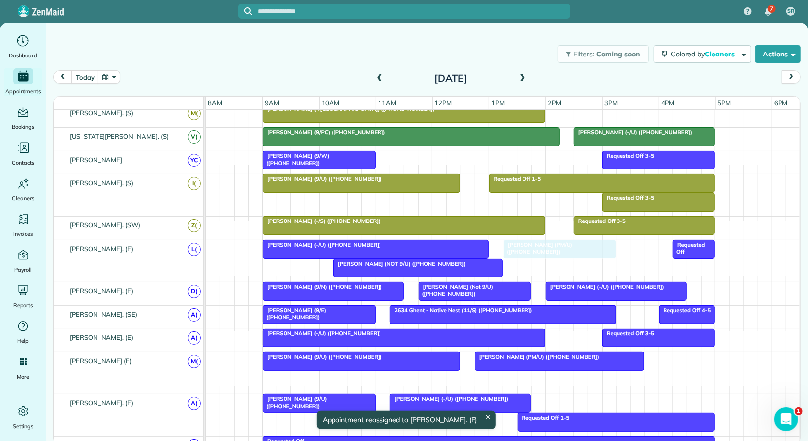
drag, startPoint x: 536, startPoint y: 378, endPoint x: 571, endPoint y: 246, distance: 136.3
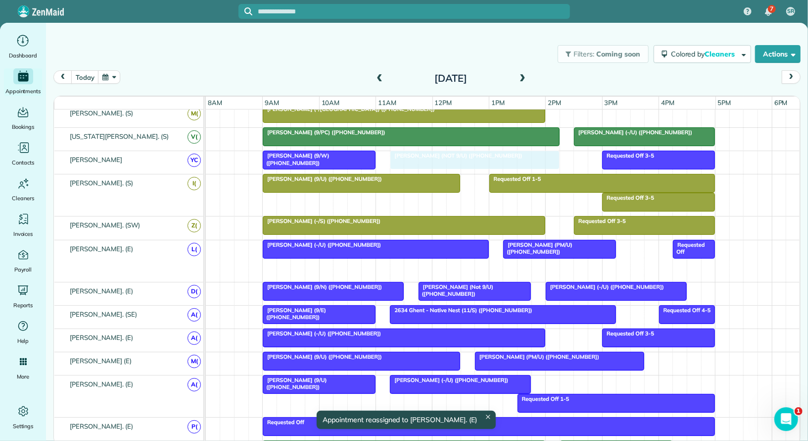
drag, startPoint x: 405, startPoint y: 256, endPoint x: 458, endPoint y: 150, distance: 118.0
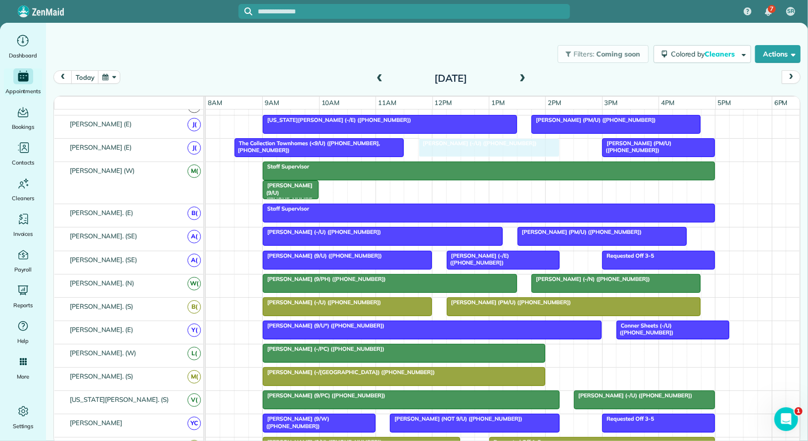
drag, startPoint x: 568, startPoint y: 260, endPoint x: 447, endPoint y: 137, distance: 172.2
click at [439, 415] on span "Stephanie Krause (NOT 9/U) (+12073331958)" at bounding box center [456, 418] width 133 height 7
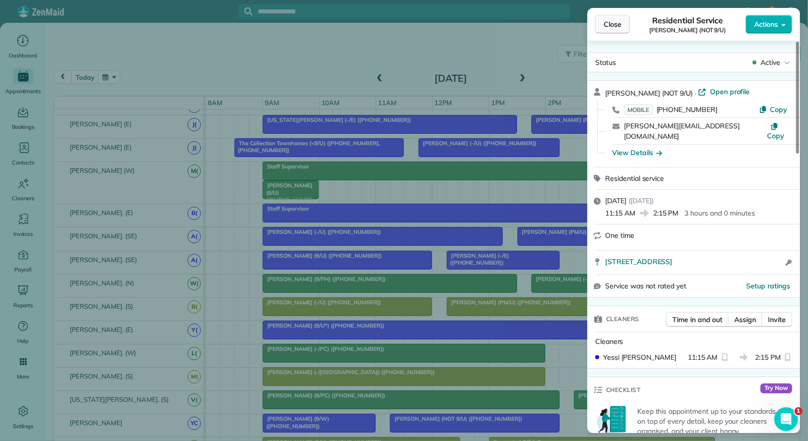
click at [625, 27] on button "Close" at bounding box center [613, 24] width 35 height 19
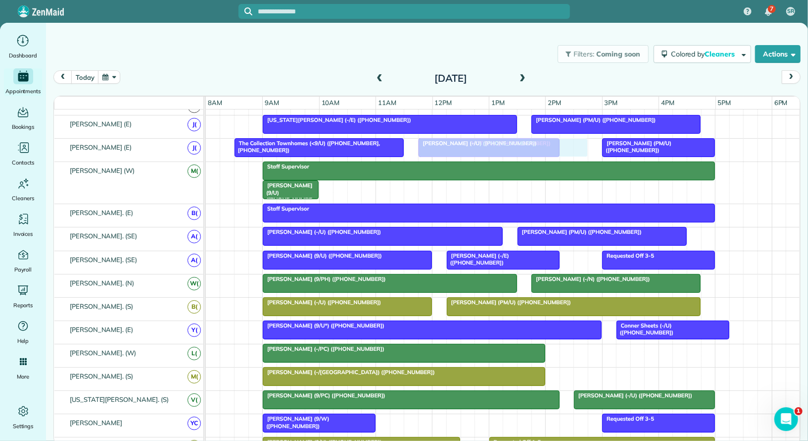
drag, startPoint x: 437, startPoint y: 411, endPoint x: 467, endPoint y: 134, distance: 279.4
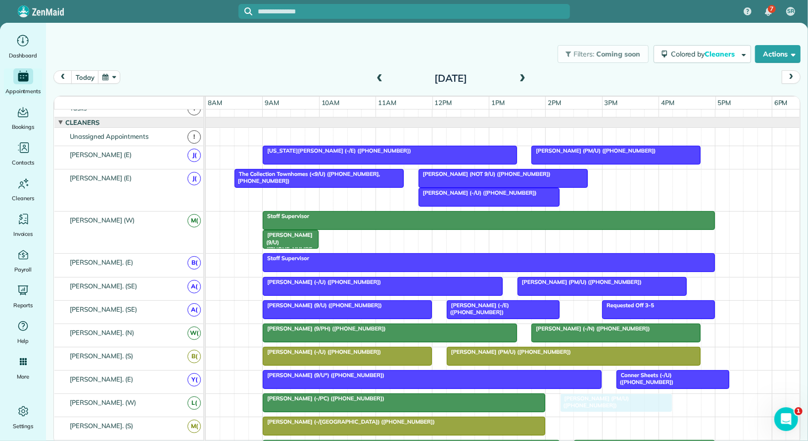
drag, startPoint x: 632, startPoint y: 173, endPoint x: 585, endPoint y: 394, distance: 226.1
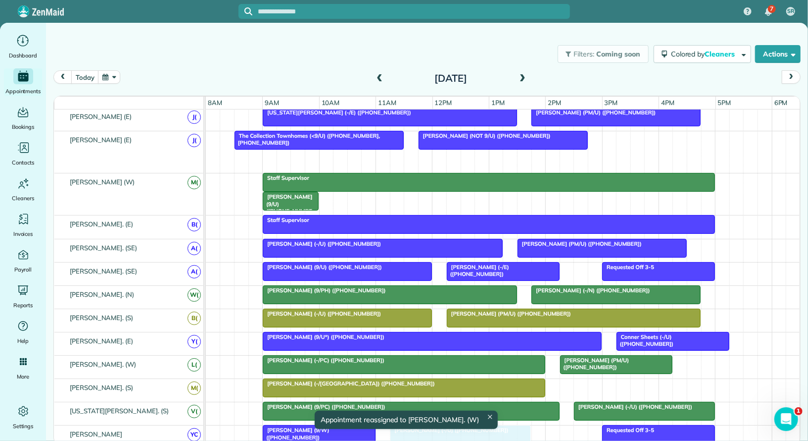
drag, startPoint x: 485, startPoint y: 155, endPoint x: 457, endPoint y: 433, distance: 278.6
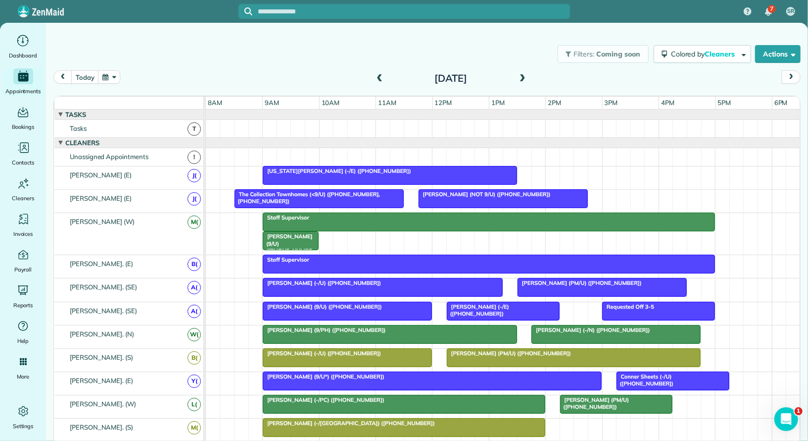
drag, startPoint x: 554, startPoint y: 172, endPoint x: 473, endPoint y: 439, distance: 278.8
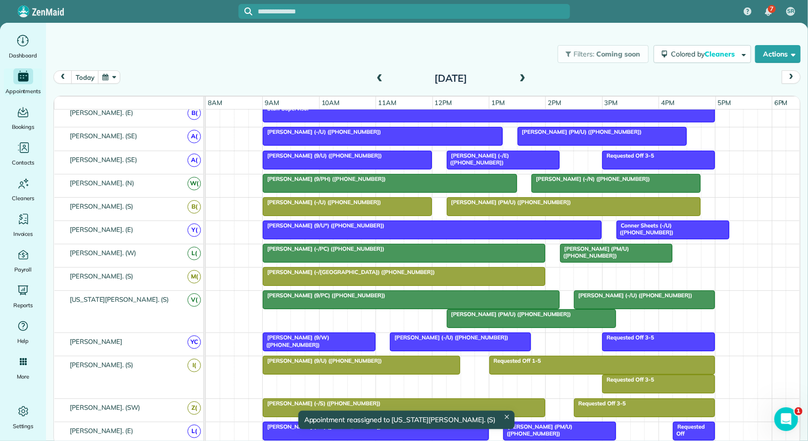
click at [476, 312] on span "Stacy Skeen (PM/U) (+13362070306)" at bounding box center [509, 313] width 125 height 7
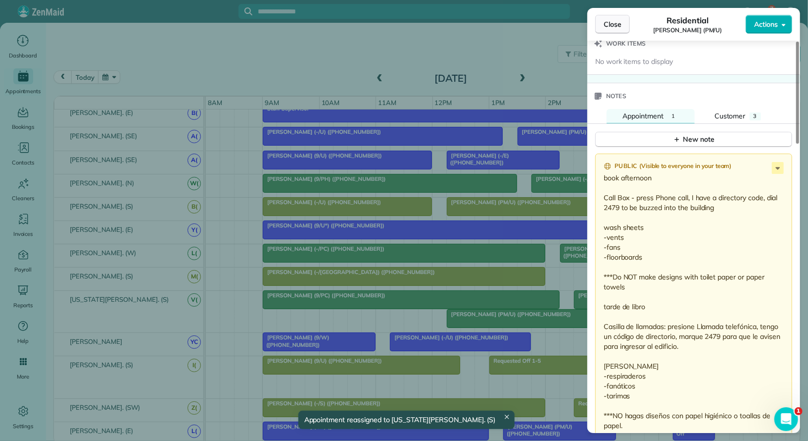
click at [605, 28] on span "Close" at bounding box center [613, 24] width 18 height 10
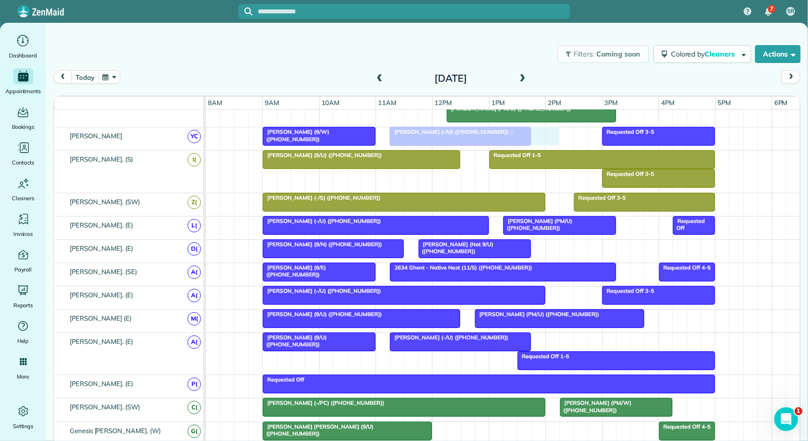
drag, startPoint x: 483, startPoint y: 392, endPoint x: 427, endPoint y: 132, distance: 266.4
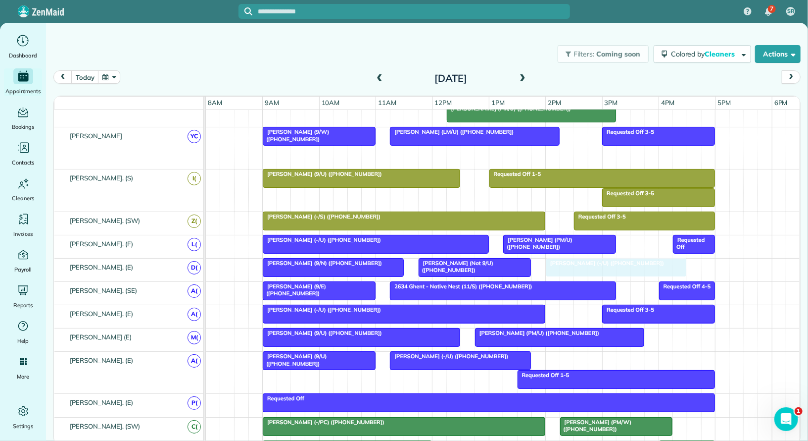
drag, startPoint x: 435, startPoint y: 149, endPoint x: 592, endPoint y: 266, distance: 196.2
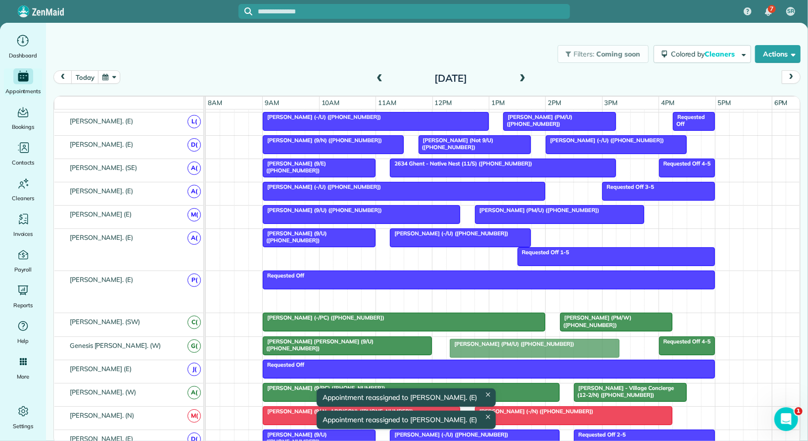
drag, startPoint x: 520, startPoint y: 288, endPoint x: 509, endPoint y: 342, distance: 55.4
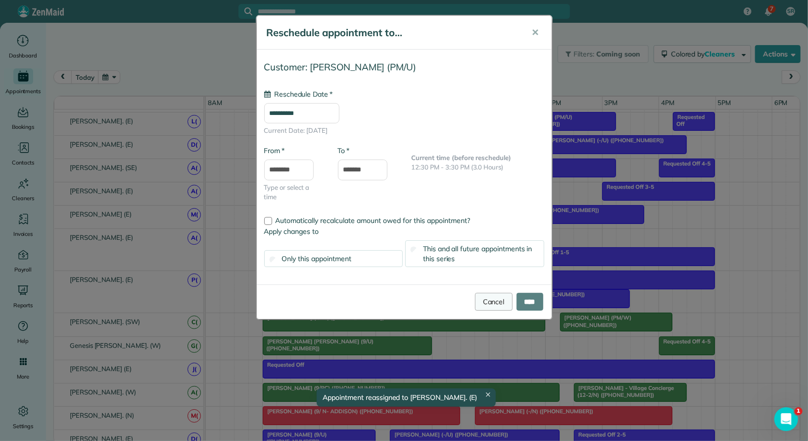
type input "**********"
click at [497, 297] on link "Cancel" at bounding box center [494, 302] width 38 height 18
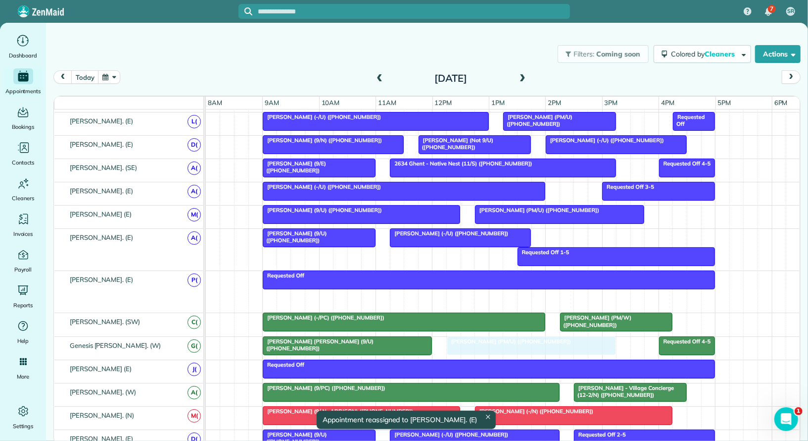
drag, startPoint x: 519, startPoint y: 292, endPoint x: 507, endPoint y: 337, distance: 46.1
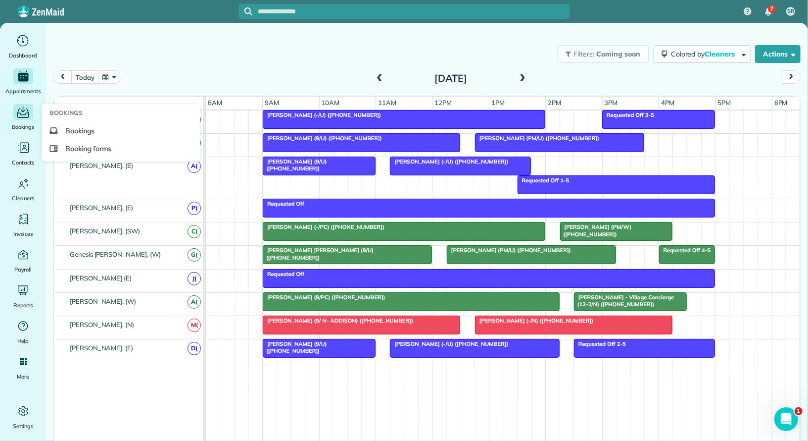
click at [20, 121] on div "Bookings" at bounding box center [23, 118] width 40 height 28
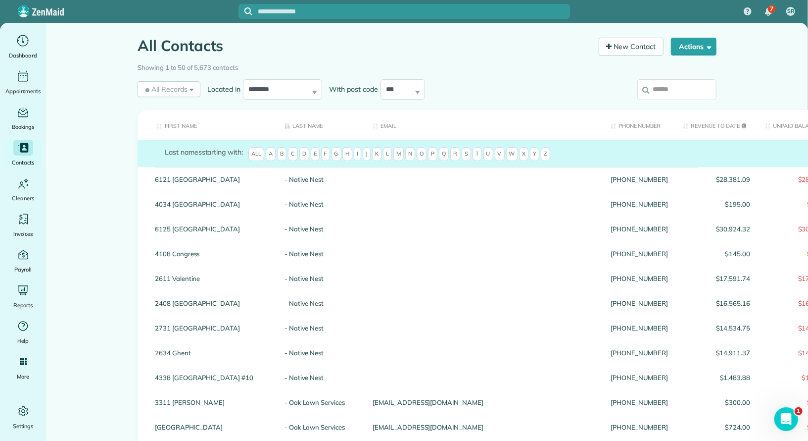
click at [657, 88] on input "search" at bounding box center [677, 89] width 79 height 21
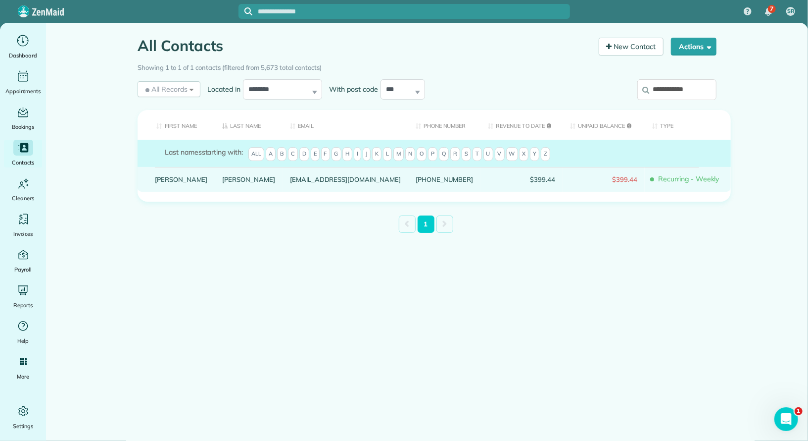
type input "**********"
click at [162, 183] on link "Claire" at bounding box center [181, 179] width 53 height 7
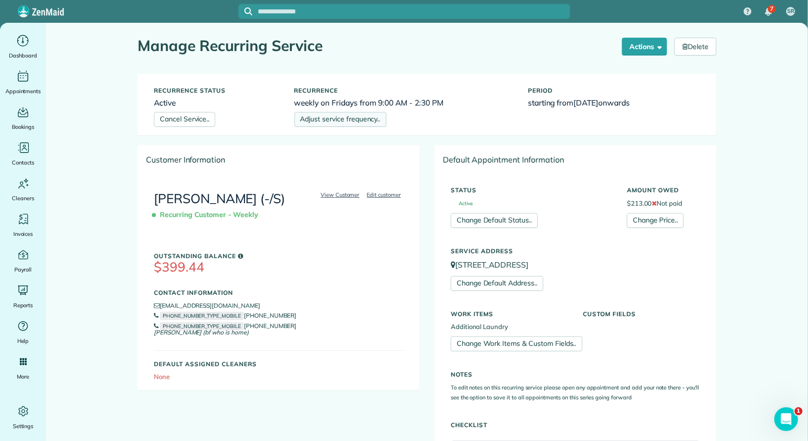
click at [342, 122] on link "Adjust service frequency.." at bounding box center [341, 119] width 92 height 15
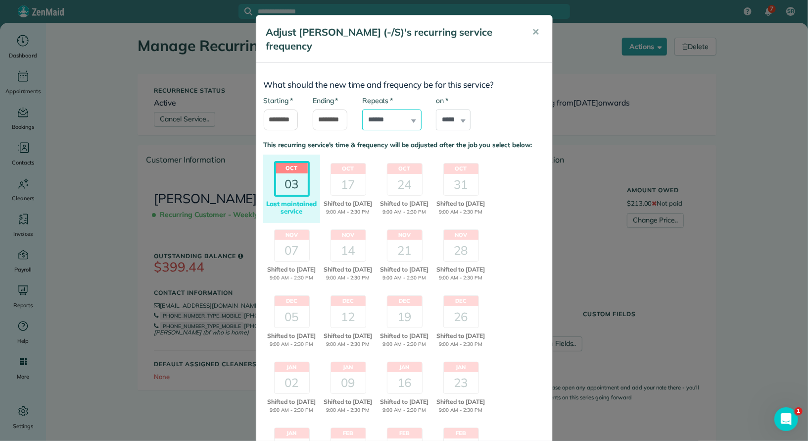
click at [406, 109] on select "**********" at bounding box center [391, 119] width 59 height 21
select select "**********"
click at [362, 109] on select "**********" at bounding box center [391, 119] width 59 height 21
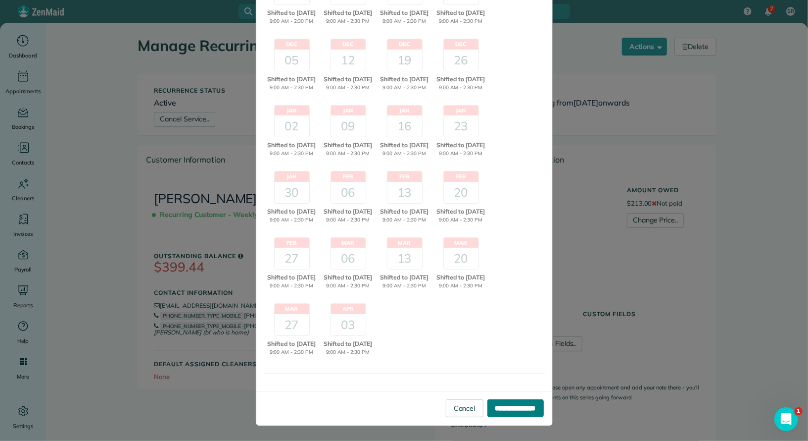
click at [511, 413] on input "**********" at bounding box center [516, 408] width 56 height 18
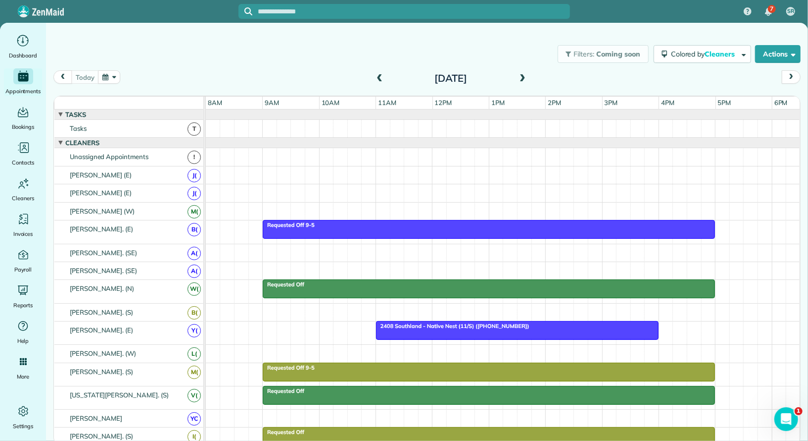
click at [524, 73] on span at bounding box center [522, 78] width 11 height 15
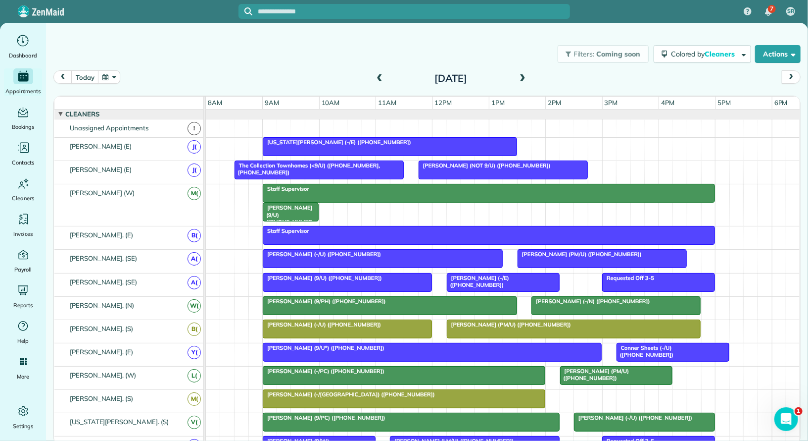
click at [522, 80] on span at bounding box center [522, 78] width 11 height 9
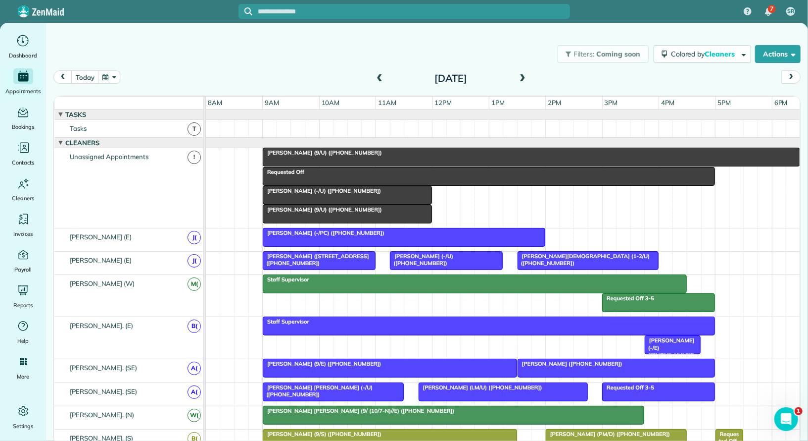
click at [415, 171] on div "Requested Off" at bounding box center [489, 171] width 447 height 7
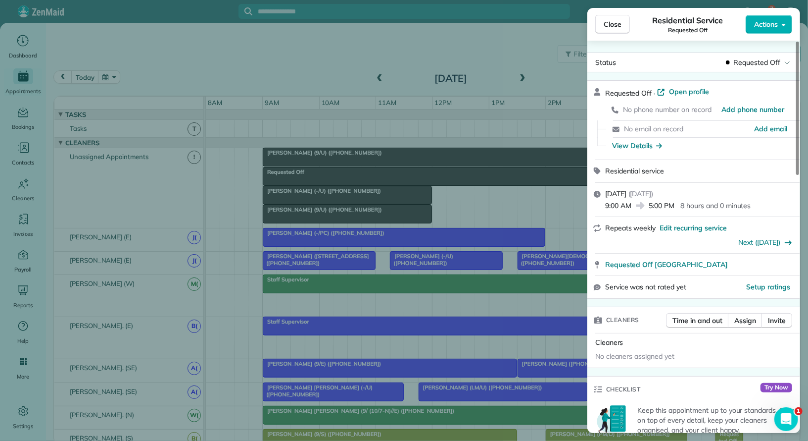
click at [759, 15] on div "Actions" at bounding box center [769, 24] width 47 height 19
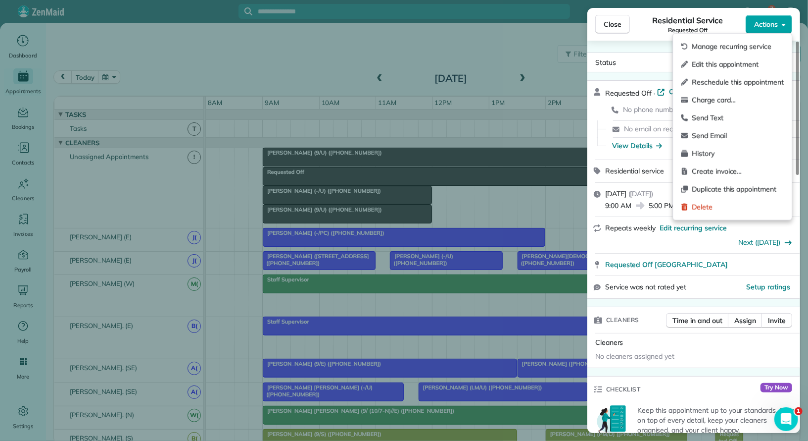
click at [759, 32] on button "Actions" at bounding box center [769, 24] width 47 height 19
click at [744, 212] on div "Delete" at bounding box center [732, 207] width 111 height 18
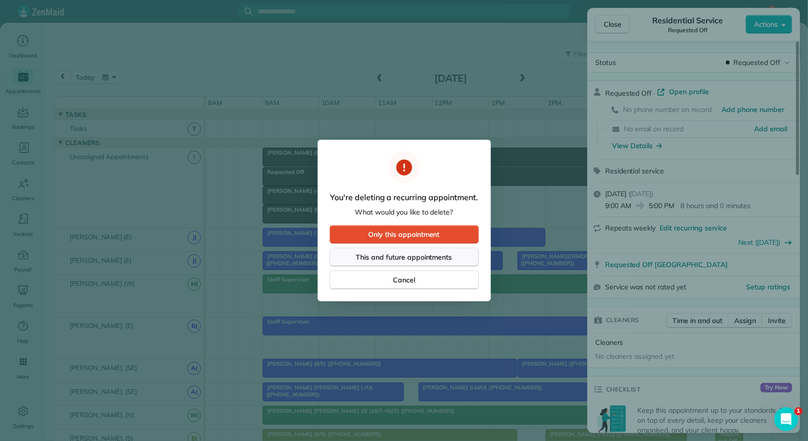
click at [442, 256] on span "This and future appointments" at bounding box center [404, 257] width 96 height 10
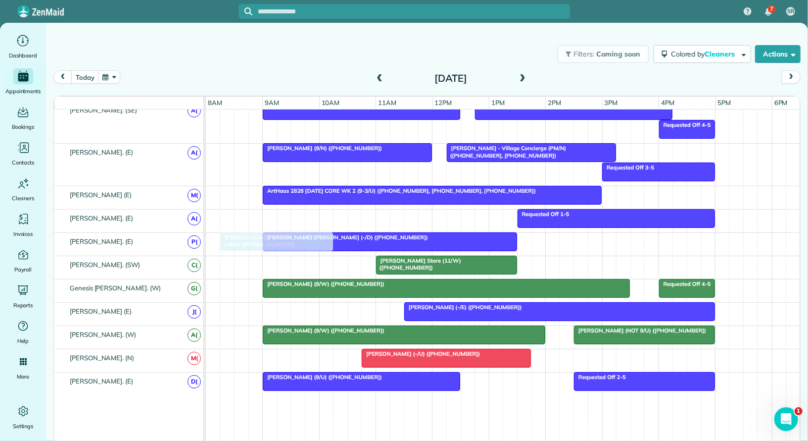
drag, startPoint x: 266, startPoint y: 350, endPoint x: 272, endPoint y: 237, distance: 113.5
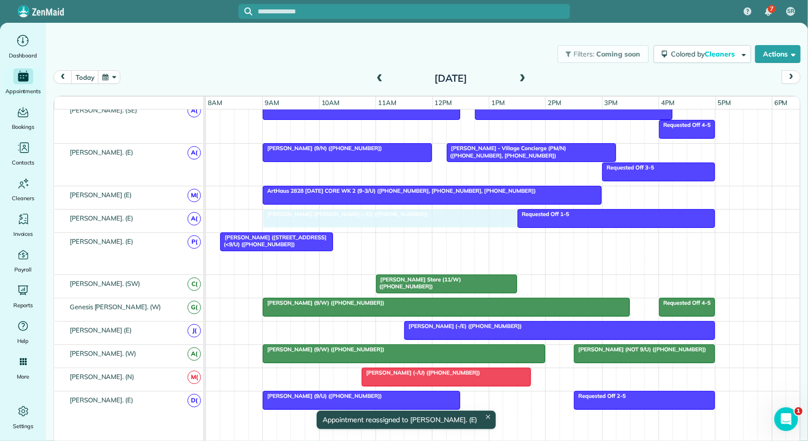
drag, startPoint x: 314, startPoint y: 250, endPoint x: 313, endPoint y: 220, distance: 29.7
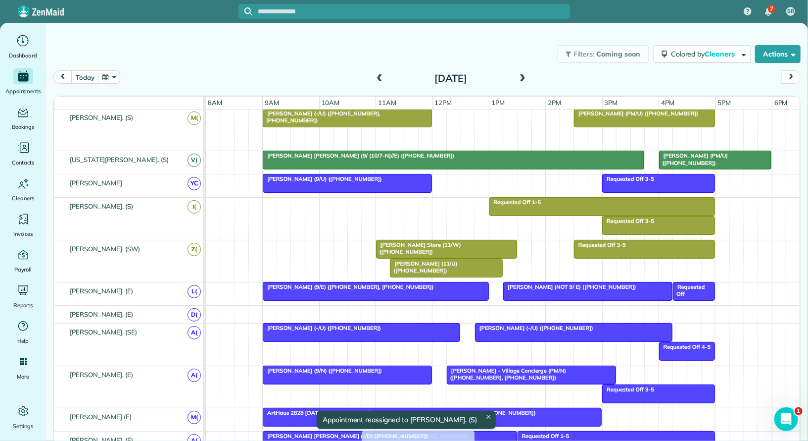
drag, startPoint x: 406, startPoint y: 128, endPoint x: 400, endPoint y: 440, distance: 311.9
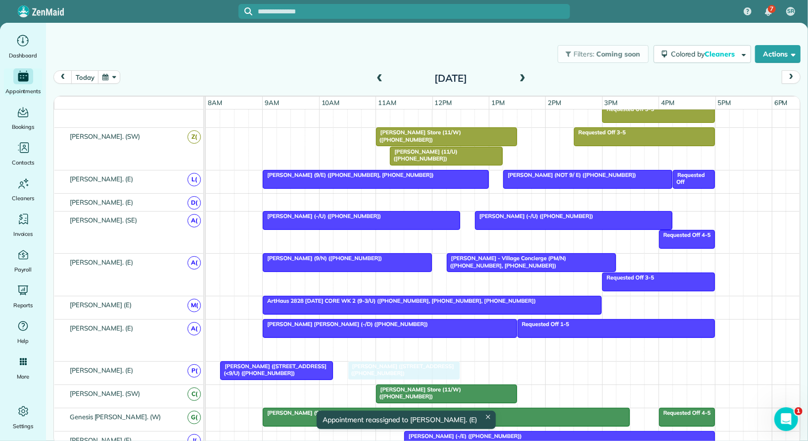
drag, startPoint x: 381, startPoint y: 343, endPoint x: 366, endPoint y: 364, distance: 26.0
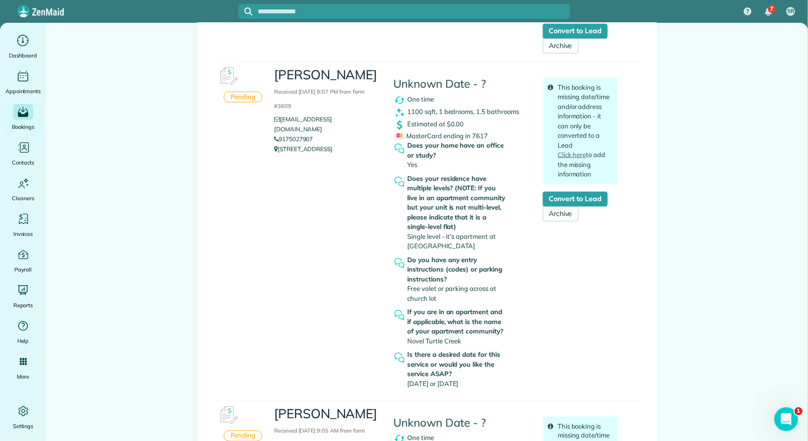
scroll to position [812, 0]
